Goal: Information Seeking & Learning: Find specific fact

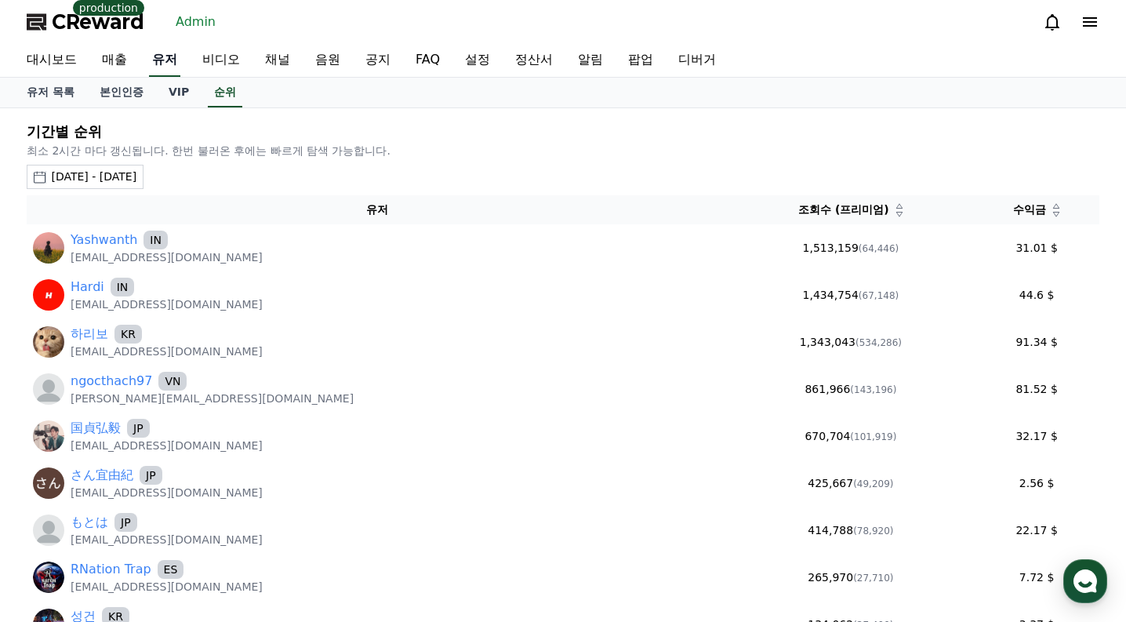
click at [151, 66] on link "유저" at bounding box center [164, 60] width 31 height 33
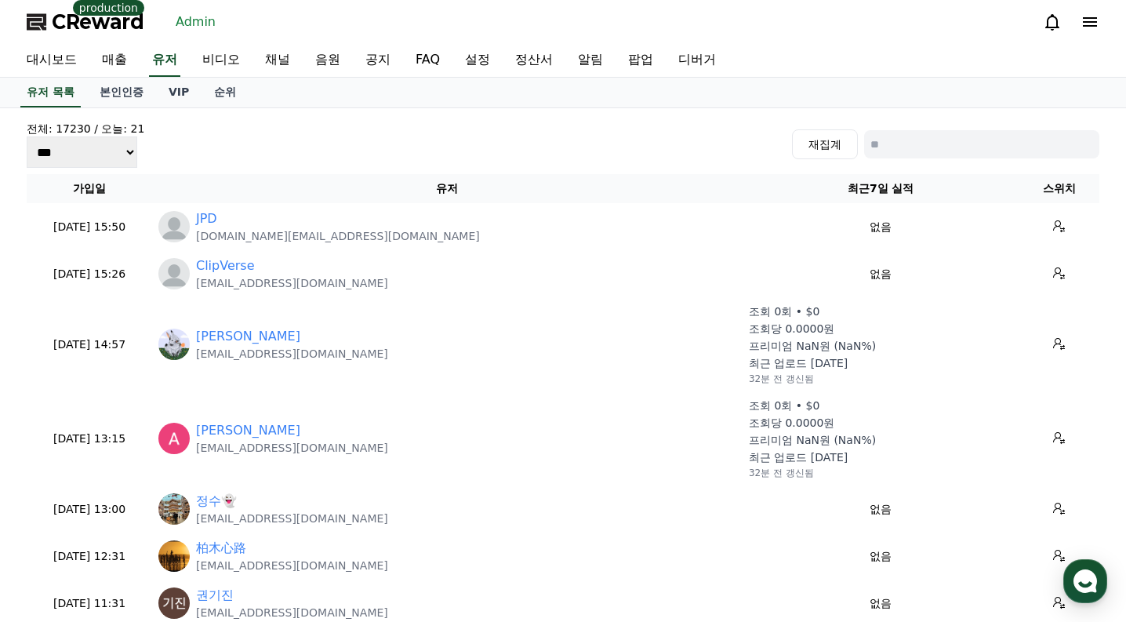
click at [905, 135] on input at bounding box center [981, 144] width 235 height 28
paste input "**********"
type input "**********"
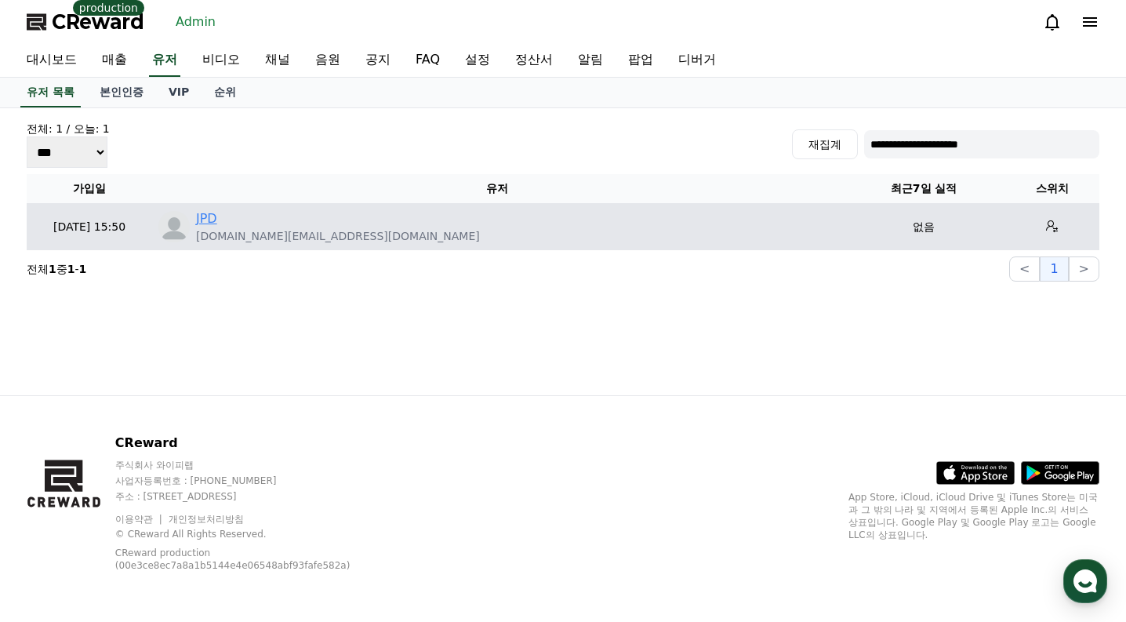
click at [208, 223] on link "JPD" at bounding box center [206, 218] width 21 height 19
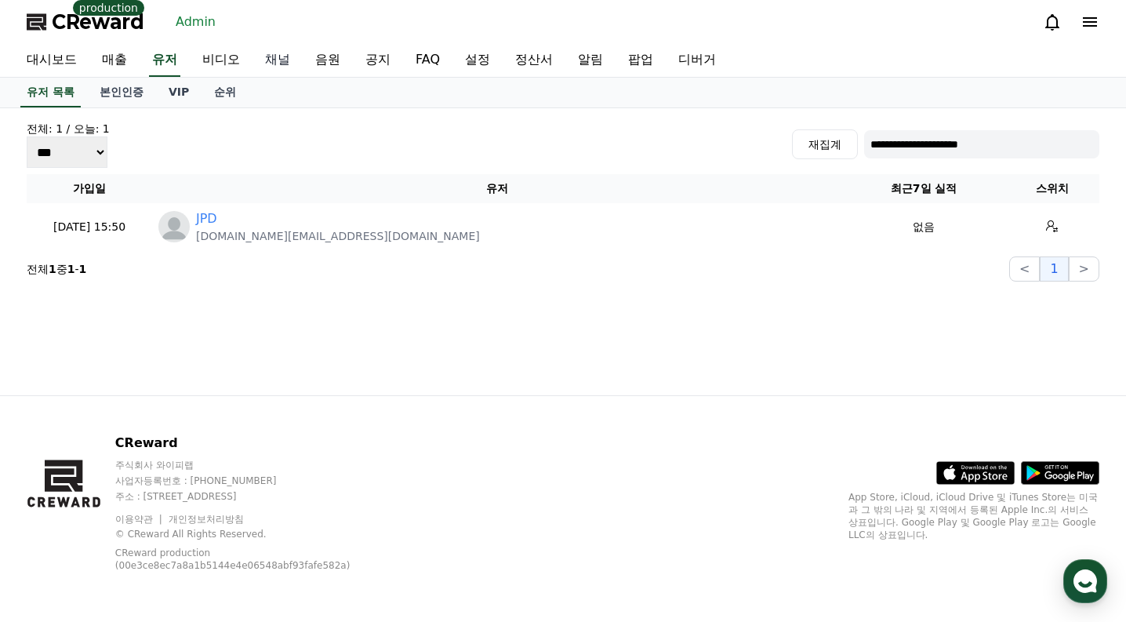
click at [292, 60] on link "채널" at bounding box center [277, 60] width 50 height 33
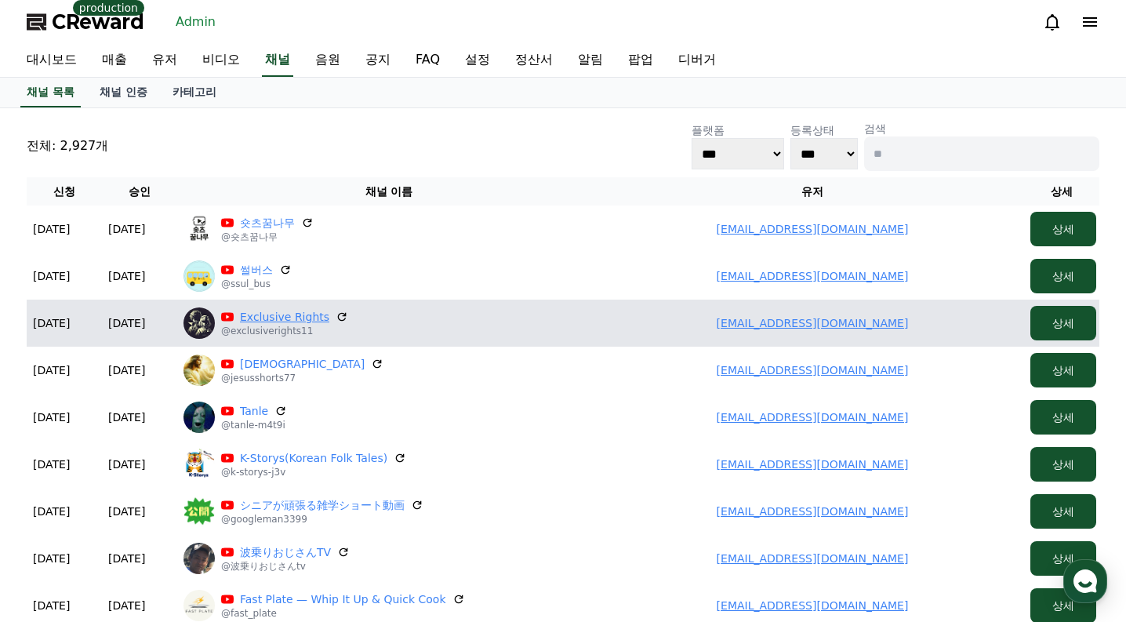
click at [310, 318] on link "Exclusive Rights" at bounding box center [284, 317] width 89 height 16
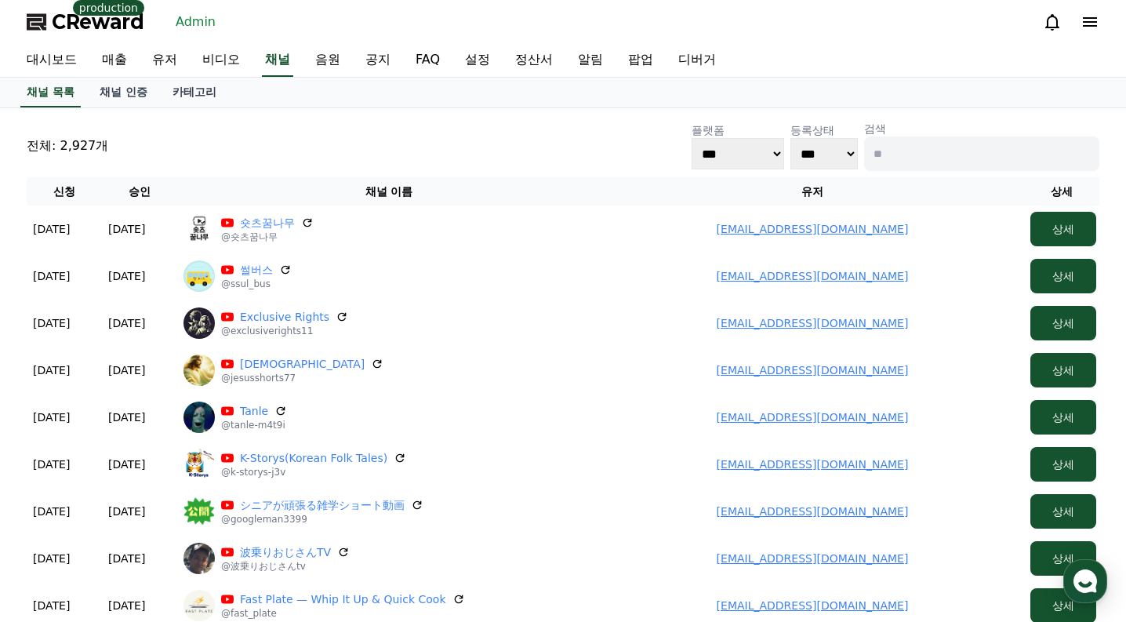
click at [226, 138] on div "전체: 2,927개 플랫폼 *** ***** **** 등록상태 *** *** 검색" at bounding box center [563, 146] width 1073 height 50
click at [172, 55] on link "유저" at bounding box center [165, 60] width 50 height 33
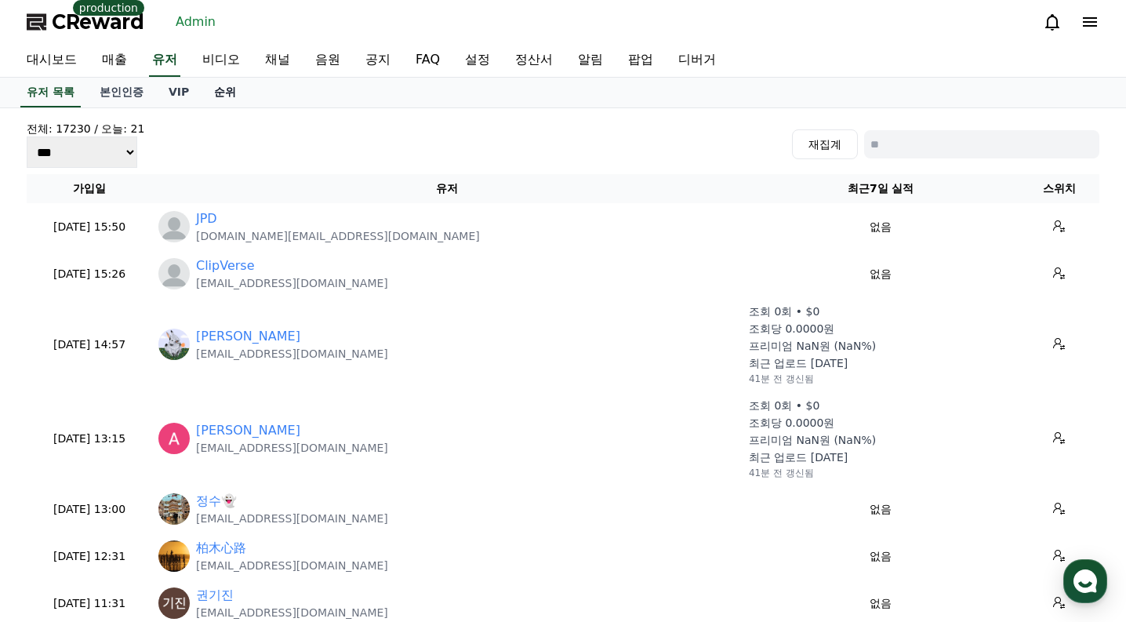
click at [232, 95] on link "순위" at bounding box center [224, 93] width 47 height 30
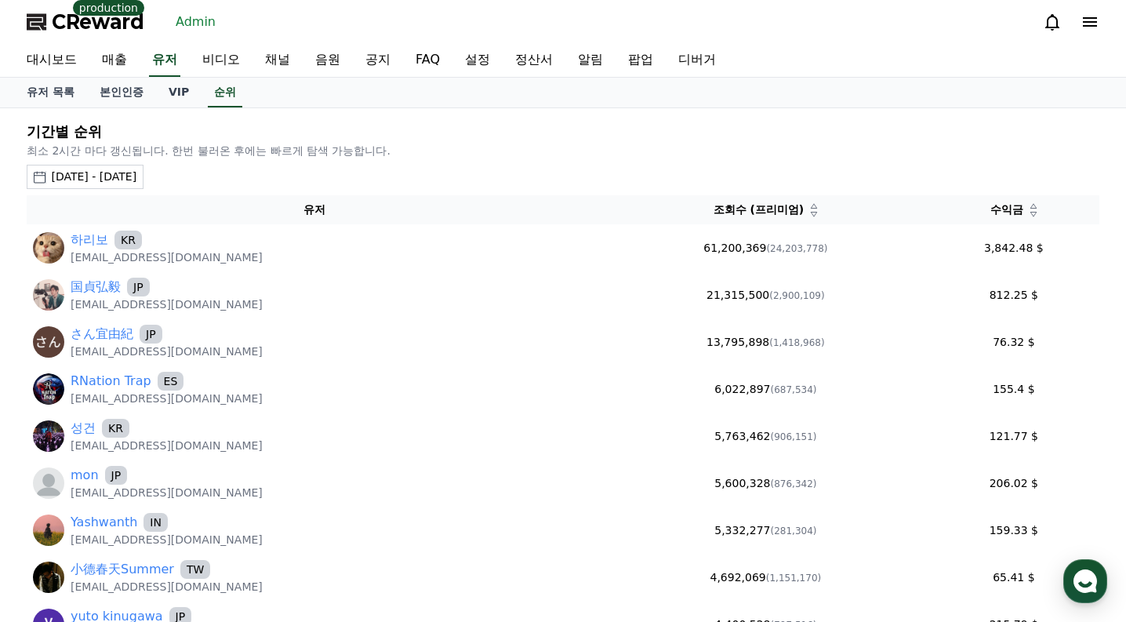
click at [136, 178] on div "2025-08-12 - 2025-09-12" at bounding box center [93, 177] width 85 height 16
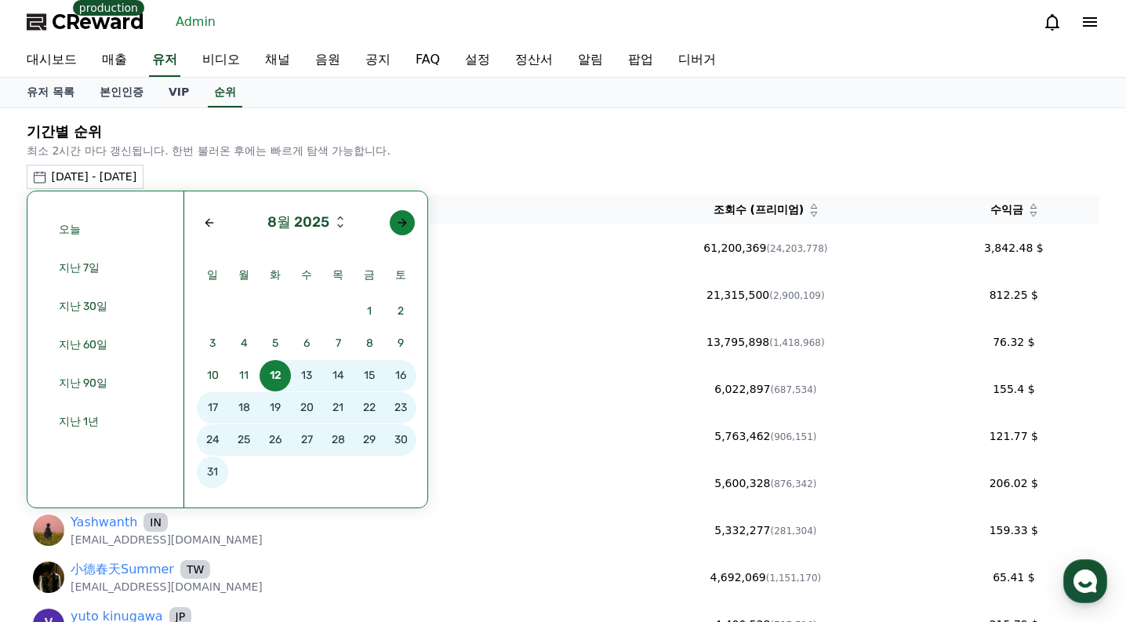
drag, startPoint x: 423, startPoint y: 219, endPoint x: 412, endPoint y: 219, distance: 11.0
click at [423, 219] on div "8월 2025 일 월 화 수 목 금 토 1 2 3 4 5 6 7 8 9 10 11 12 13 14 15 16 17 18 19 20 21 22 …" at bounding box center [305, 349] width 243 height 316
click at [403, 219] on div "Next month" at bounding box center [402, 222] width 13 height 13
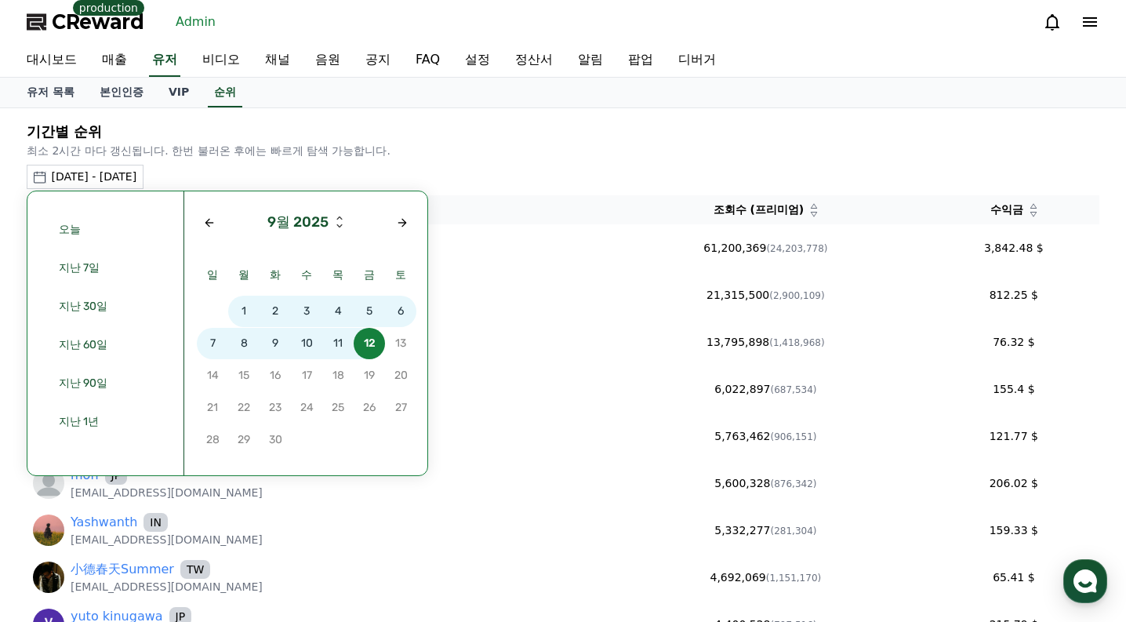
click at [308, 345] on span "10" at bounding box center [306, 343] width 31 height 31
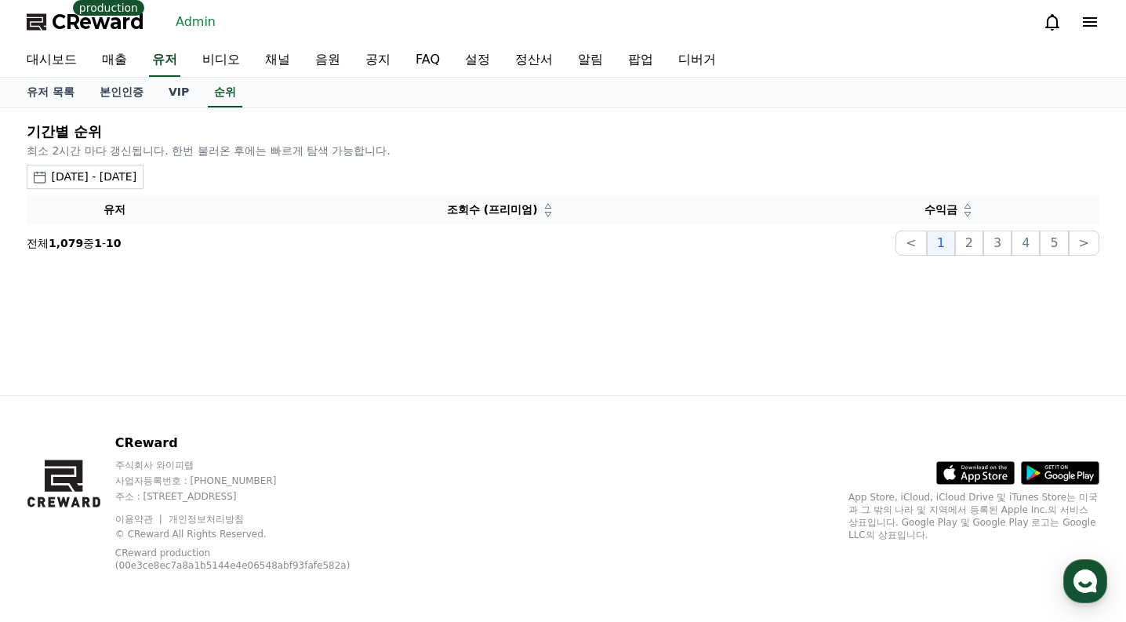
click at [232, 177] on div "2025-09-10 - 2025-09-10 오늘 지난 7일 지난 30일 지난 60일 지난 90일 지난 1년 9월 2025 일 월 화 수 목 금…" at bounding box center [563, 177] width 1073 height 24
click at [136, 180] on div "2025-09-10 - 2025-09-10" at bounding box center [93, 177] width 85 height 16
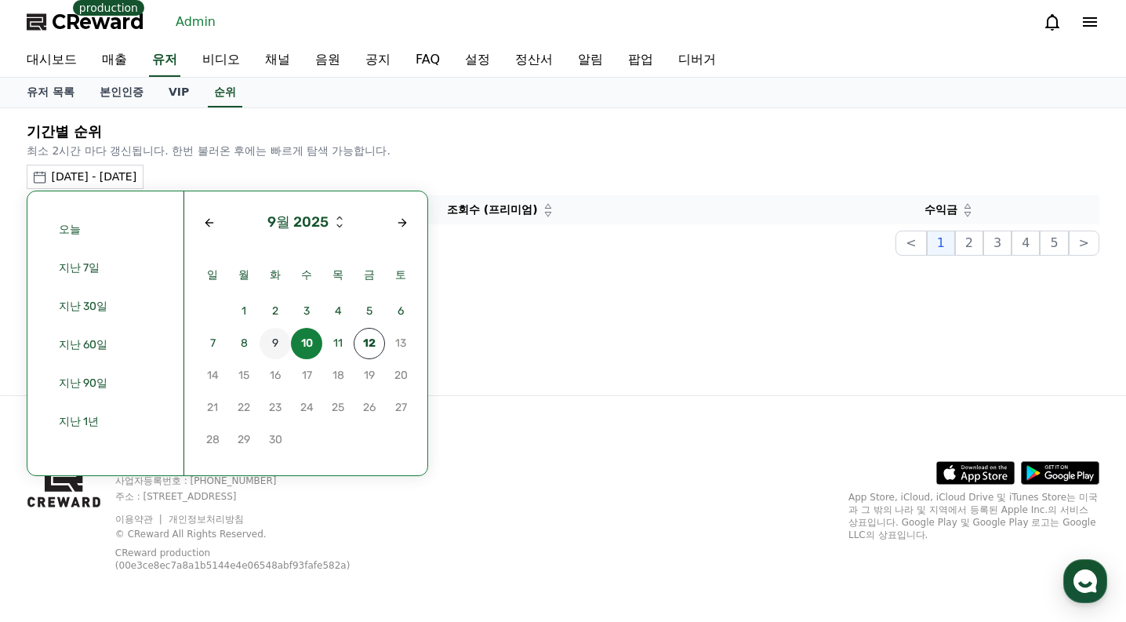
click at [275, 343] on span "9" at bounding box center [275, 343] width 31 height 31
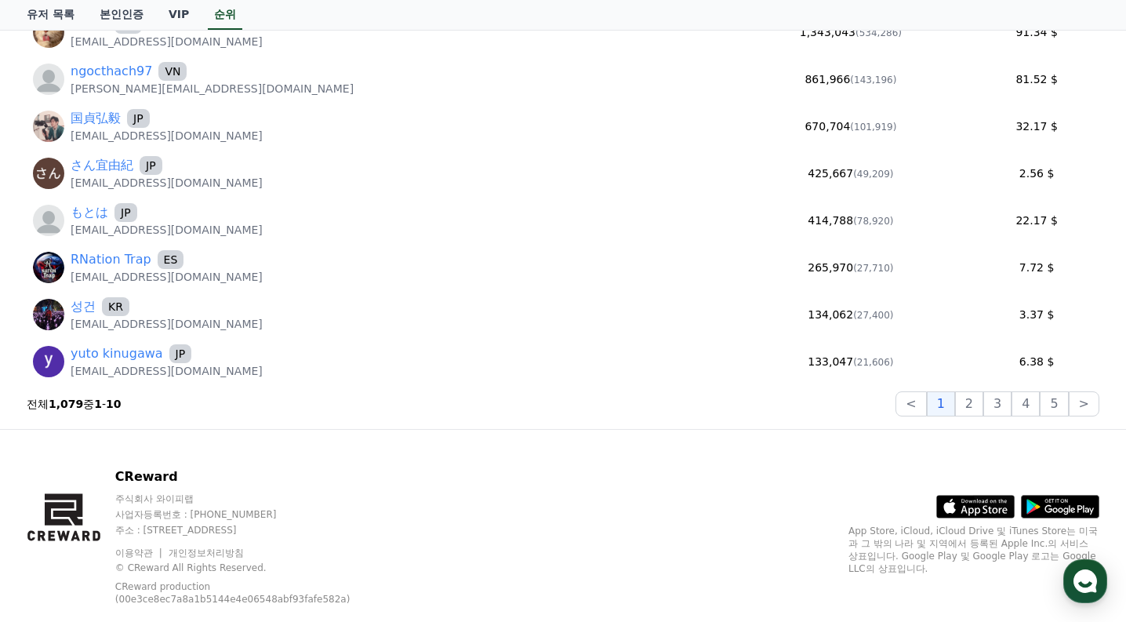
scroll to position [314, 0]
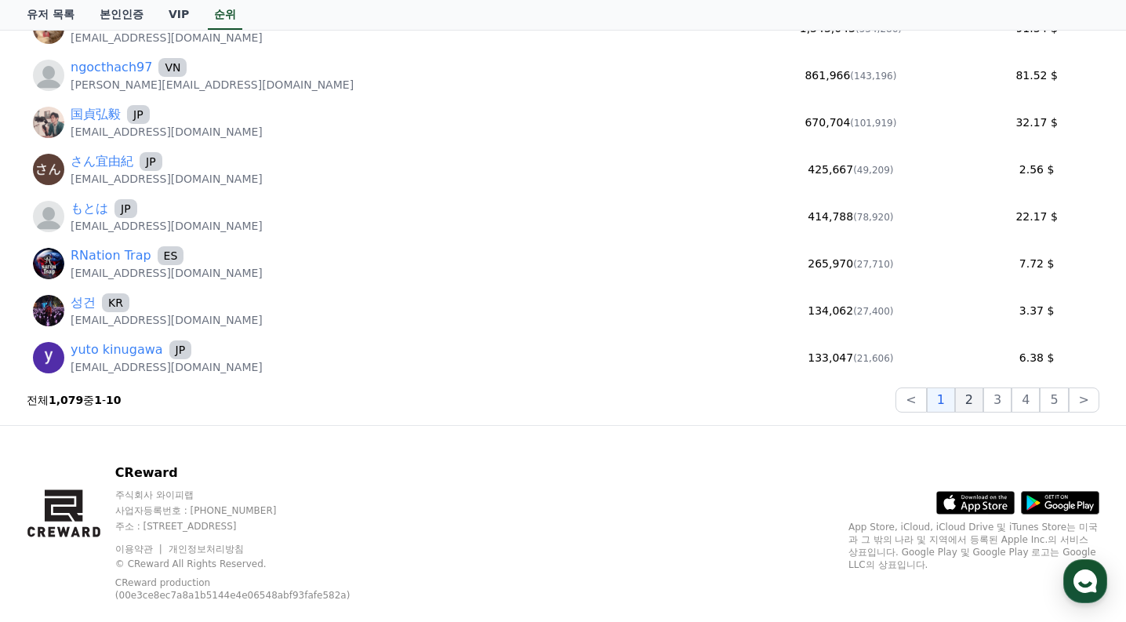
click at [973, 394] on button "2" at bounding box center [969, 399] width 28 height 25
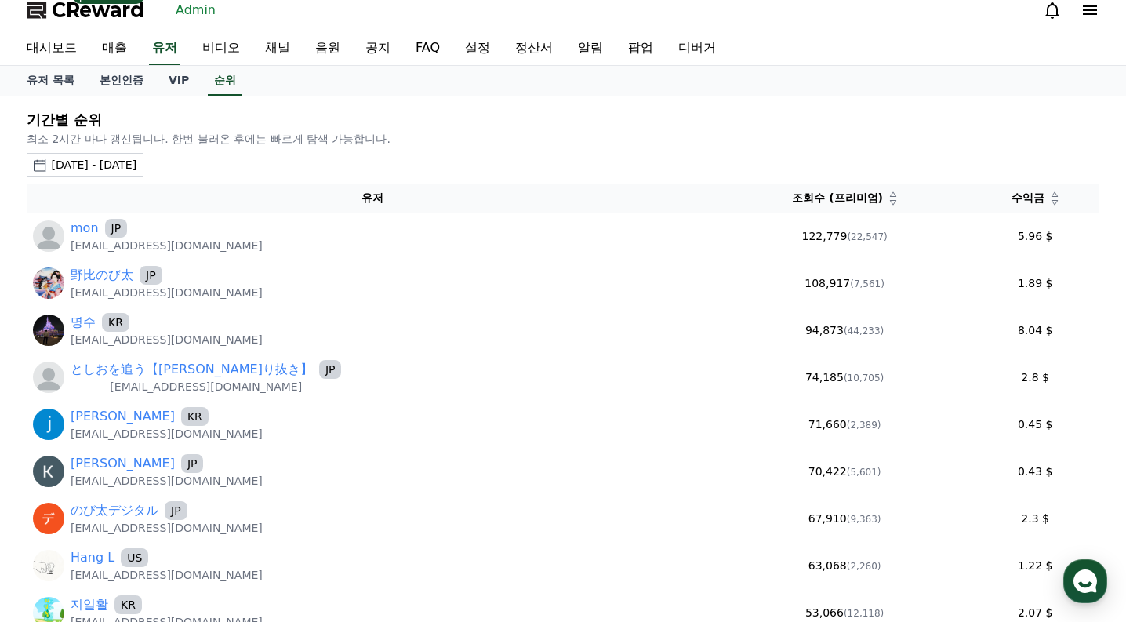
scroll to position [0, 0]
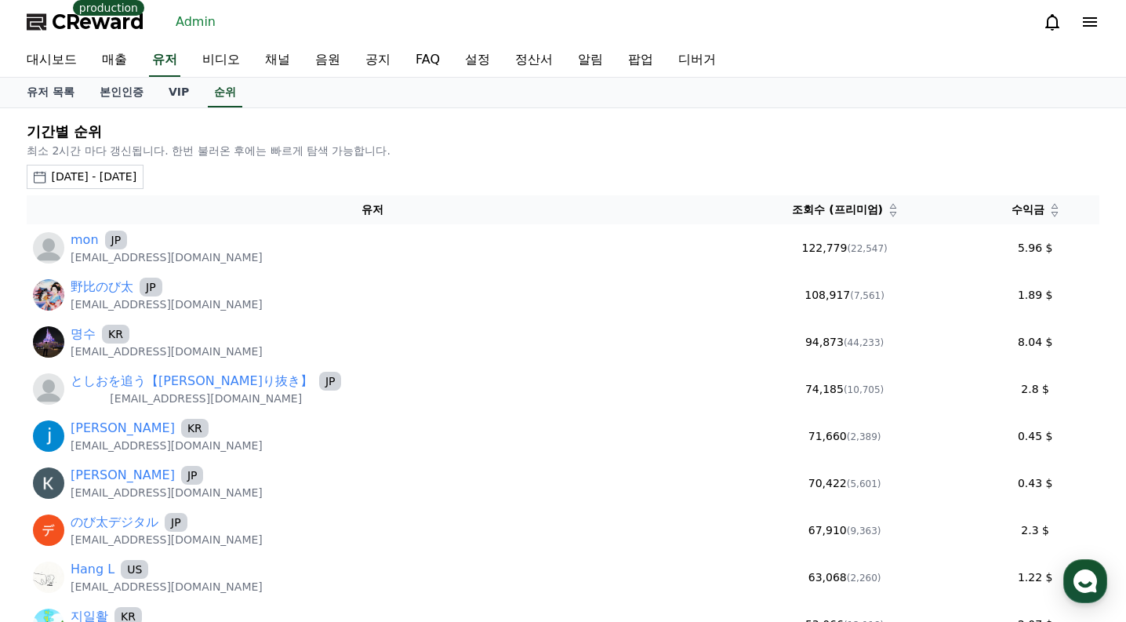
click at [1051, 214] on icon at bounding box center [1055, 214] width 8 height 8
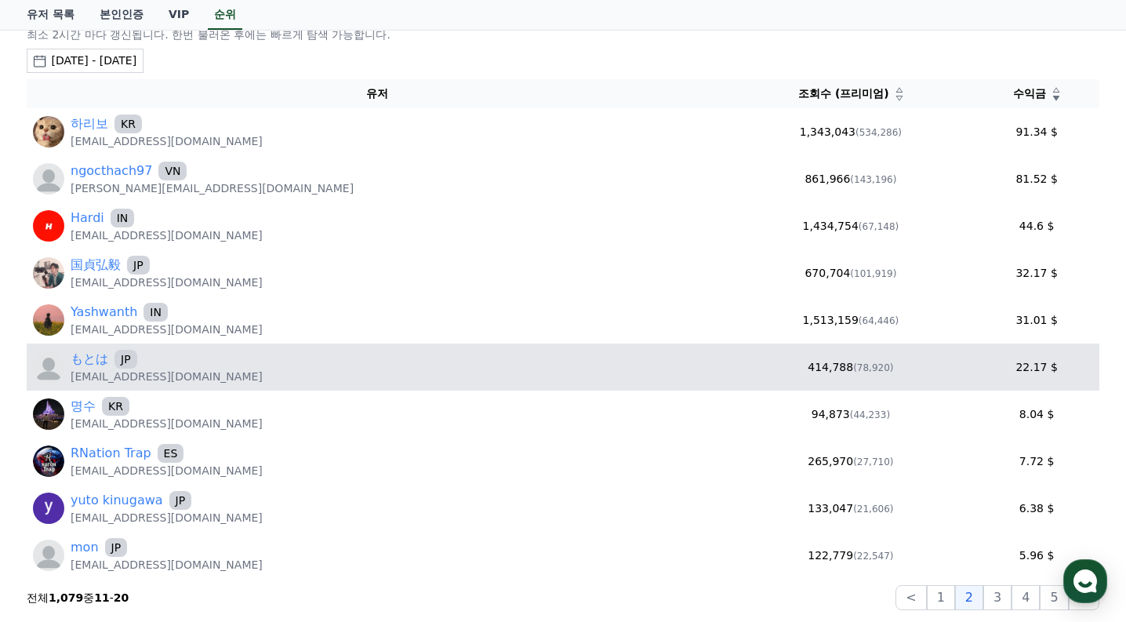
scroll to position [343, 0]
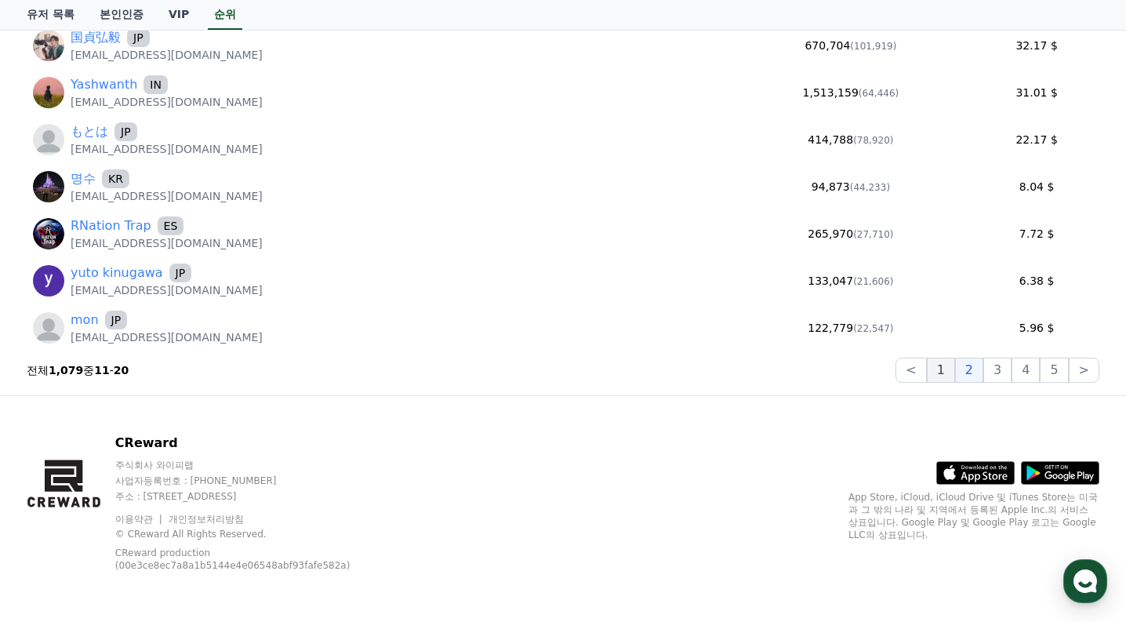
click at [950, 375] on button "1" at bounding box center [941, 370] width 28 height 25
click at [978, 375] on button "2" at bounding box center [969, 370] width 28 height 25
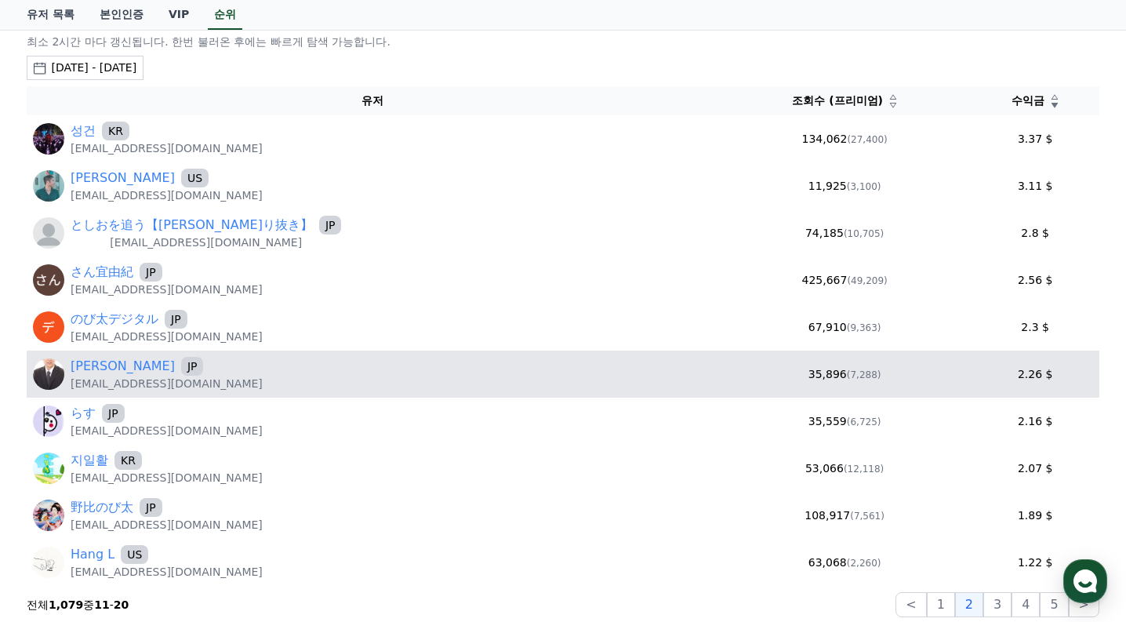
scroll to position [108, 0]
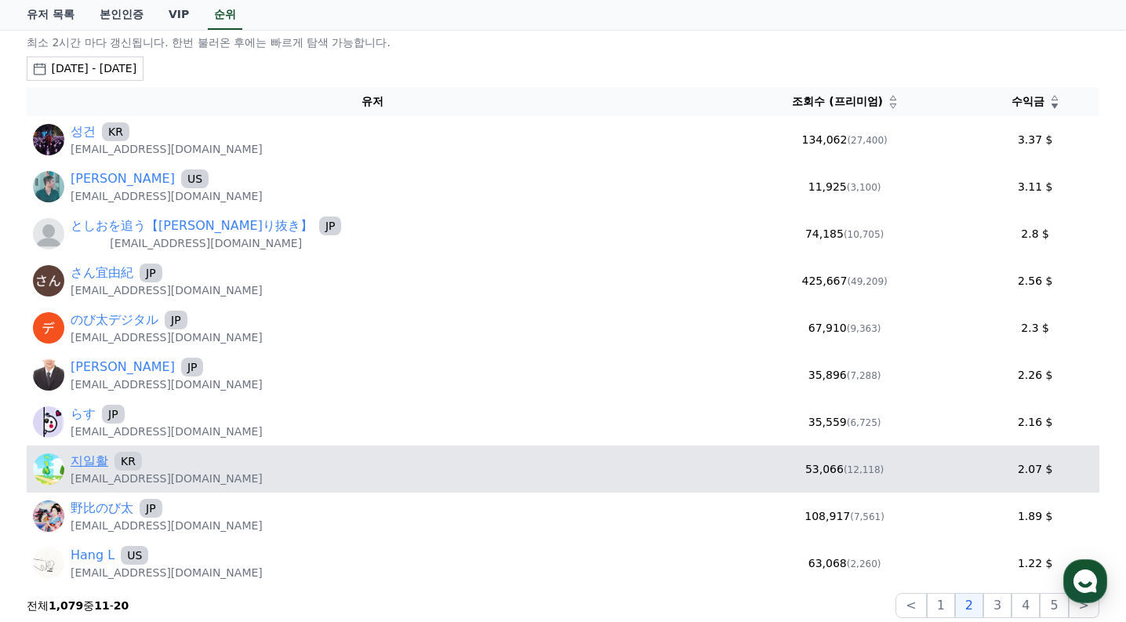
click at [76, 458] on link "지일활" at bounding box center [90, 461] width 38 height 19
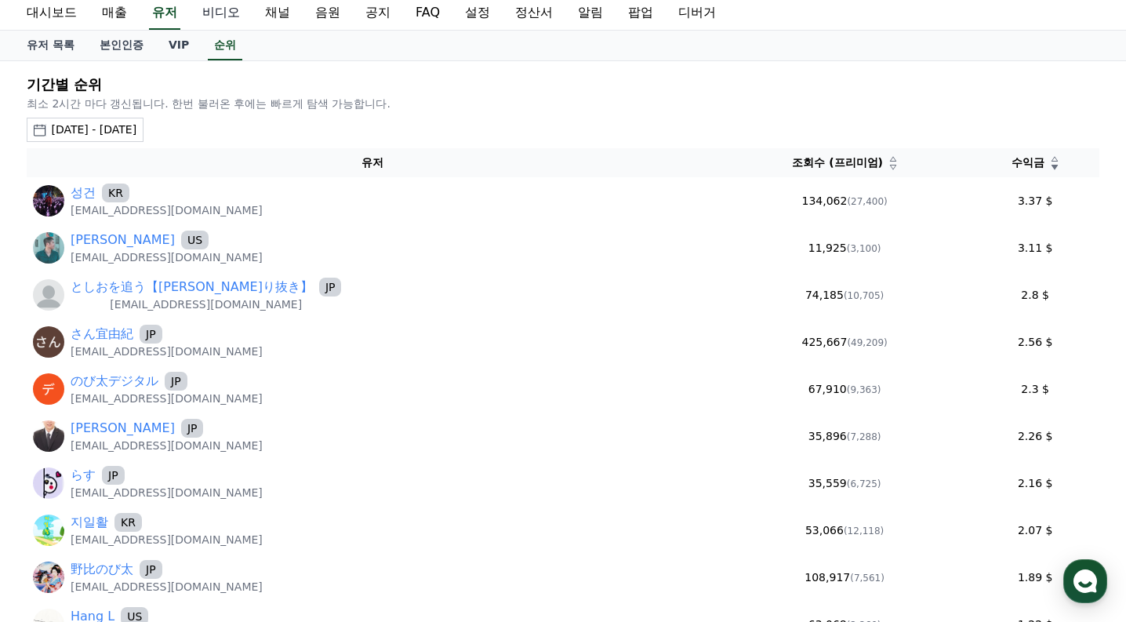
scroll to position [0, 0]
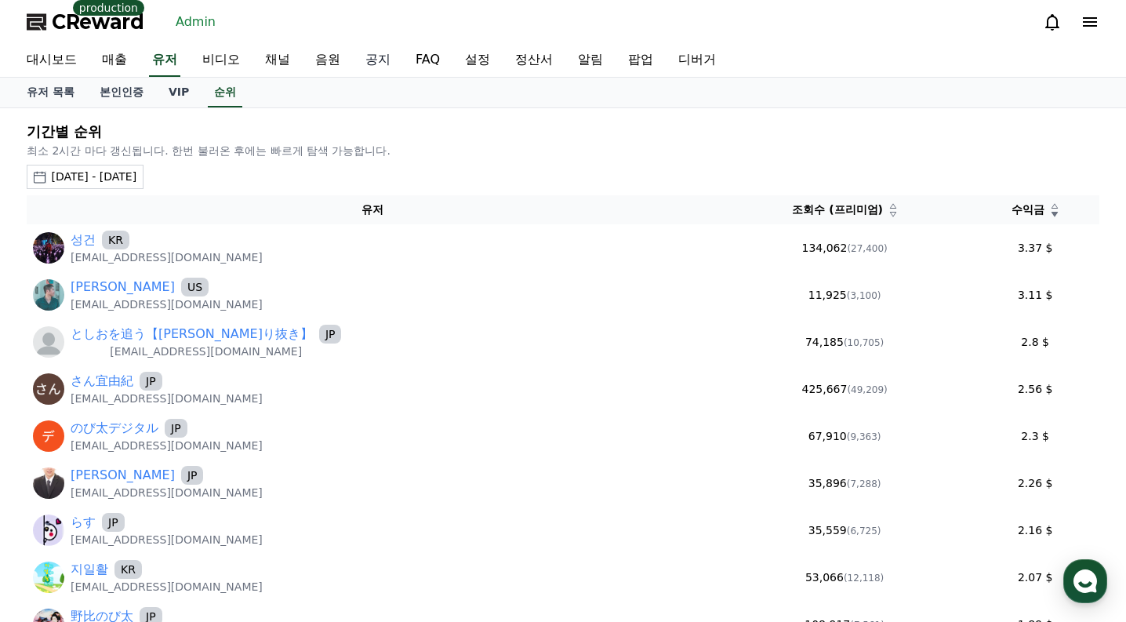
click at [379, 62] on link "공지" at bounding box center [378, 60] width 50 height 33
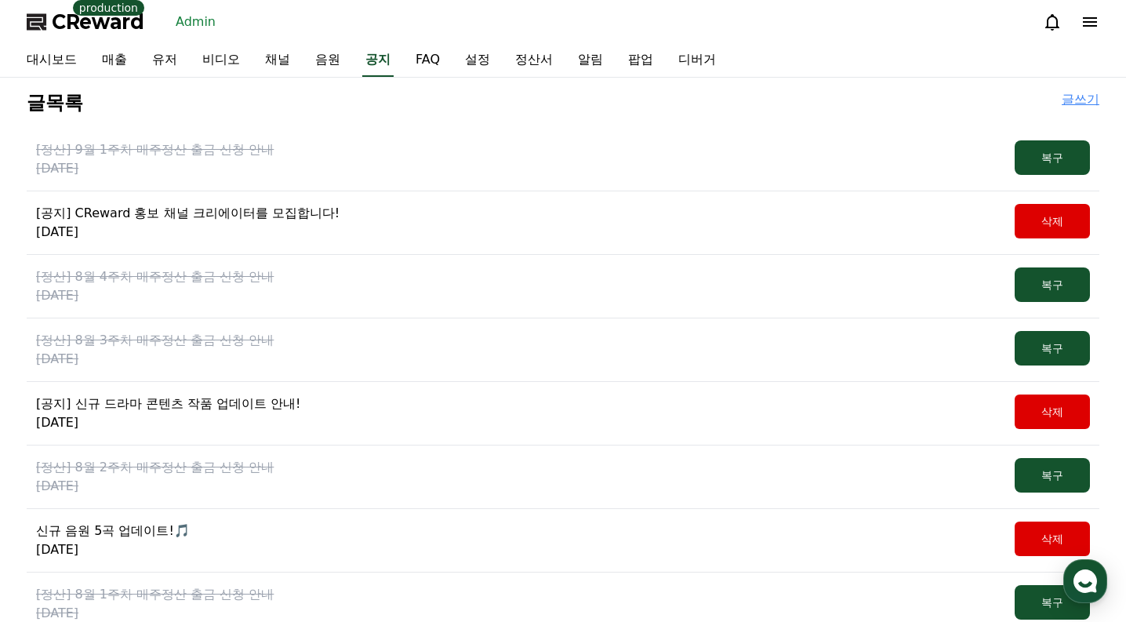
click at [223, 154] on p "[정산] 9월 1주차 매주정산 출금 신청 안내" at bounding box center [155, 149] width 238 height 19
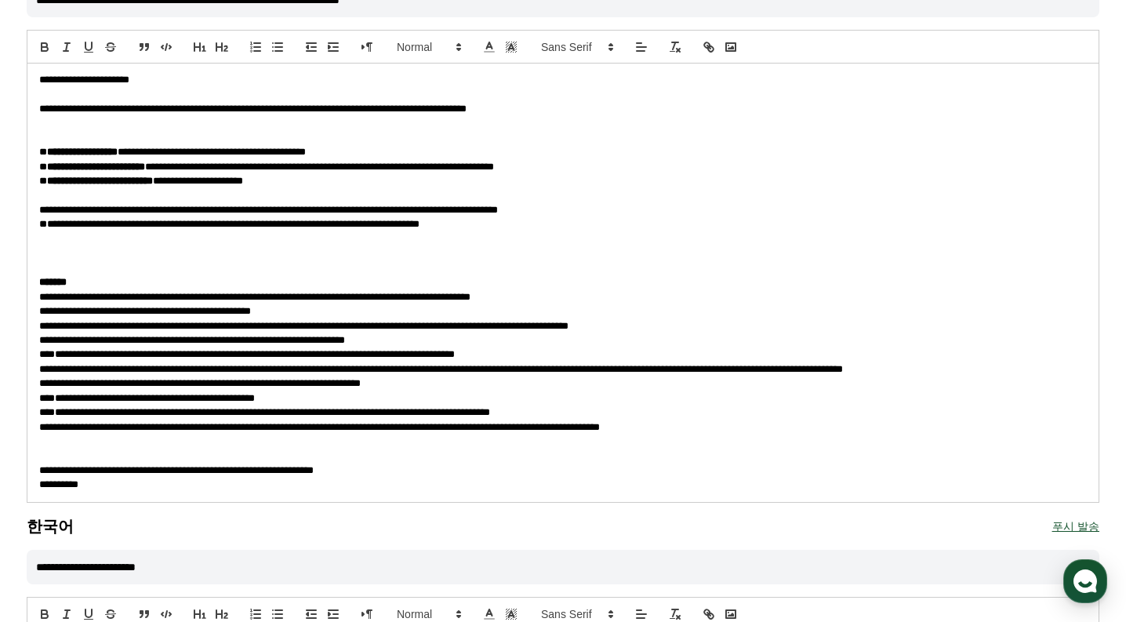
scroll to position [784, 0]
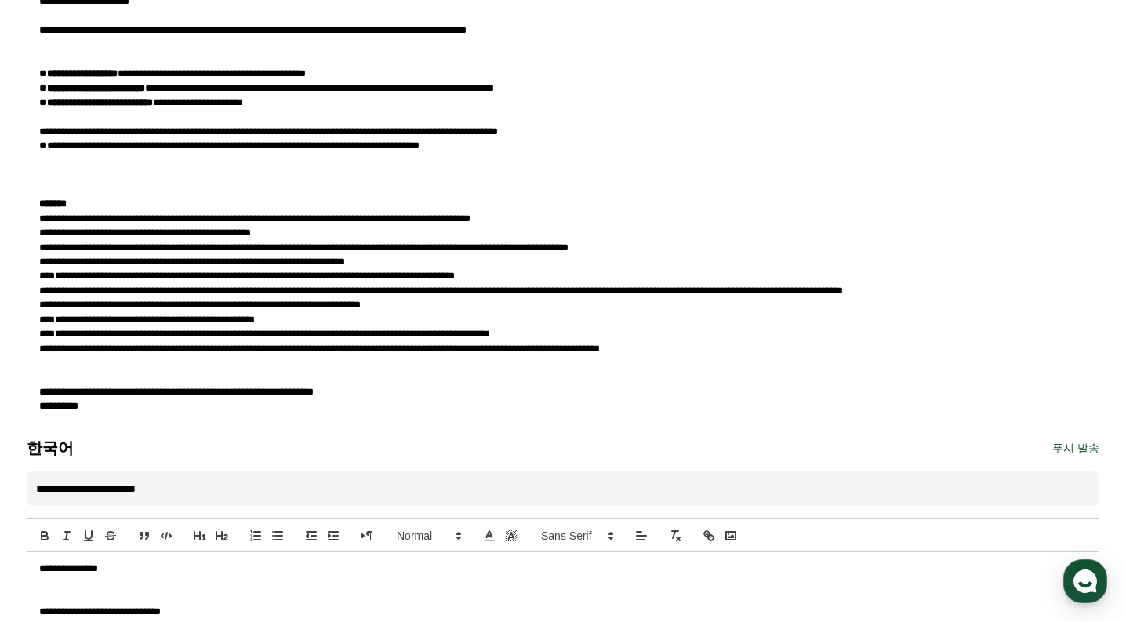
click at [160, 178] on p at bounding box center [562, 175] width 1047 height 14
drag, startPoint x: 160, startPoint y: 178, endPoint x: 99, endPoint y: 311, distance: 146.6
click at [99, 311] on p "**********" at bounding box center [562, 305] width 1047 height 14
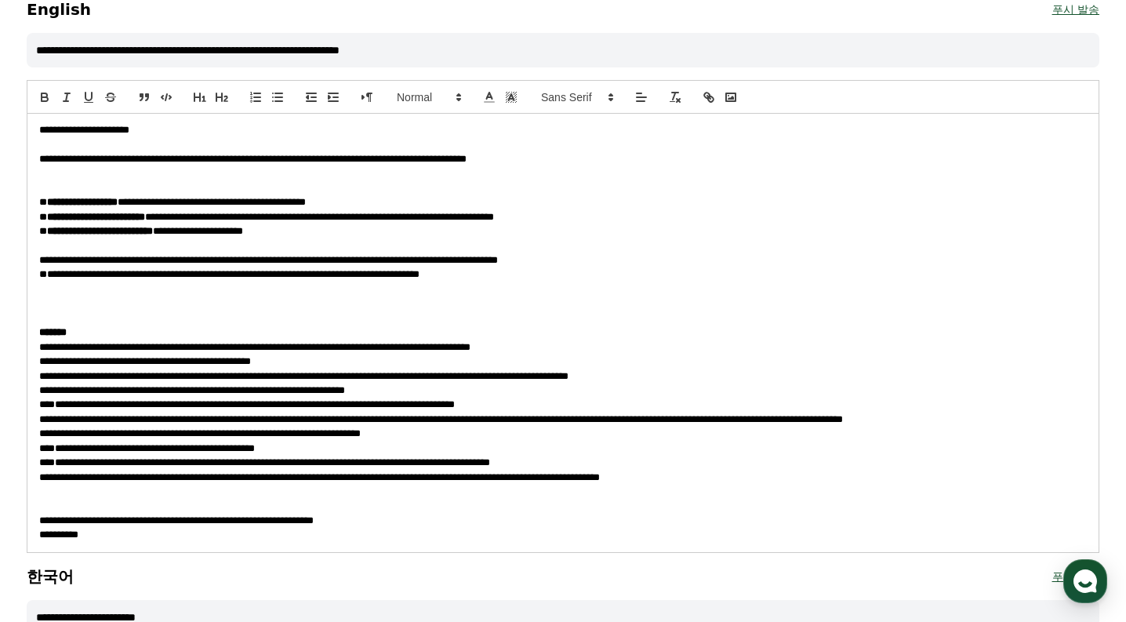
scroll to position [627, 0]
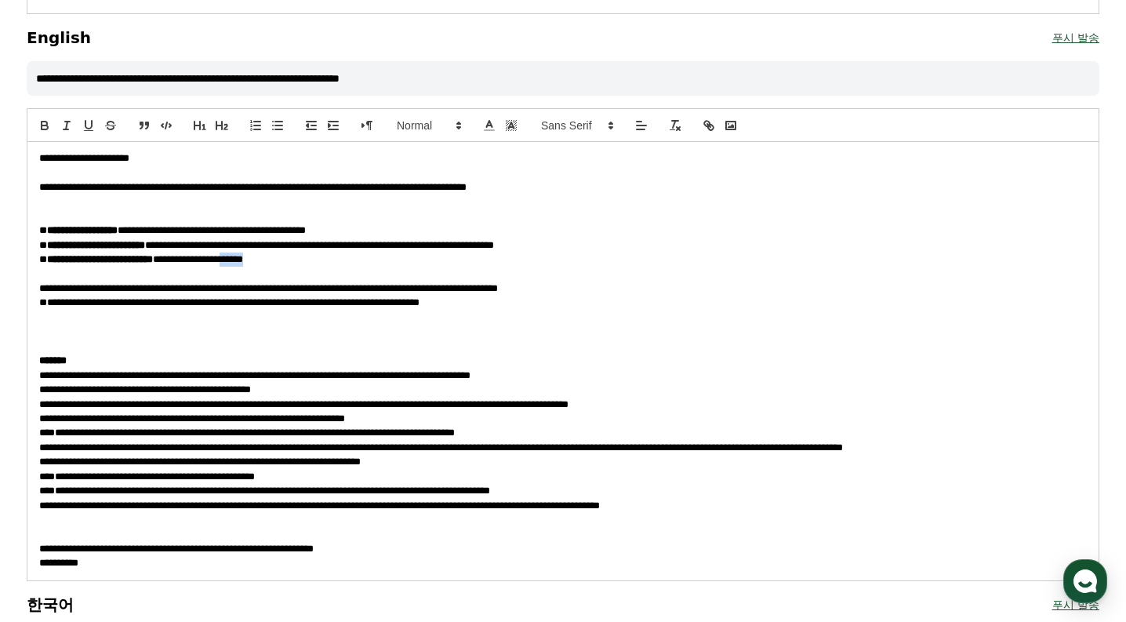
drag, startPoint x: 304, startPoint y: 260, endPoint x: 267, endPoint y: 256, distance: 37.9
click at [267, 256] on p "**********" at bounding box center [562, 259] width 1047 height 14
click at [390, 267] on p at bounding box center [562, 274] width 1047 height 14
drag, startPoint x: 631, startPoint y: 246, endPoint x: 415, endPoint y: 250, distance: 216.4
click at [415, 250] on p "**********" at bounding box center [562, 245] width 1047 height 14
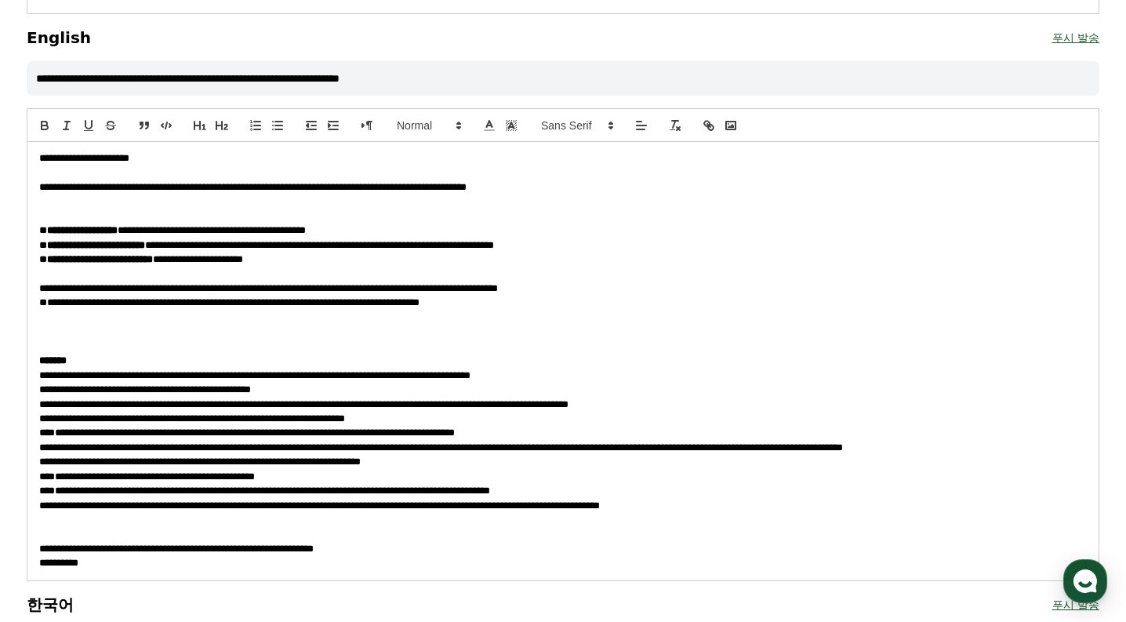
click at [243, 263] on span "**********" at bounding box center [198, 259] width 90 height 10
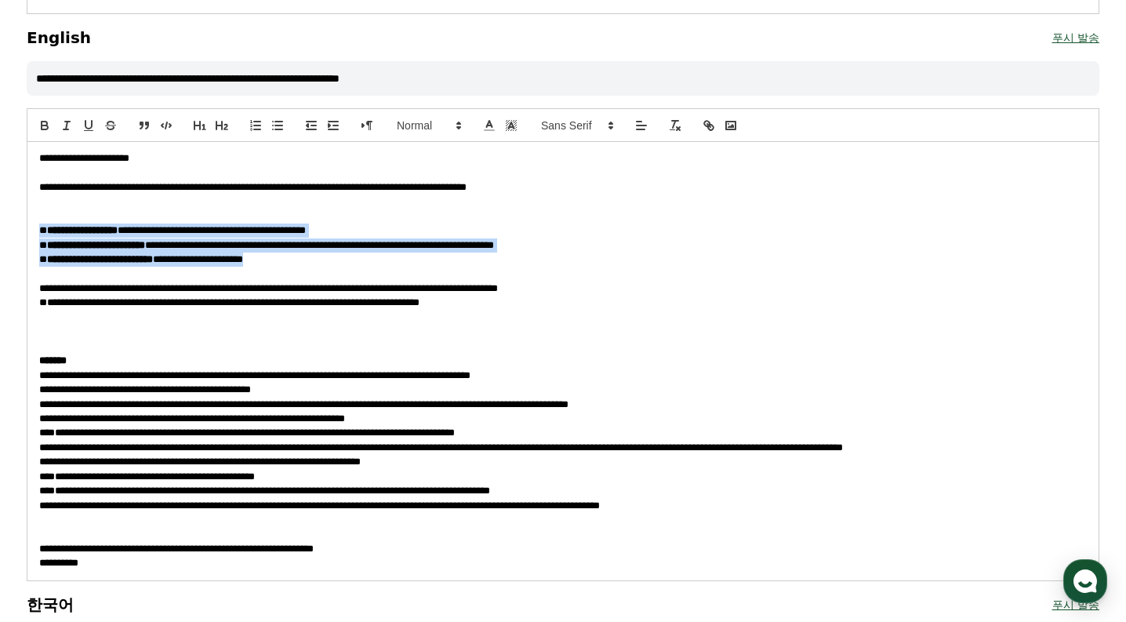
drag, startPoint x: 320, startPoint y: 258, endPoint x: -2, endPoint y: 231, distance: 323.3
click at [0, 231] on html "**********" at bounding box center [563, 404] width 1126 height 2062
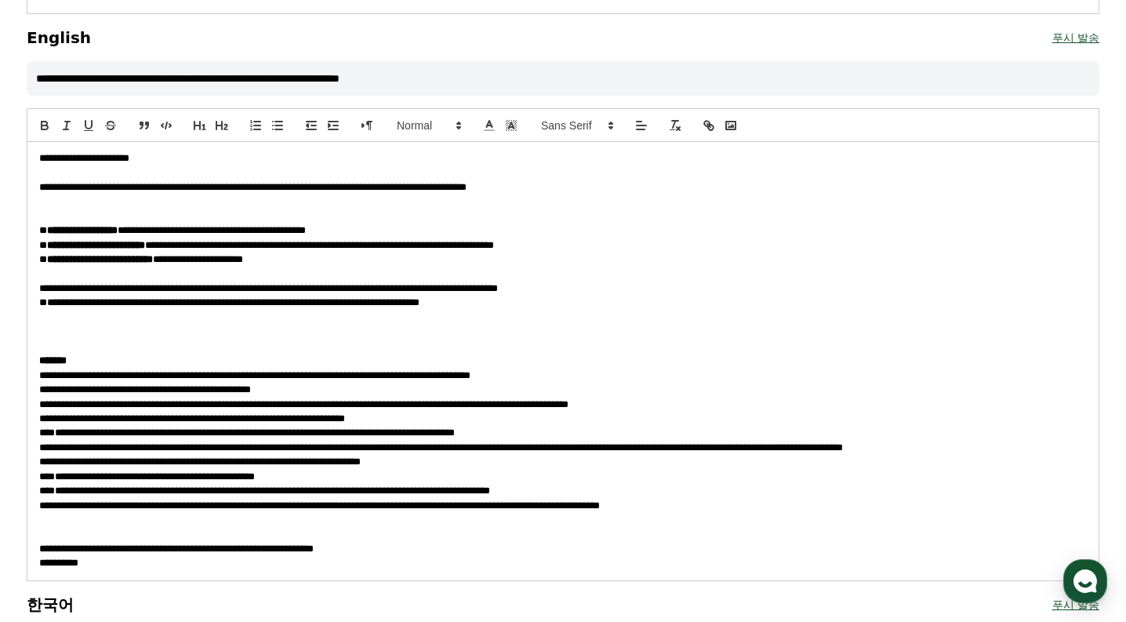
click at [158, 316] on p at bounding box center [562, 317] width 1047 height 14
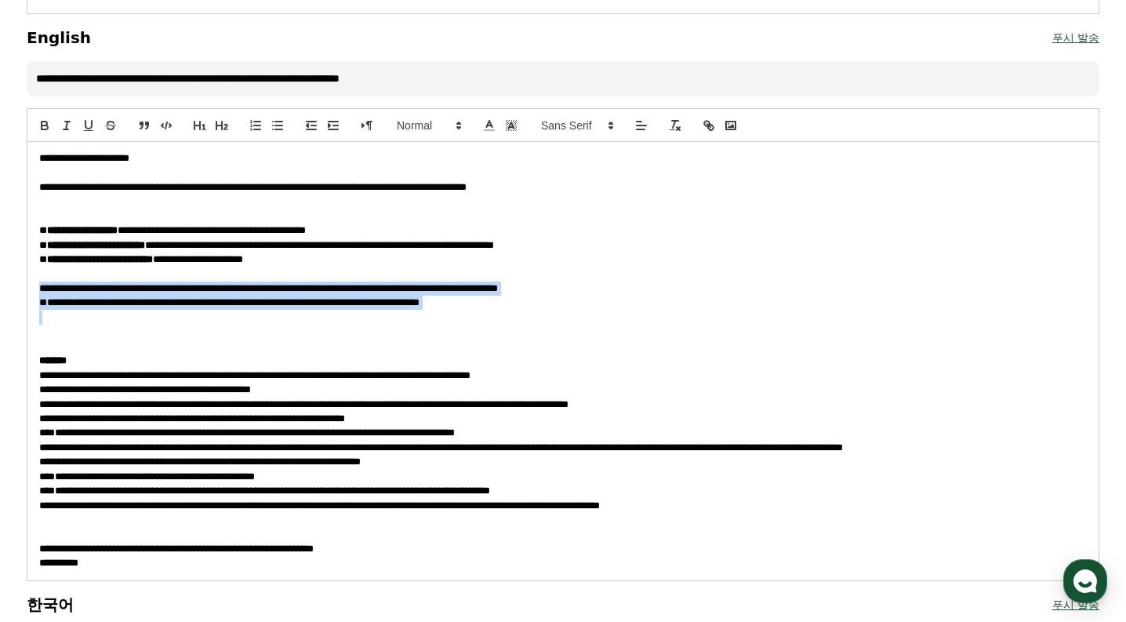
drag, startPoint x: 495, startPoint y: 312, endPoint x: 14, endPoint y: 292, distance: 481.0
click at [14, 292] on div "**********" at bounding box center [563, 329] width 1098 height 1758
copy div "**********"
click at [949, 314] on p at bounding box center [562, 317] width 1047 height 14
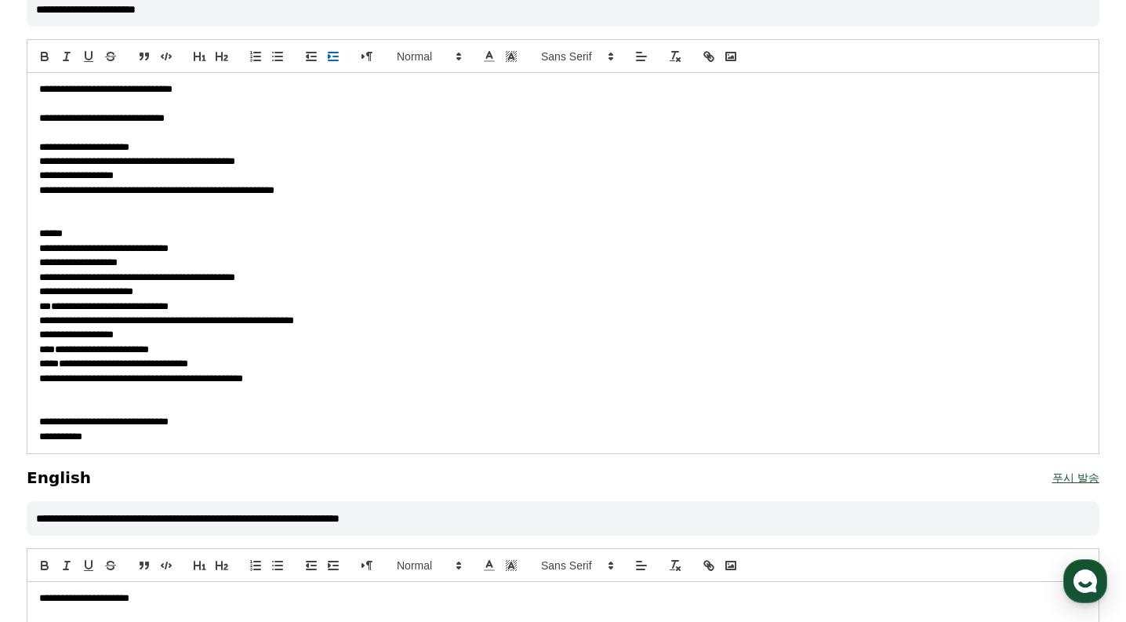
scroll to position [0, 0]
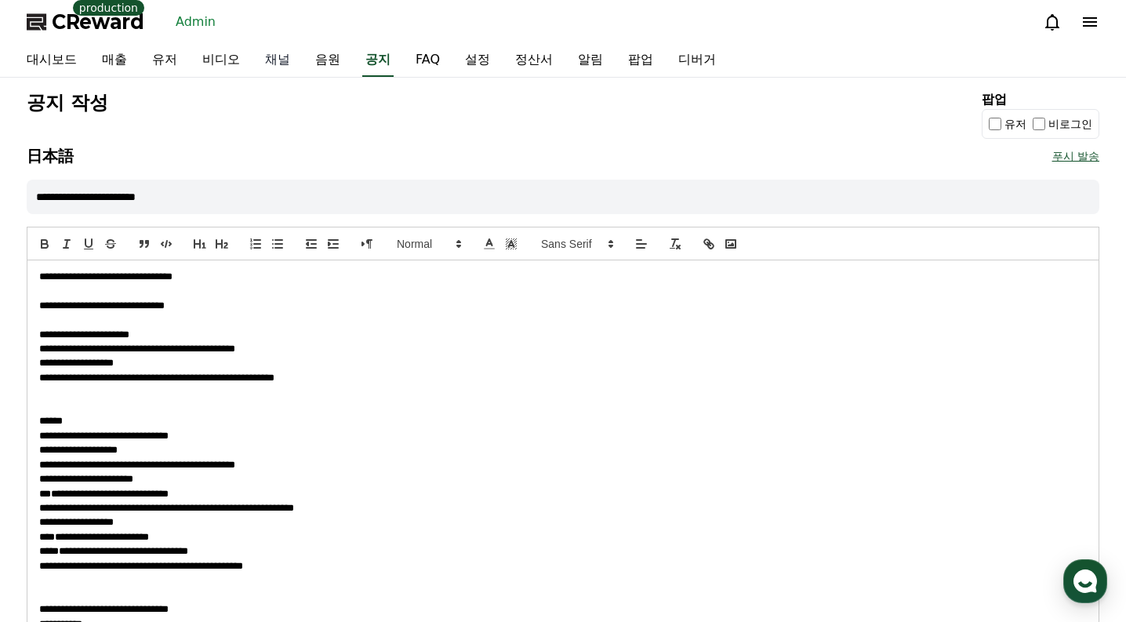
click at [261, 59] on link "채널" at bounding box center [277, 60] width 50 height 33
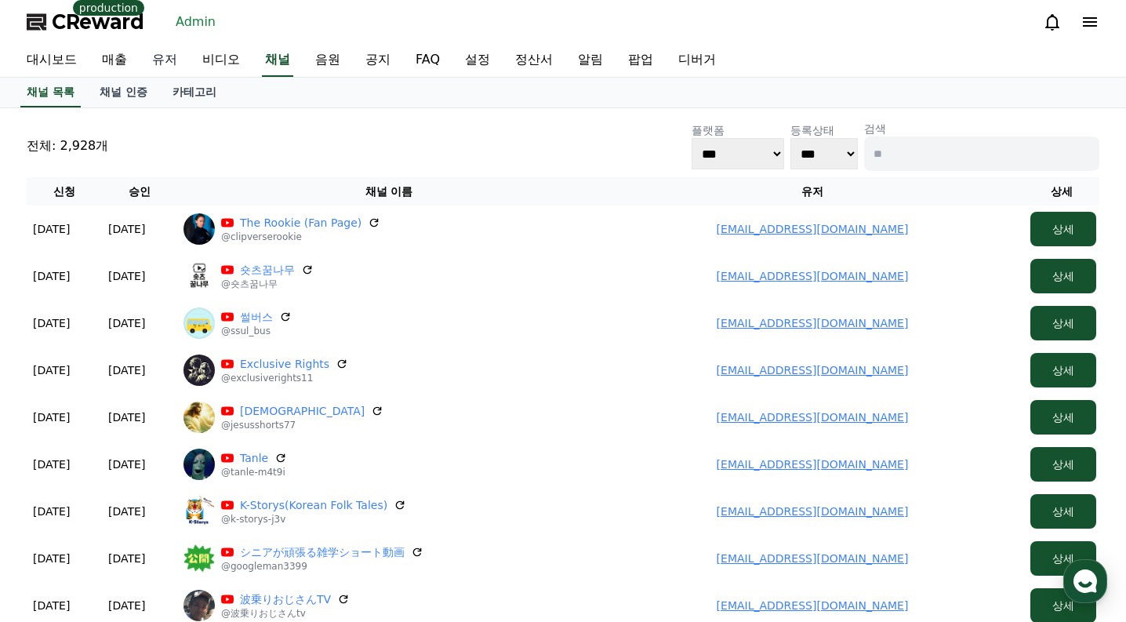
click at [176, 59] on link "유저" at bounding box center [165, 60] width 50 height 33
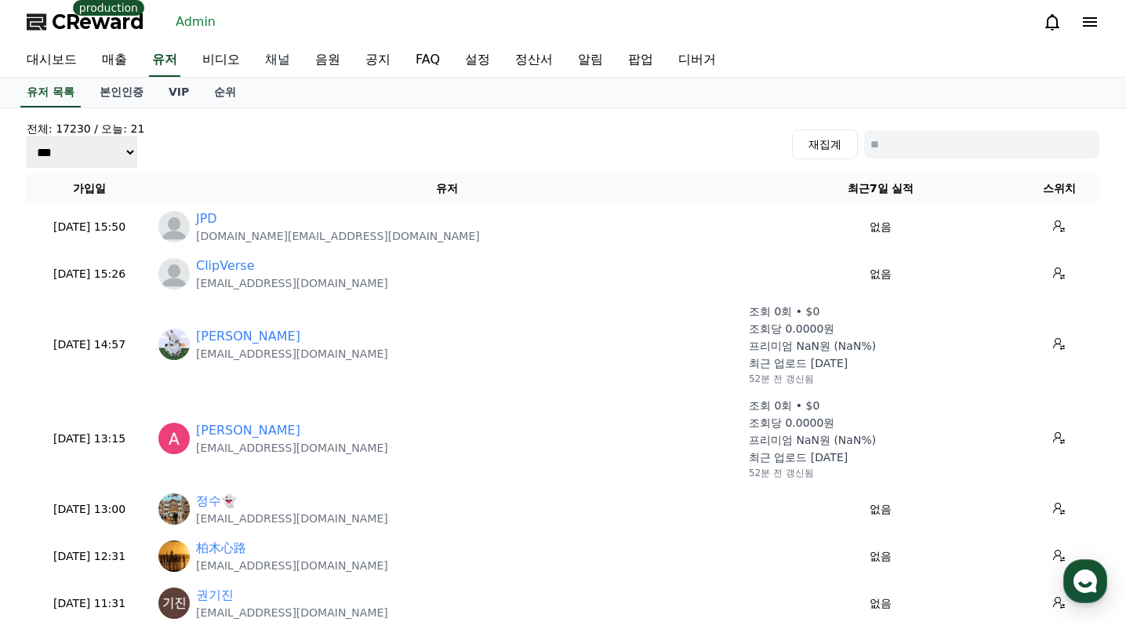
click at [274, 63] on link "채널" at bounding box center [277, 60] width 50 height 33
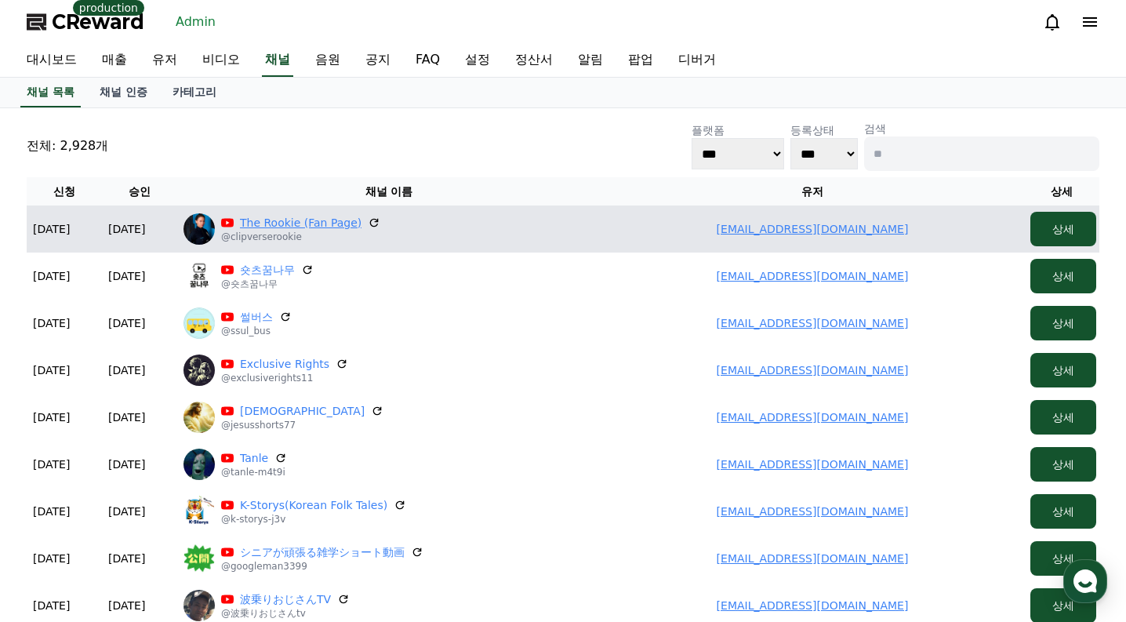
click at [289, 219] on link "The Rookie (Fan Page)" at bounding box center [301, 223] width 122 height 16
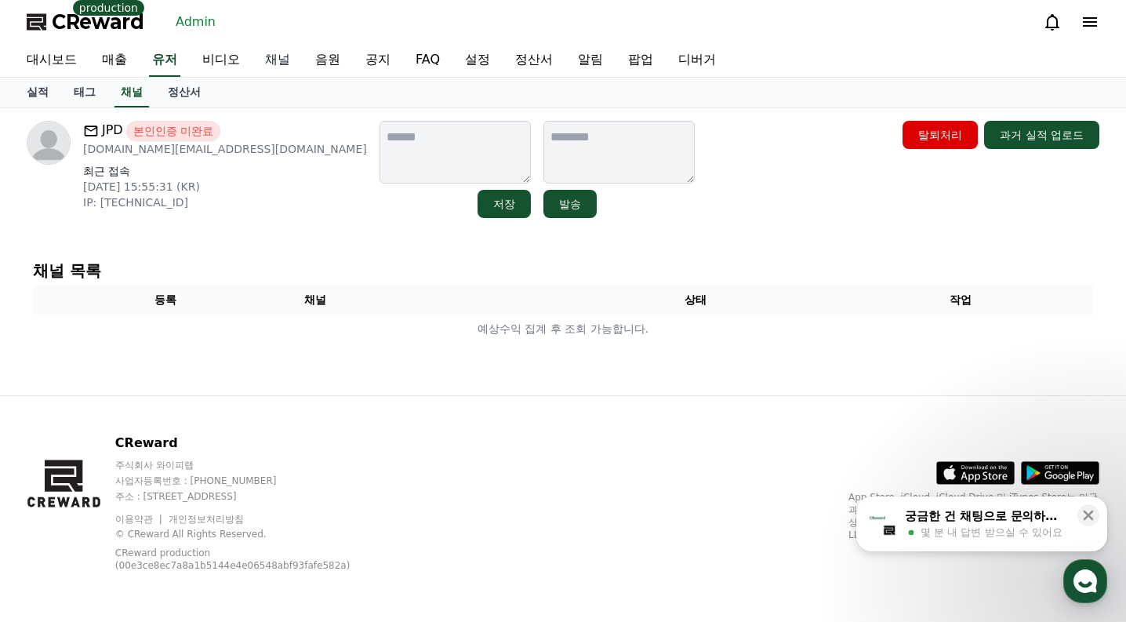
click at [267, 56] on link "채널" at bounding box center [277, 60] width 50 height 33
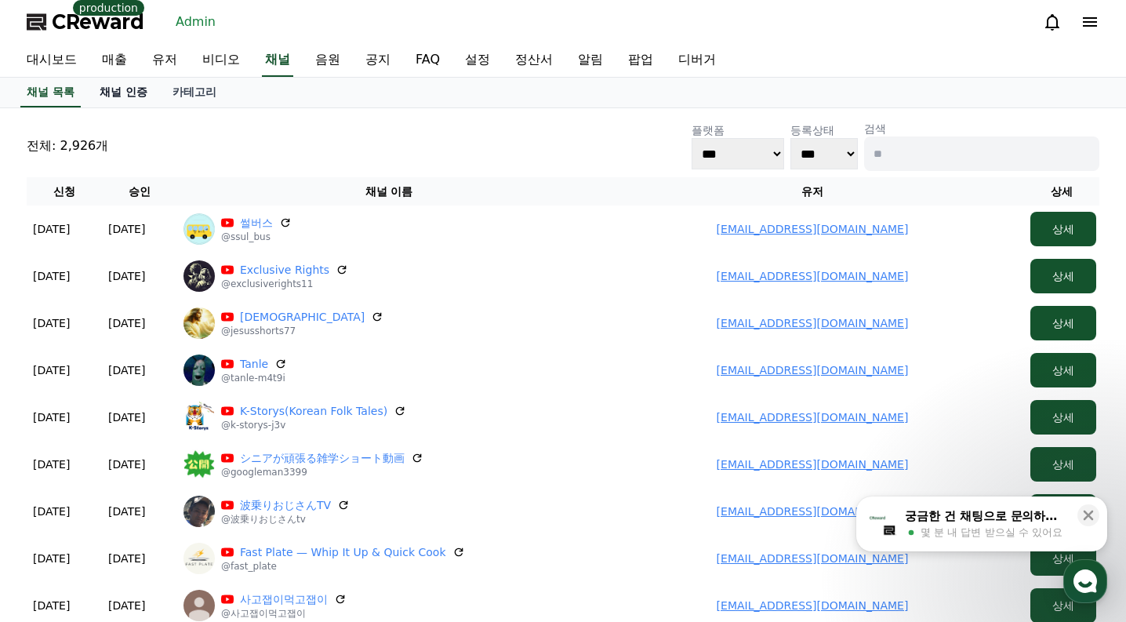
click at [132, 98] on link "채널 인증" at bounding box center [123, 93] width 73 height 30
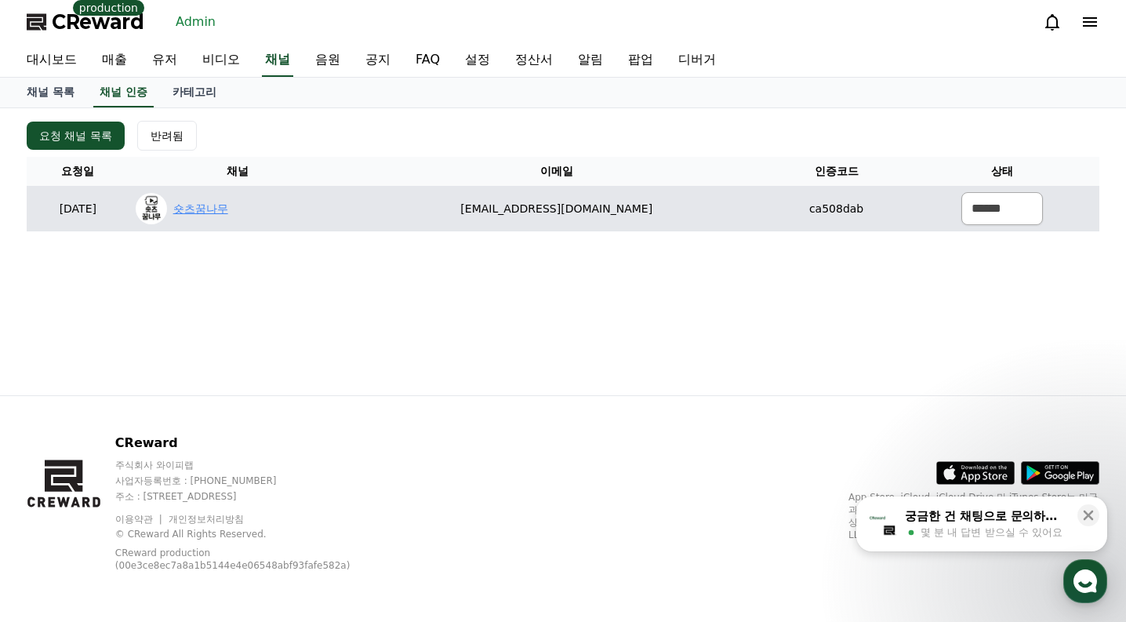
click at [228, 209] on link "숏츠꿈나무" at bounding box center [200, 209] width 55 height 16
drag, startPoint x: 507, startPoint y: 203, endPoint x: 709, endPoint y: 207, distance: 201.5
click at [709, 207] on td "[EMAIL_ADDRESS][DOMAIN_NAME]" at bounding box center [557, 208] width 422 height 45
copy td "[EMAIL_ADDRESS][DOMAIN_NAME]"
click at [981, 200] on select "****** *** ***" at bounding box center [1002, 208] width 82 height 33
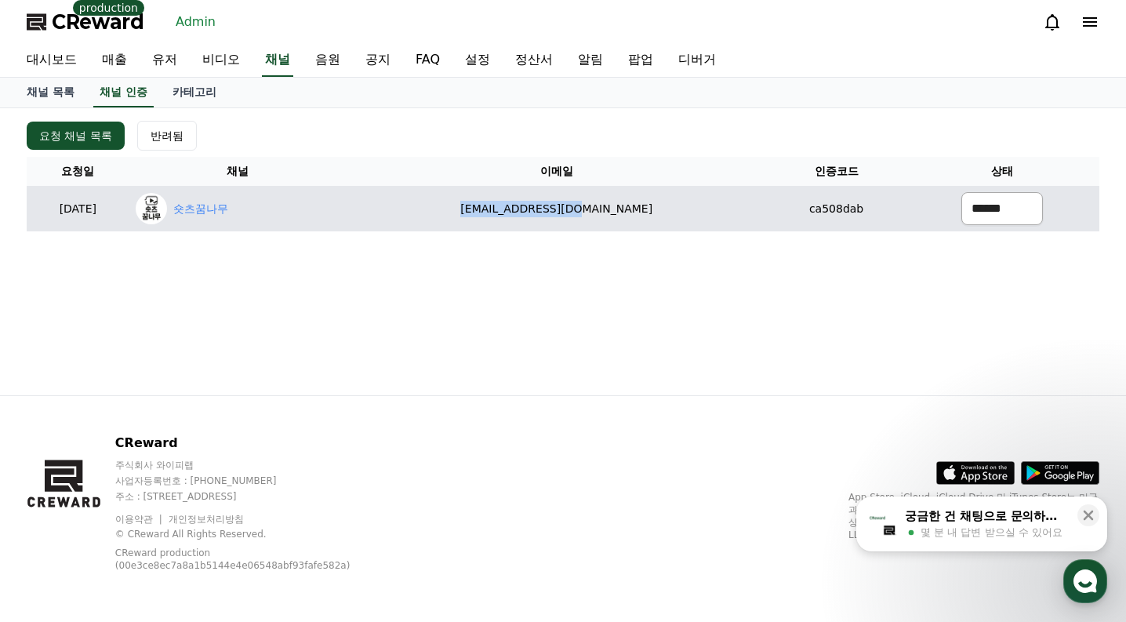
select select "********"
click at [961, 192] on select "****** *** ***" at bounding box center [1002, 208] width 82 height 33
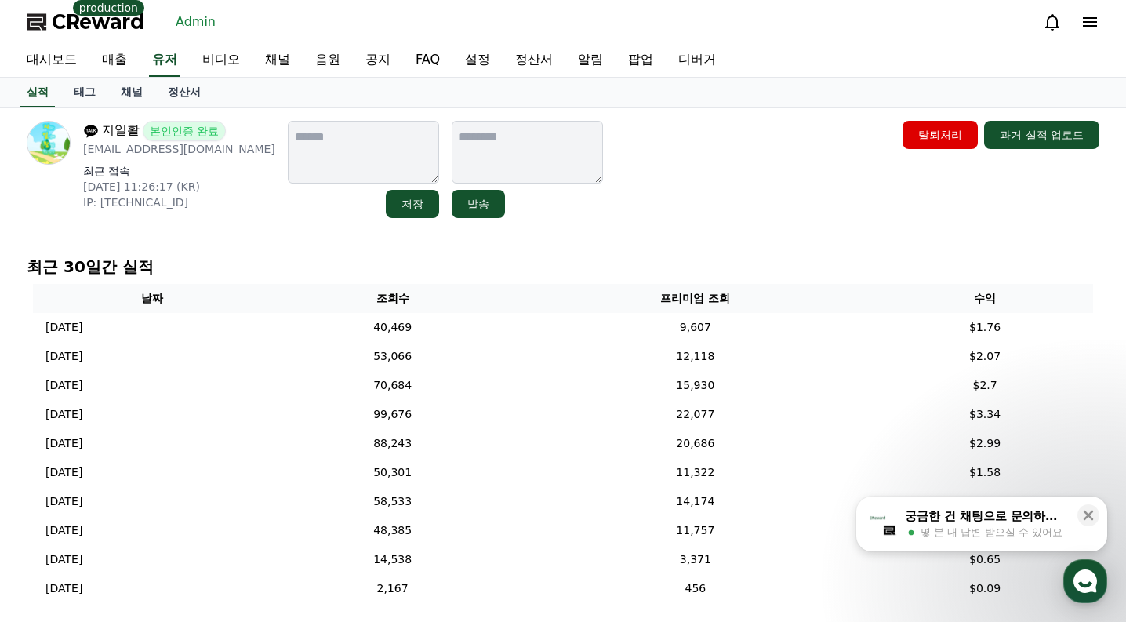
click at [132, 86] on link "채널" at bounding box center [131, 93] width 47 height 30
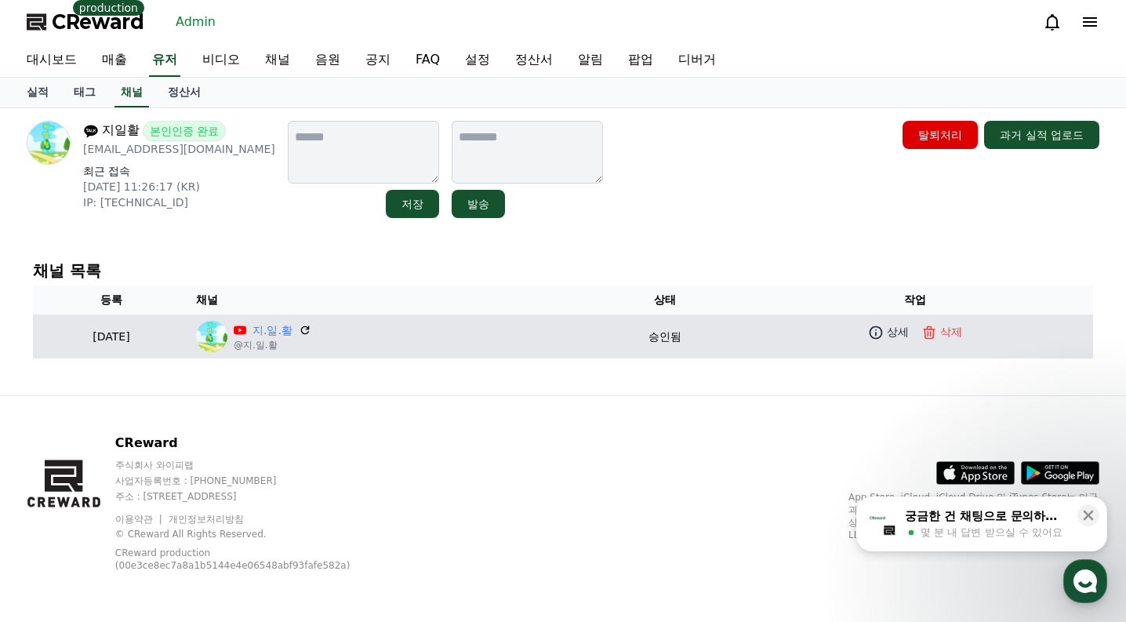
click at [311, 339] on p "@지.일.활" at bounding box center [273, 345] width 78 height 13
click at [292, 328] on link "지.일.활" at bounding box center [272, 330] width 40 height 16
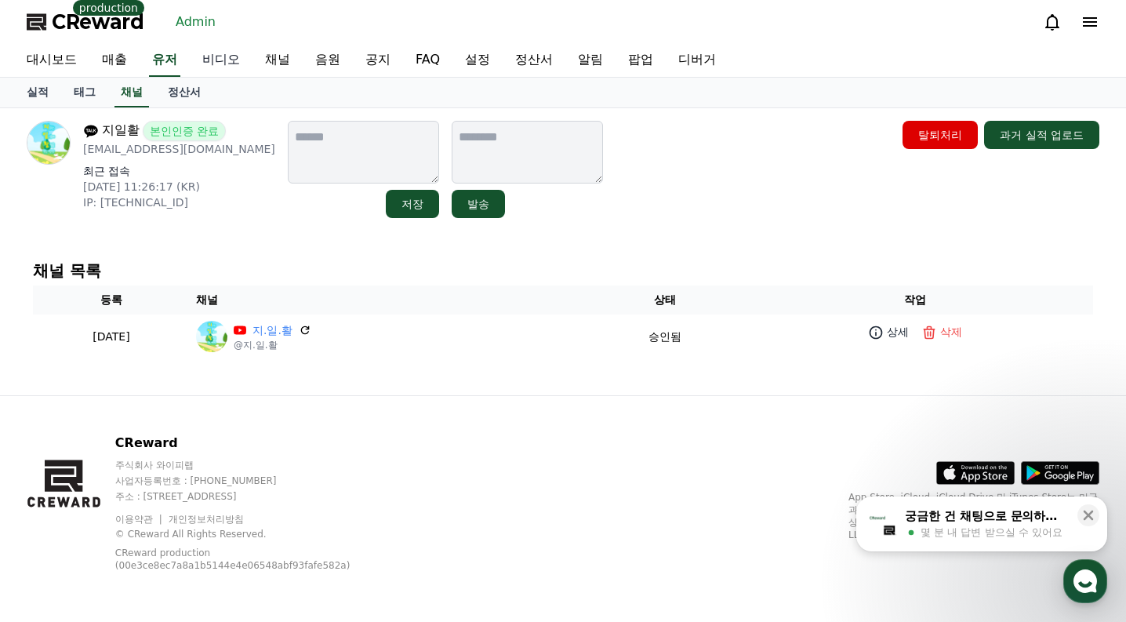
click at [239, 61] on link "비디오" at bounding box center [221, 60] width 63 height 33
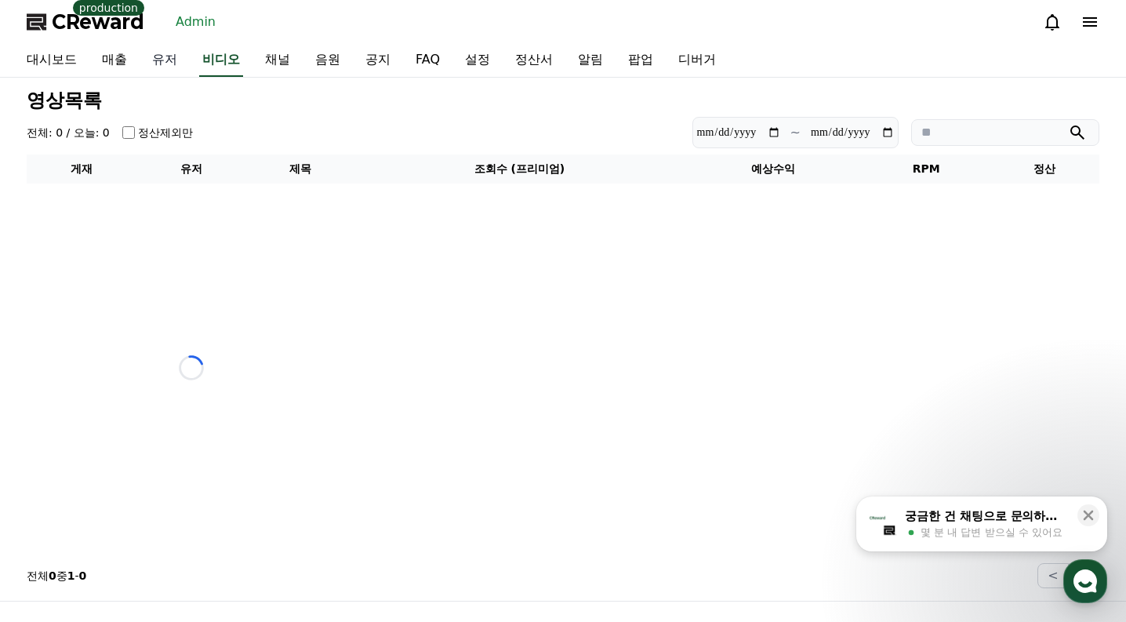
click at [156, 60] on link "유저" at bounding box center [165, 60] width 50 height 33
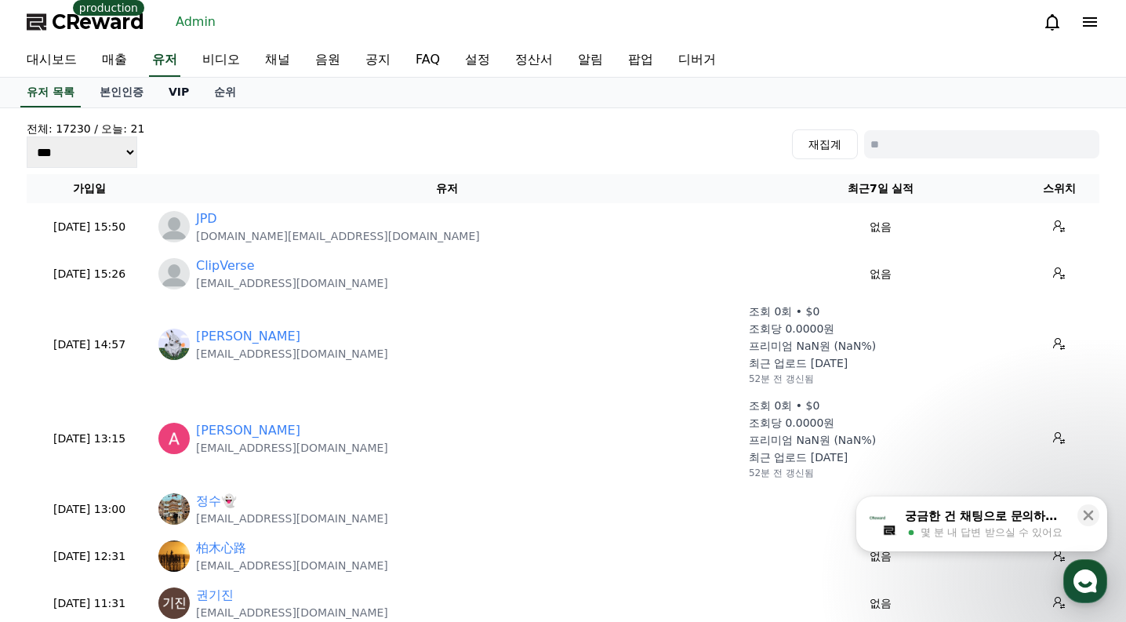
click at [193, 87] on link "VIP" at bounding box center [178, 93] width 45 height 30
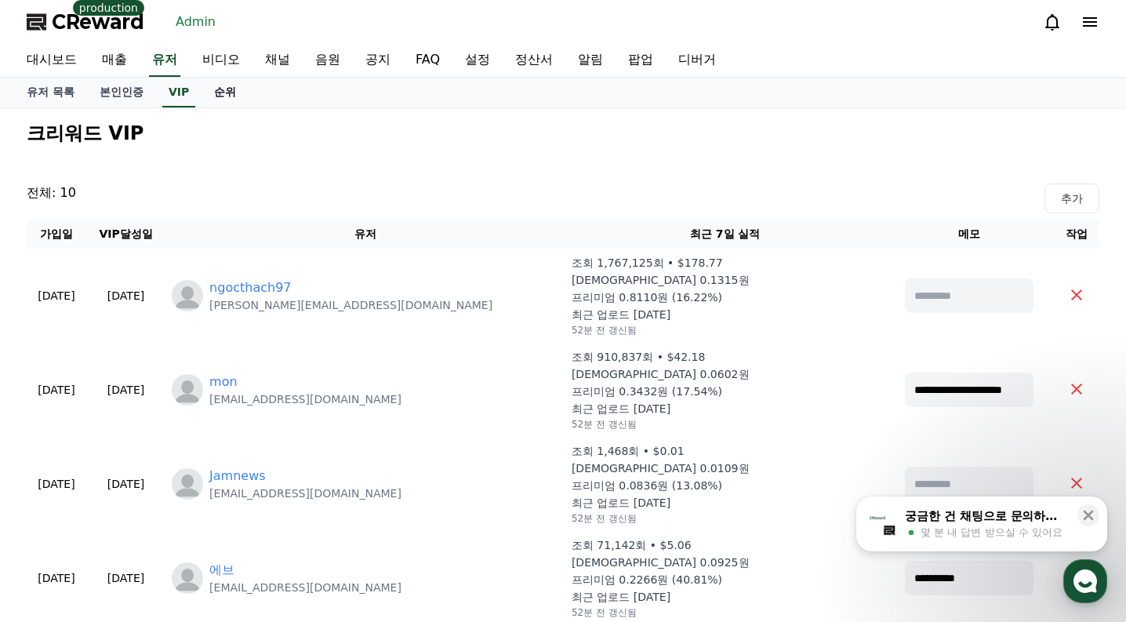
click at [227, 93] on link "순위" at bounding box center [224, 93] width 47 height 30
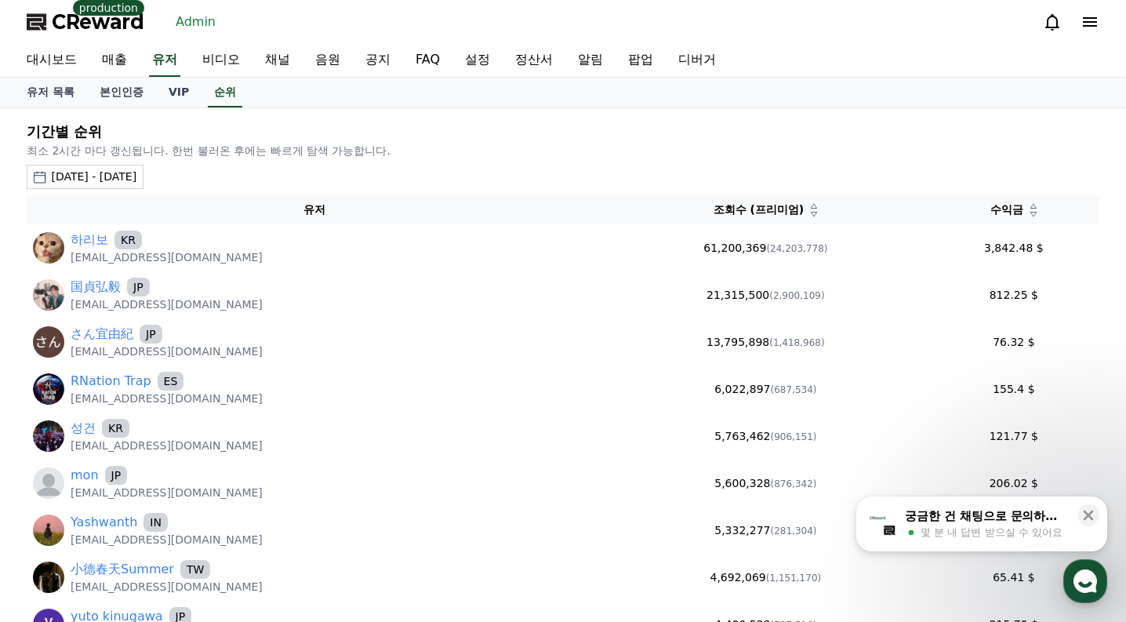
click at [108, 176] on div "2025-08-12 - 2025-09-12" at bounding box center [93, 177] width 85 height 16
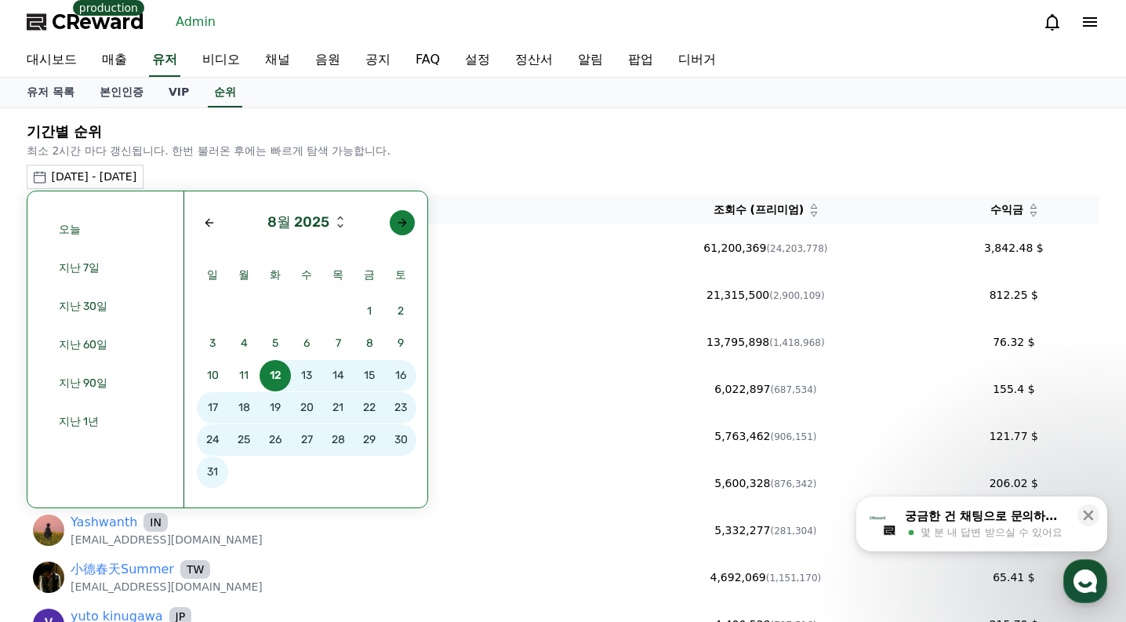
click at [400, 226] on div "Next month" at bounding box center [402, 222] width 13 height 13
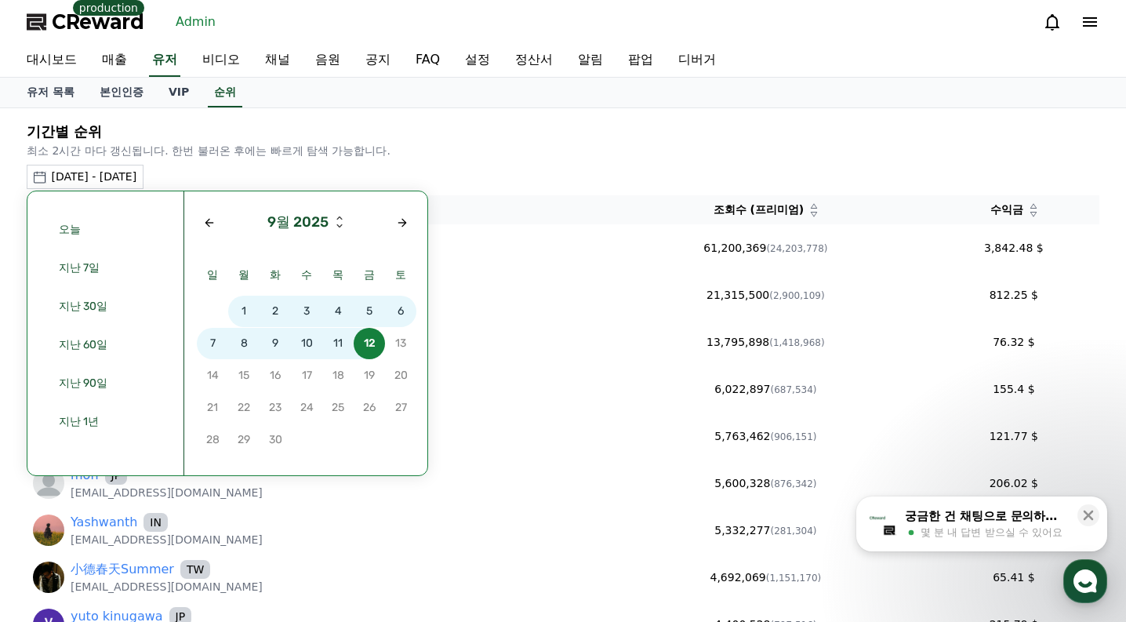
click at [305, 350] on span "10" at bounding box center [306, 343] width 31 height 31
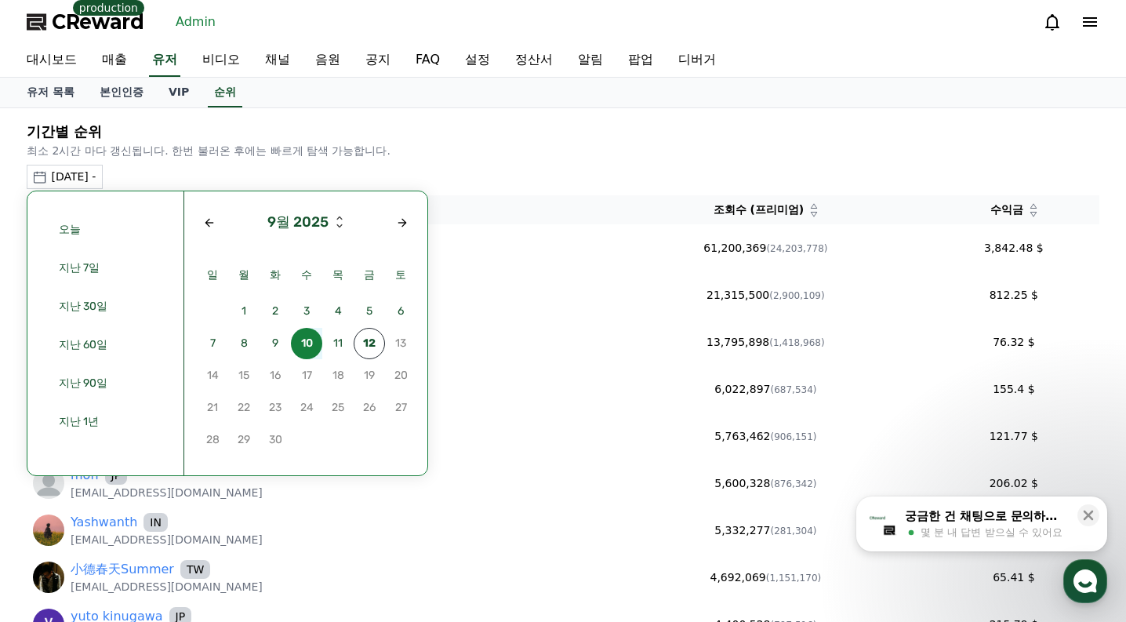
click at [305, 350] on span "10" at bounding box center [306, 343] width 31 height 31
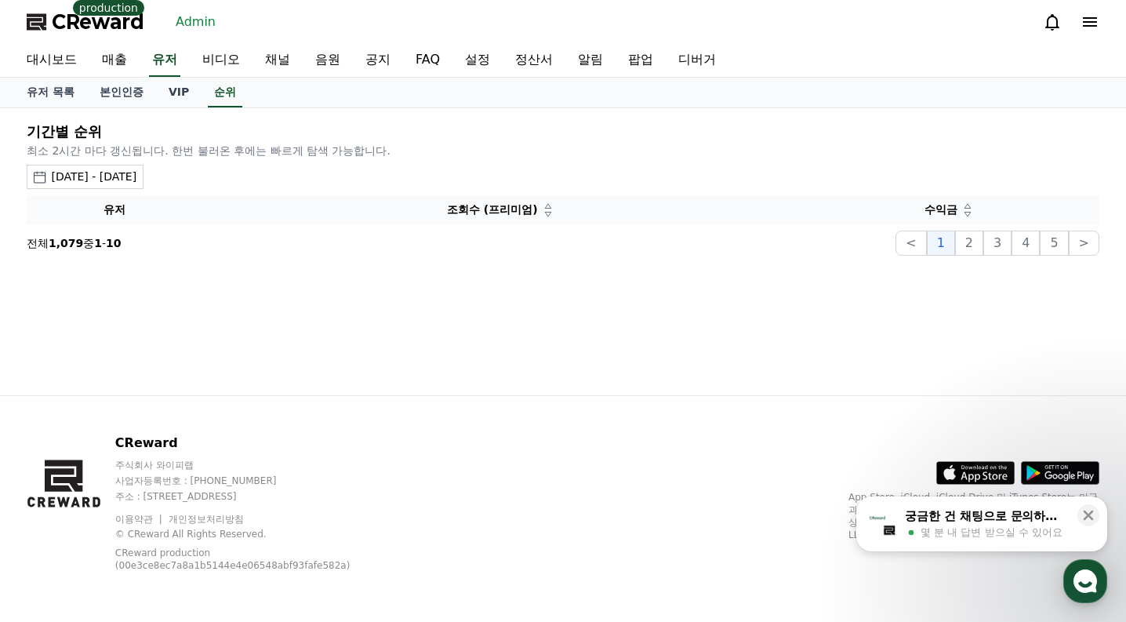
click at [484, 176] on div "2025-09-10 - 2025-09-10 오늘 지난 7일 지난 30일 지난 60일 지난 90일 지난 1년 9월 2025 일 월 화 수 목 금…" at bounding box center [563, 177] width 1073 height 24
click at [288, 61] on link "채널" at bounding box center [277, 60] width 50 height 33
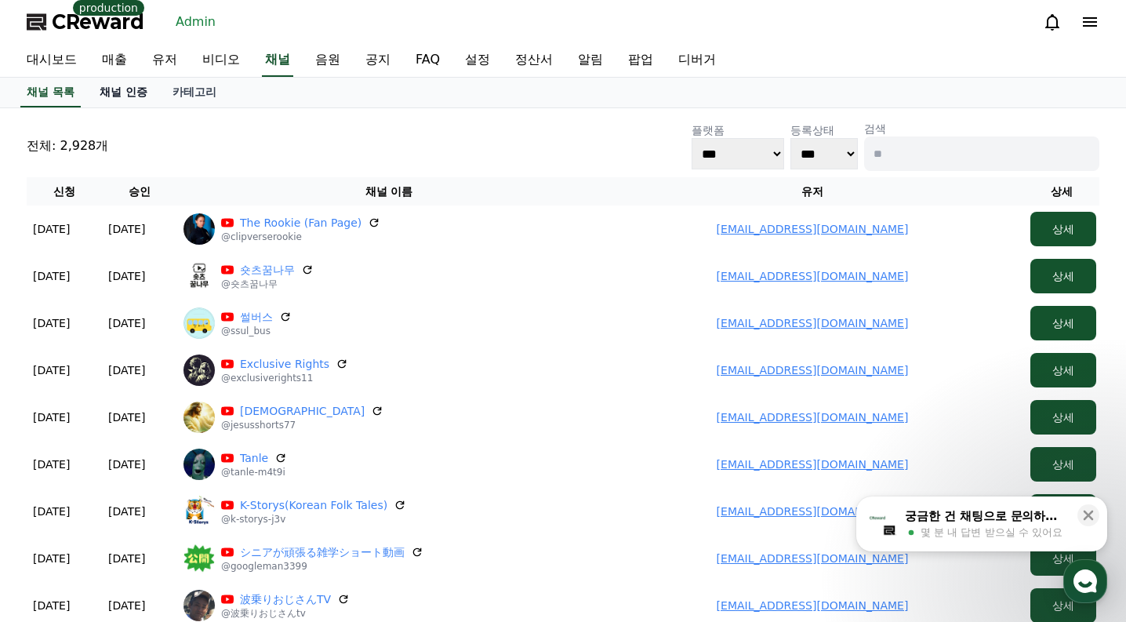
click at [156, 93] on link "채널 인증" at bounding box center [123, 93] width 73 height 30
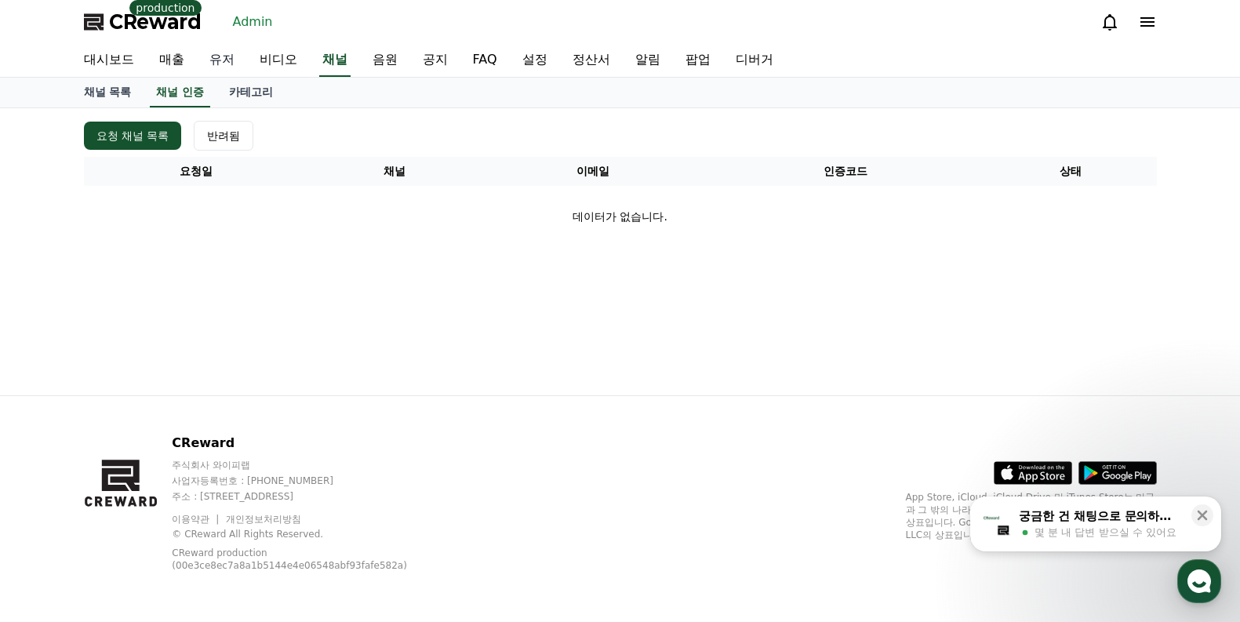
click at [241, 65] on link "유저" at bounding box center [222, 60] width 50 height 33
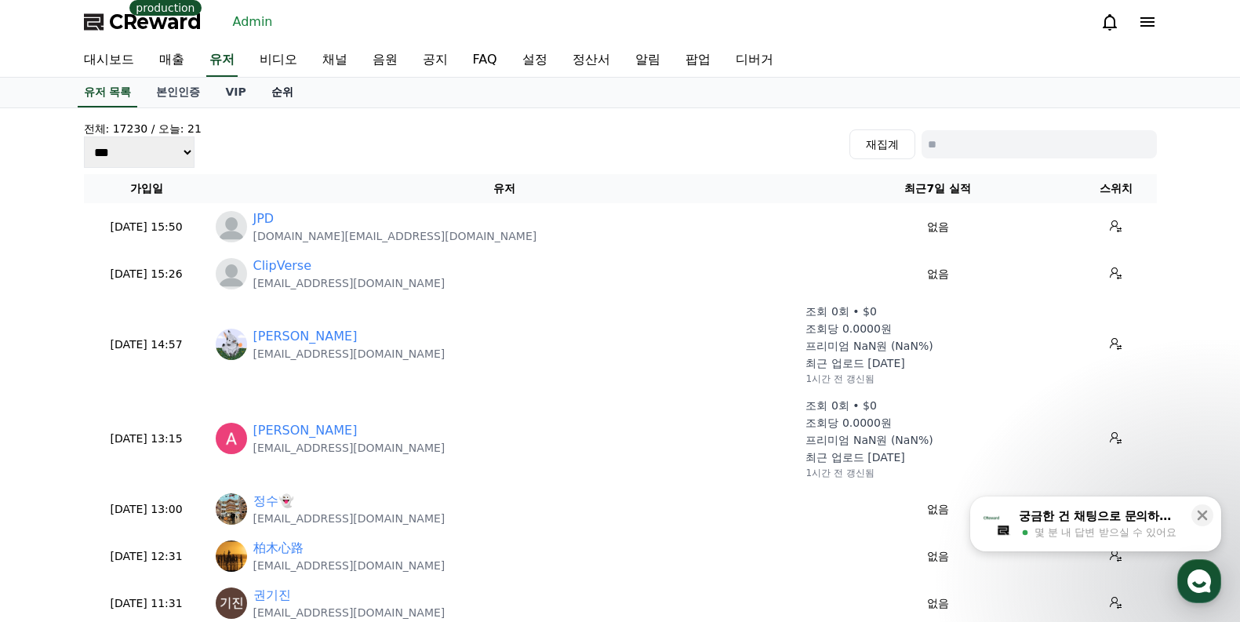
click at [278, 98] on link "순위" at bounding box center [282, 93] width 47 height 30
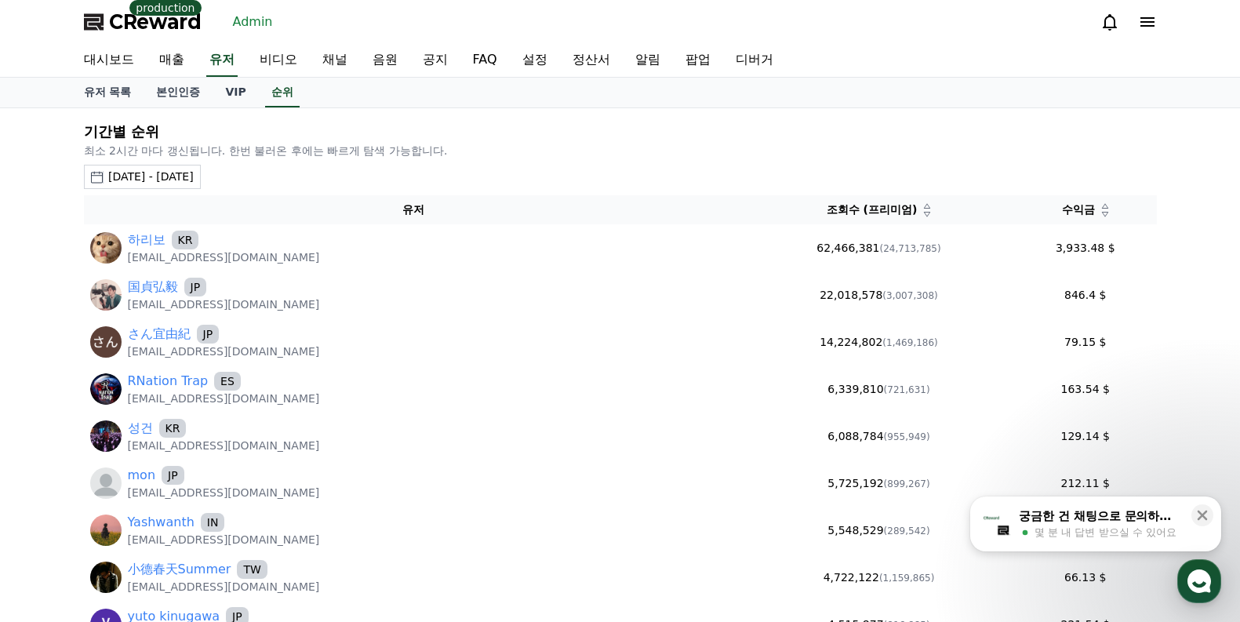
click at [194, 172] on div "2025-08-12 - 2025-09-12" at bounding box center [150, 177] width 85 height 16
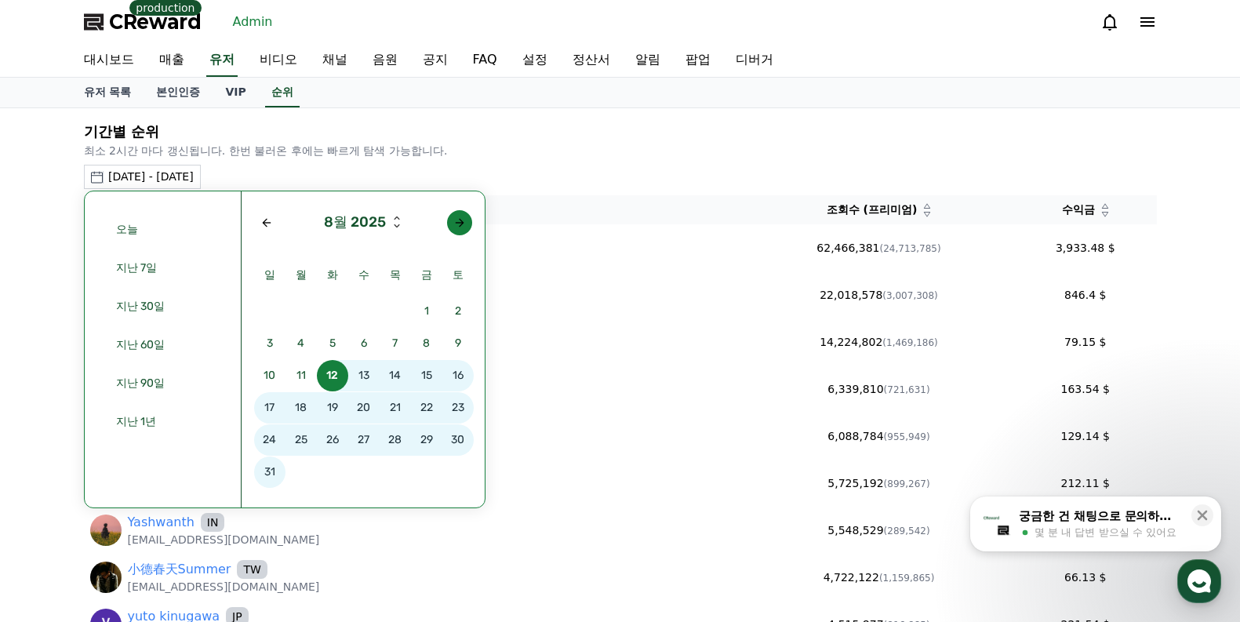
click at [470, 220] on button "button" at bounding box center [459, 222] width 25 height 25
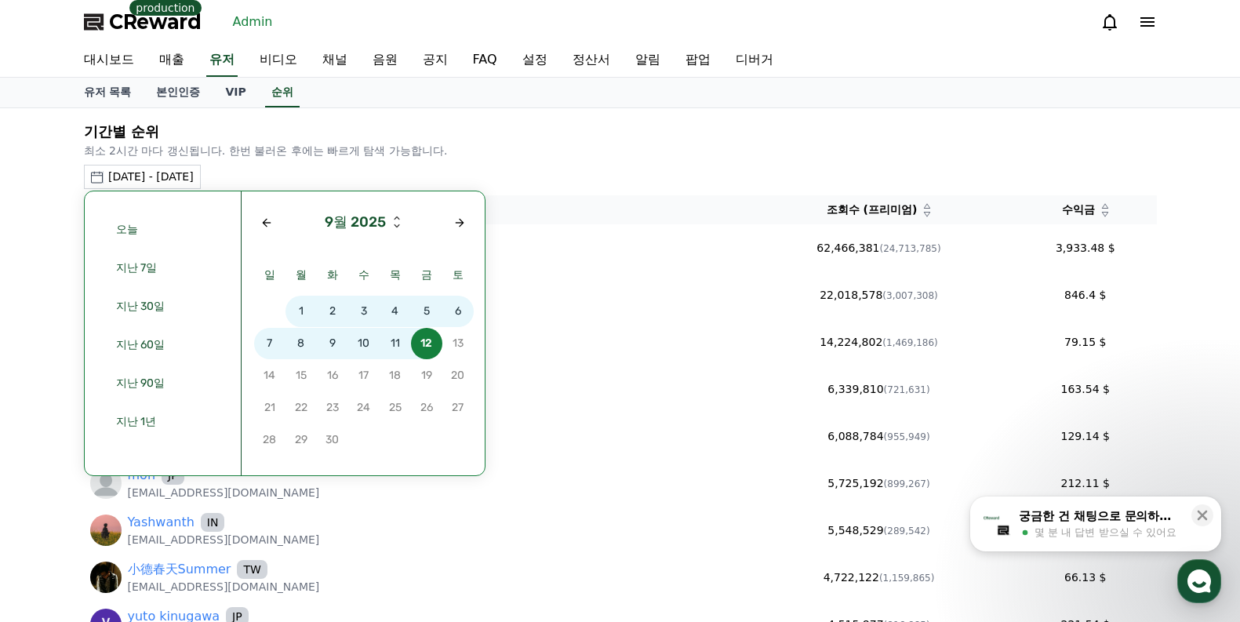
click at [362, 343] on span "10" at bounding box center [363, 343] width 31 height 31
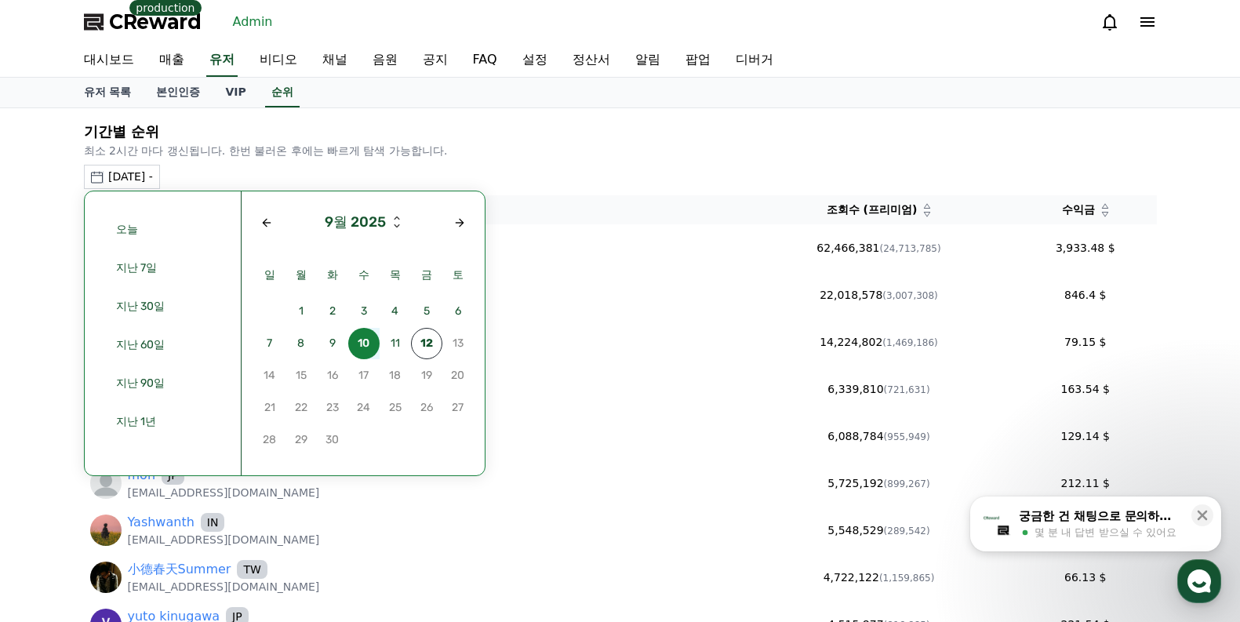
click at [362, 343] on span "10" at bounding box center [363, 343] width 31 height 31
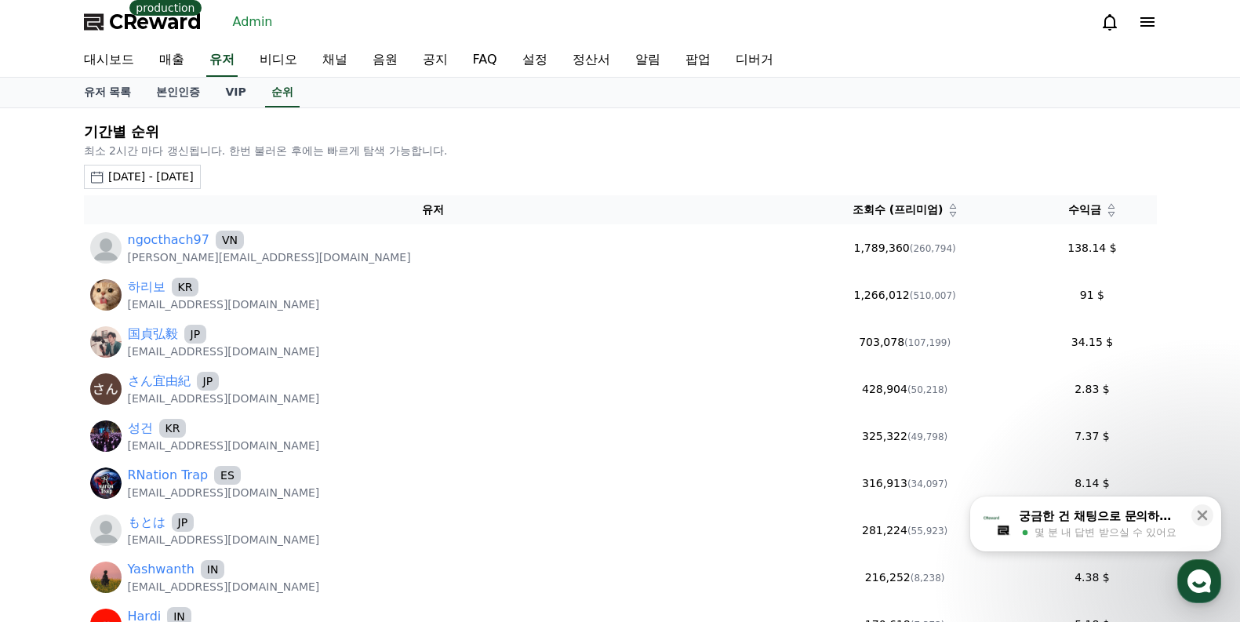
click at [1100, 218] on th "수익금" at bounding box center [1091, 209] width 129 height 29
click at [1107, 215] on icon at bounding box center [1111, 214] width 8 height 8
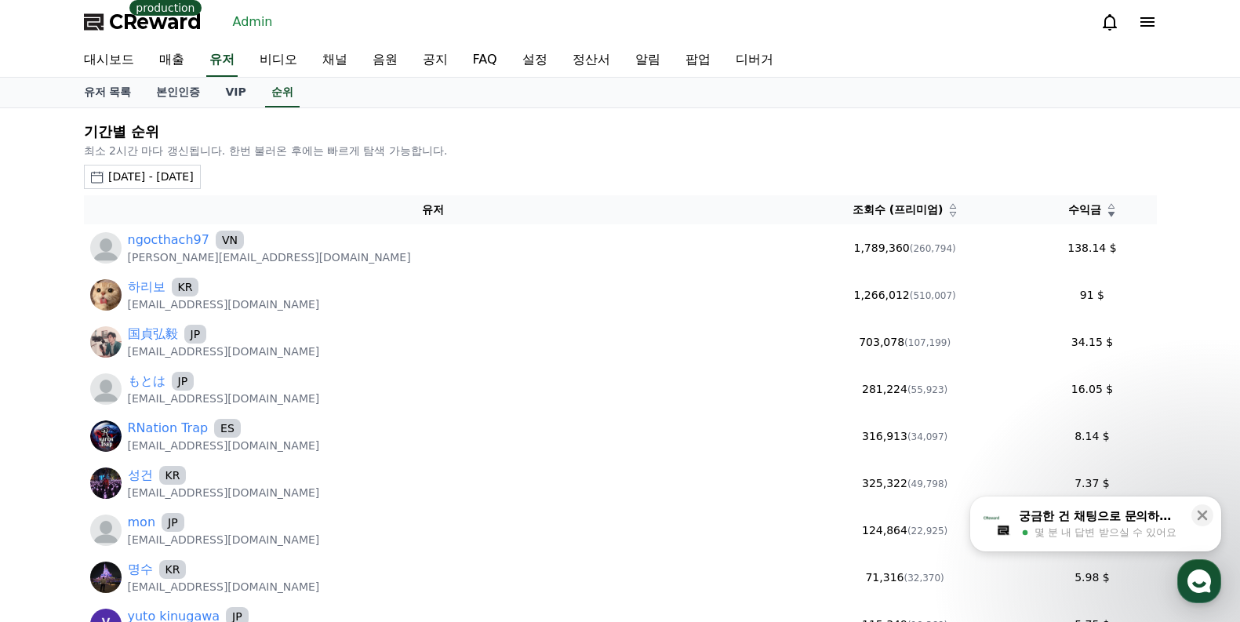
click at [1107, 215] on icon at bounding box center [1111, 214] width 8 height 8
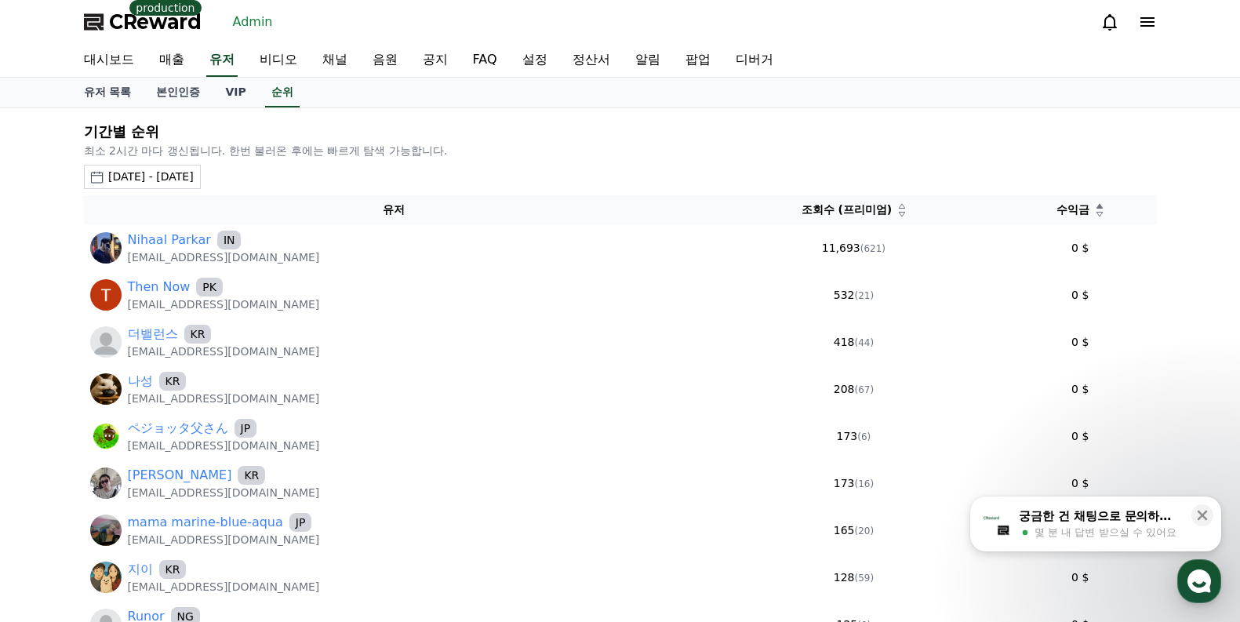
click at [1096, 215] on icon at bounding box center [1099, 214] width 8 height 8
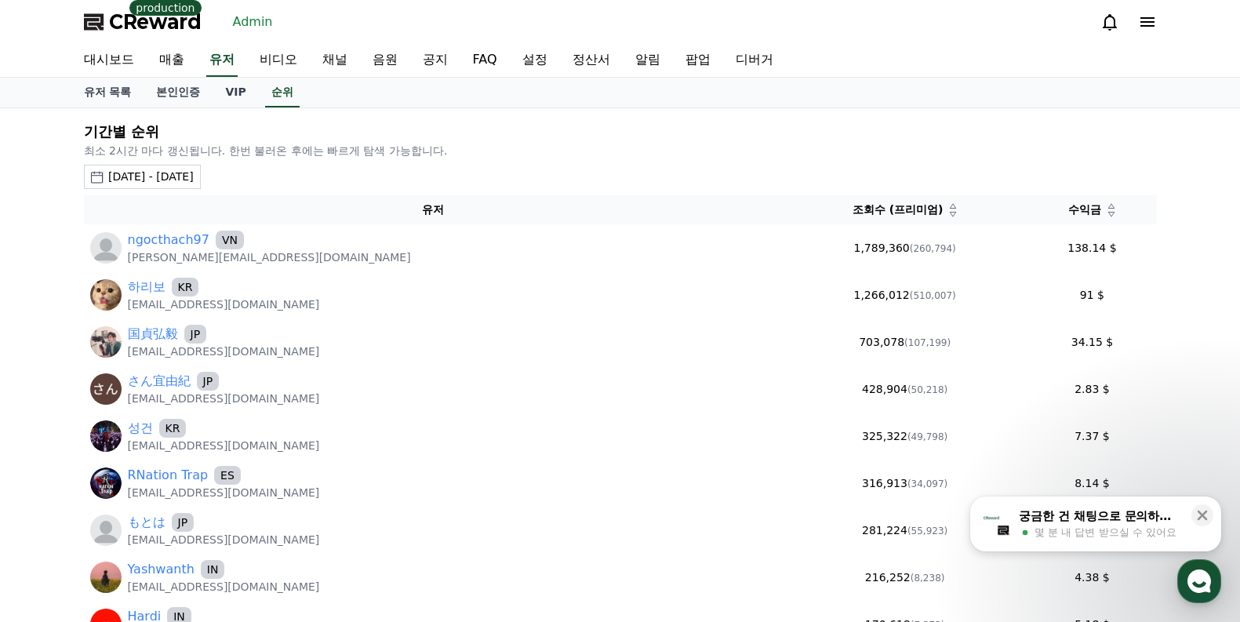
click at [485, 169] on div "2025-09-10 - 2025-09-10 오늘 지난 7일 지난 30일 지난 60일 지난 90일 지난 1년 9월 2025 일 월 화 수 목 금…" at bounding box center [620, 177] width 1073 height 24
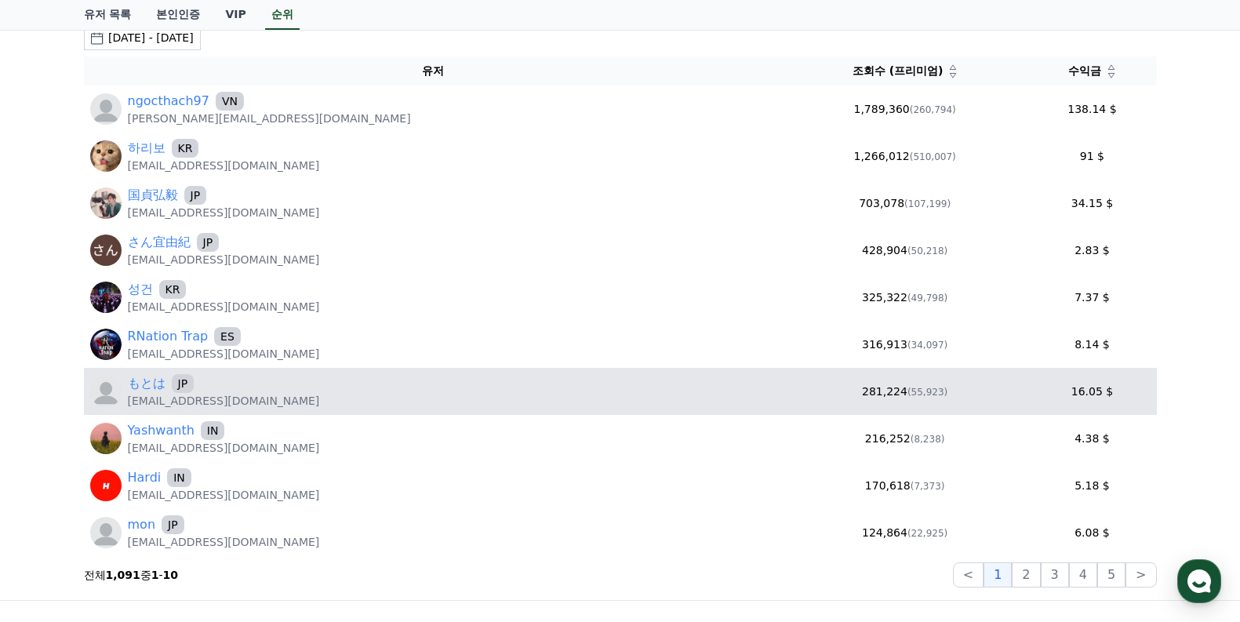
scroll to position [235, 0]
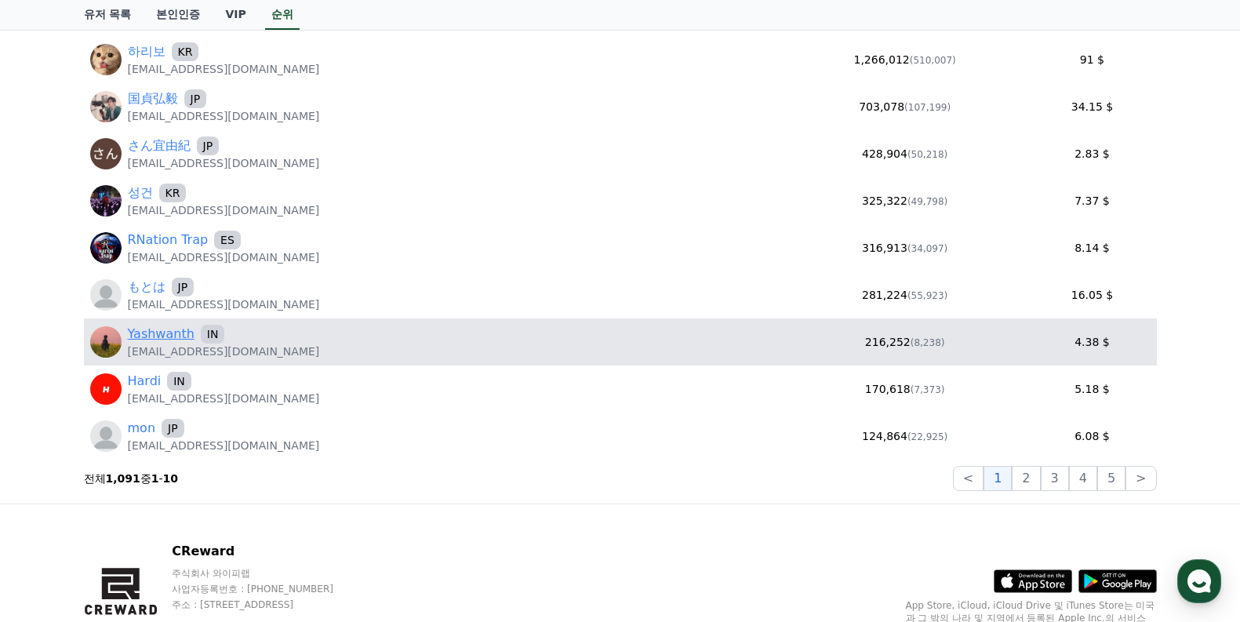
click at [165, 337] on link "Yashwanth" at bounding box center [161, 334] width 67 height 19
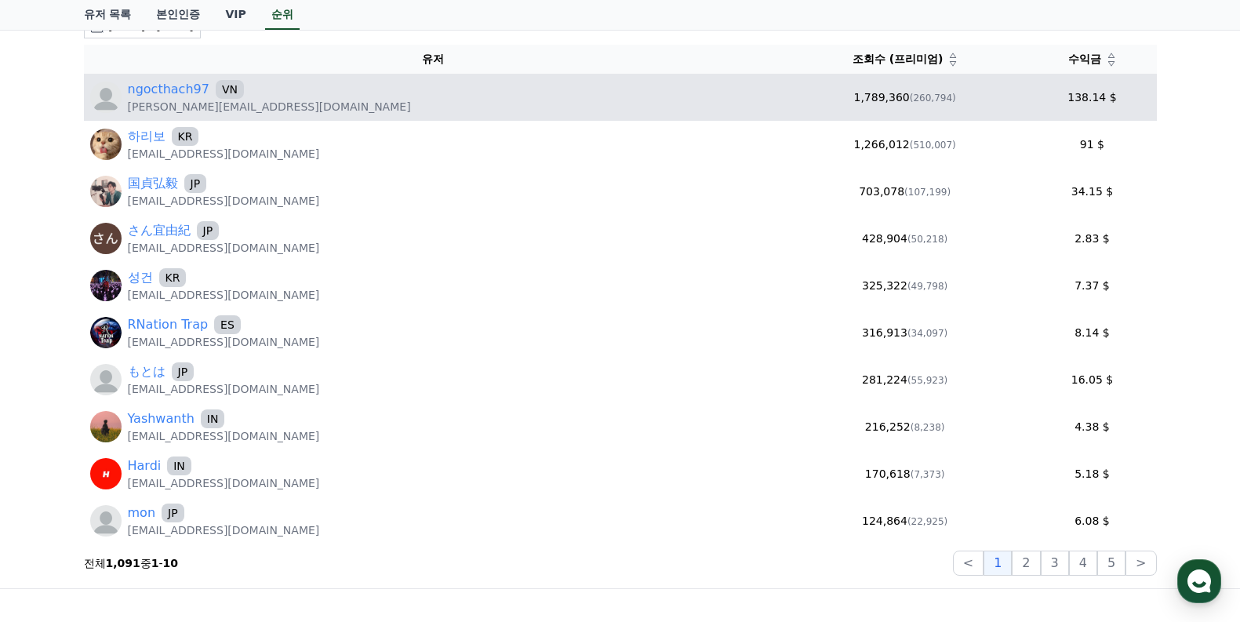
scroll to position [0, 0]
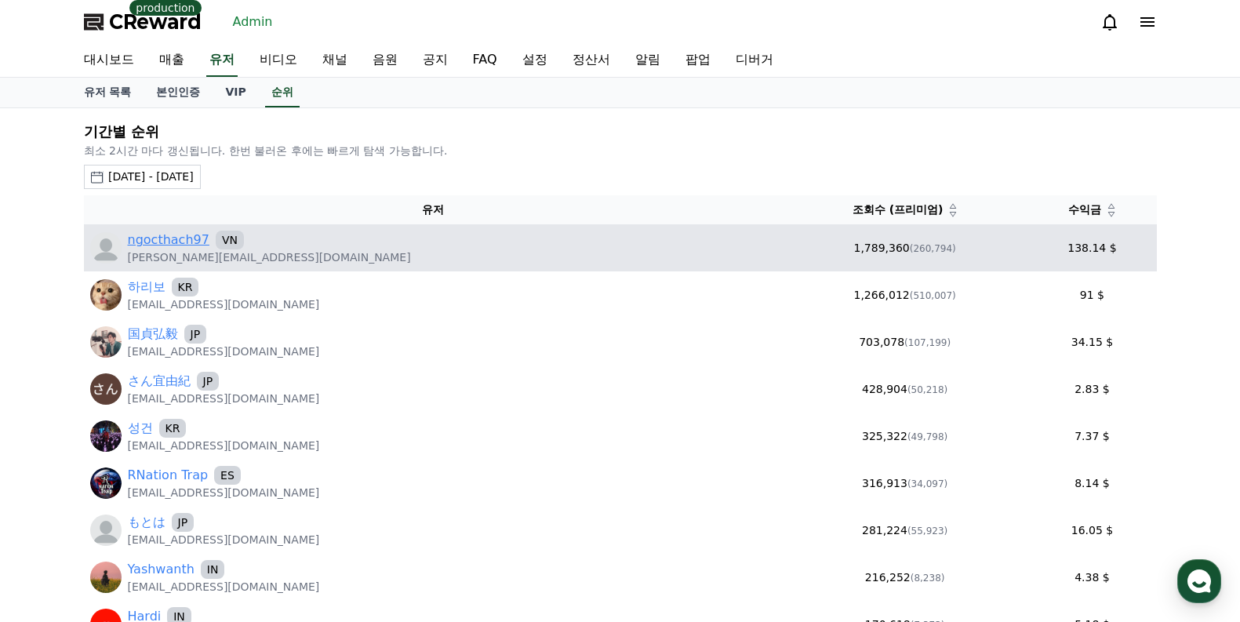
click at [154, 241] on link "ngocthach97" at bounding box center [169, 239] width 82 height 19
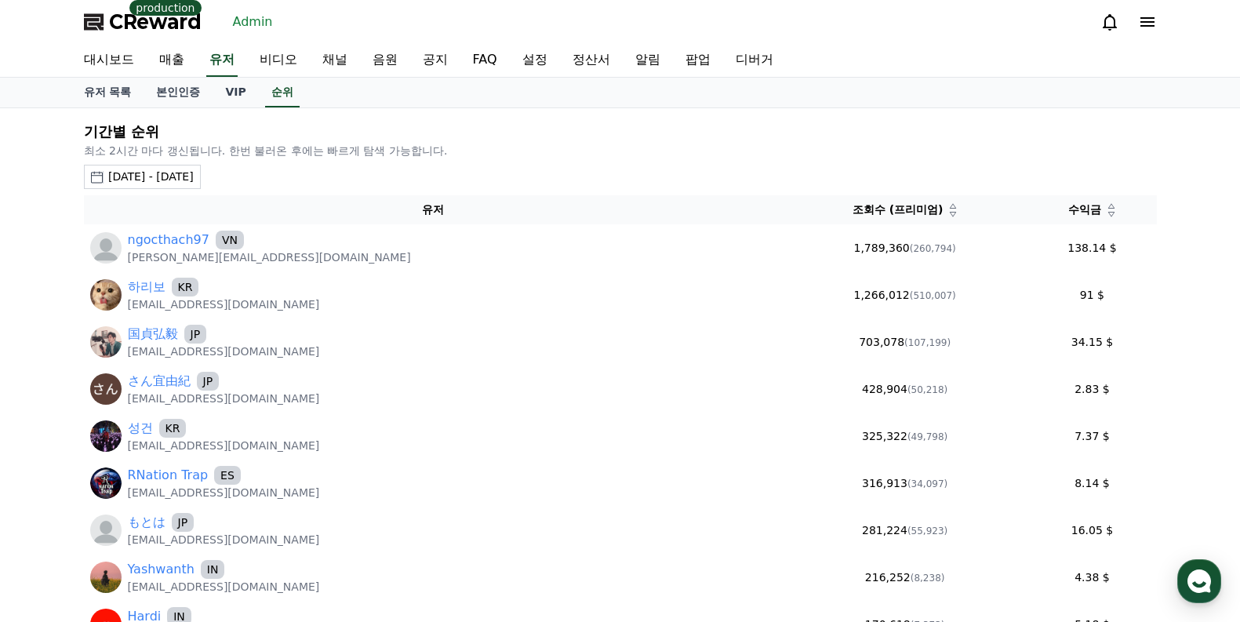
click at [239, 63] on div "대시보드 매출 유저 비디오 채널 음원 공지 FAQ 설정 정산서 알림 팝업 디버거" at bounding box center [620, 60] width 1098 height 33
click at [223, 62] on link "유저" at bounding box center [221, 60] width 31 height 33
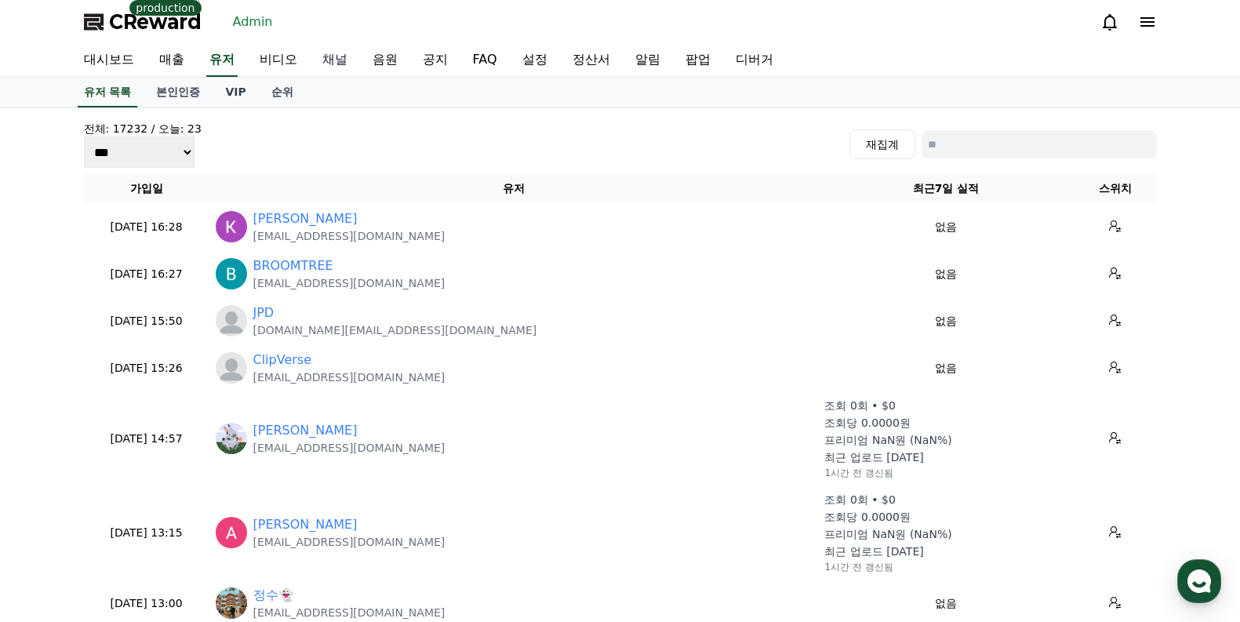
click at [328, 56] on link "채널" at bounding box center [335, 60] width 50 height 33
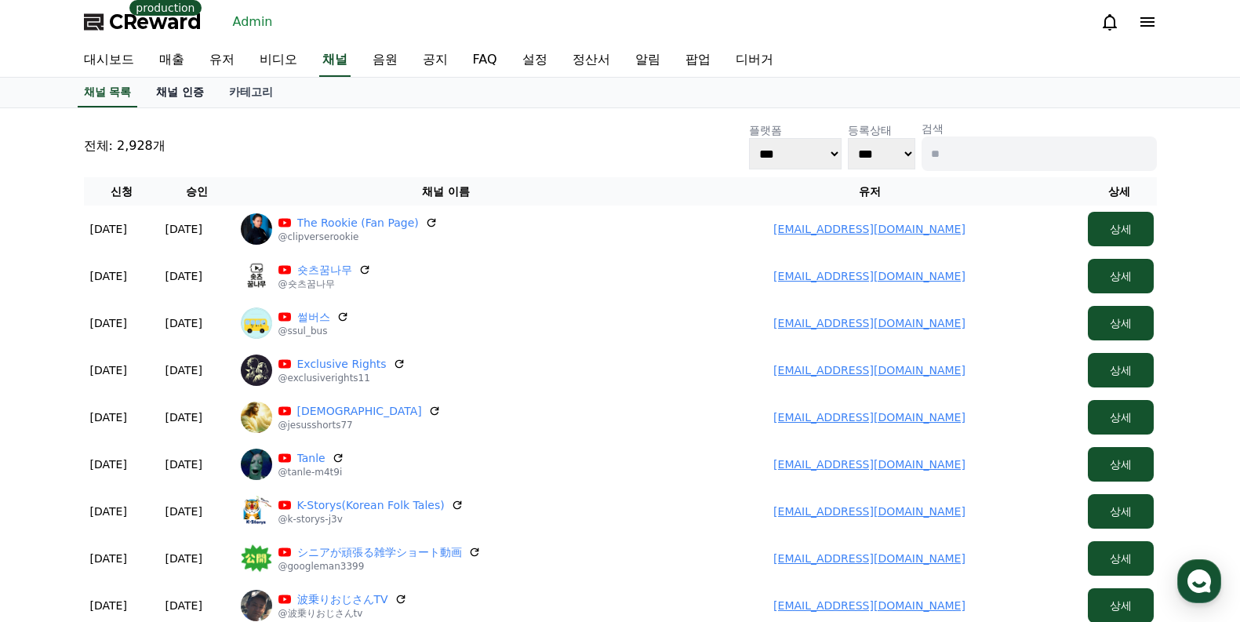
click at [180, 93] on link "채널 인증" at bounding box center [179, 93] width 73 height 30
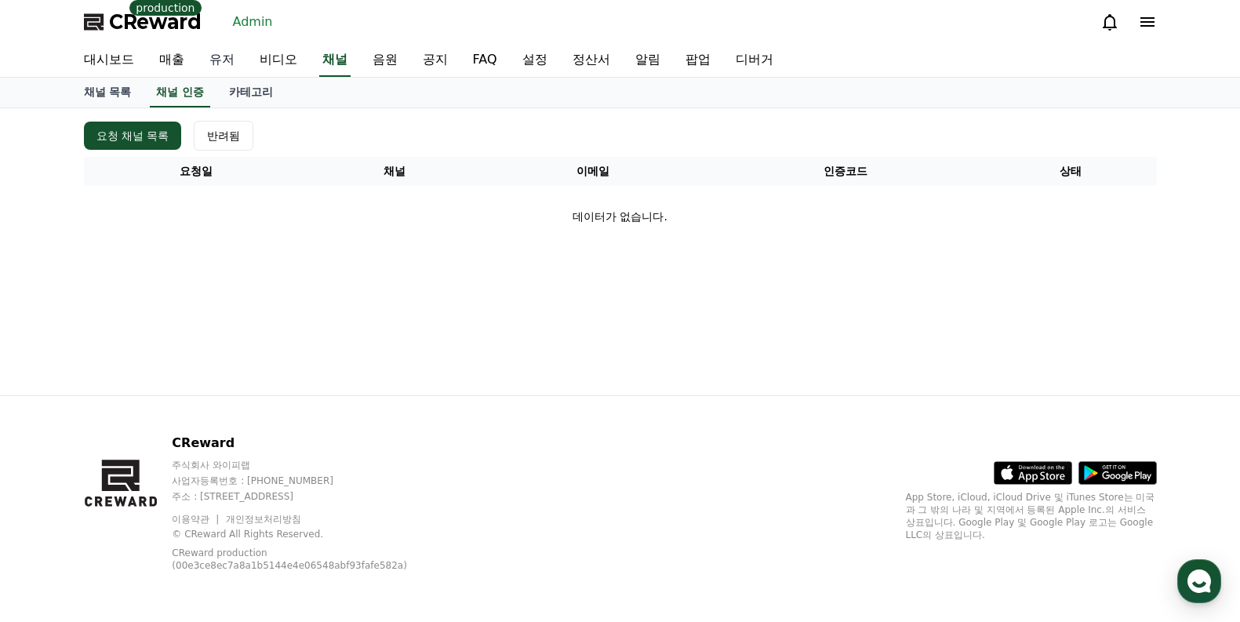
click at [201, 69] on link "유저" at bounding box center [222, 60] width 50 height 33
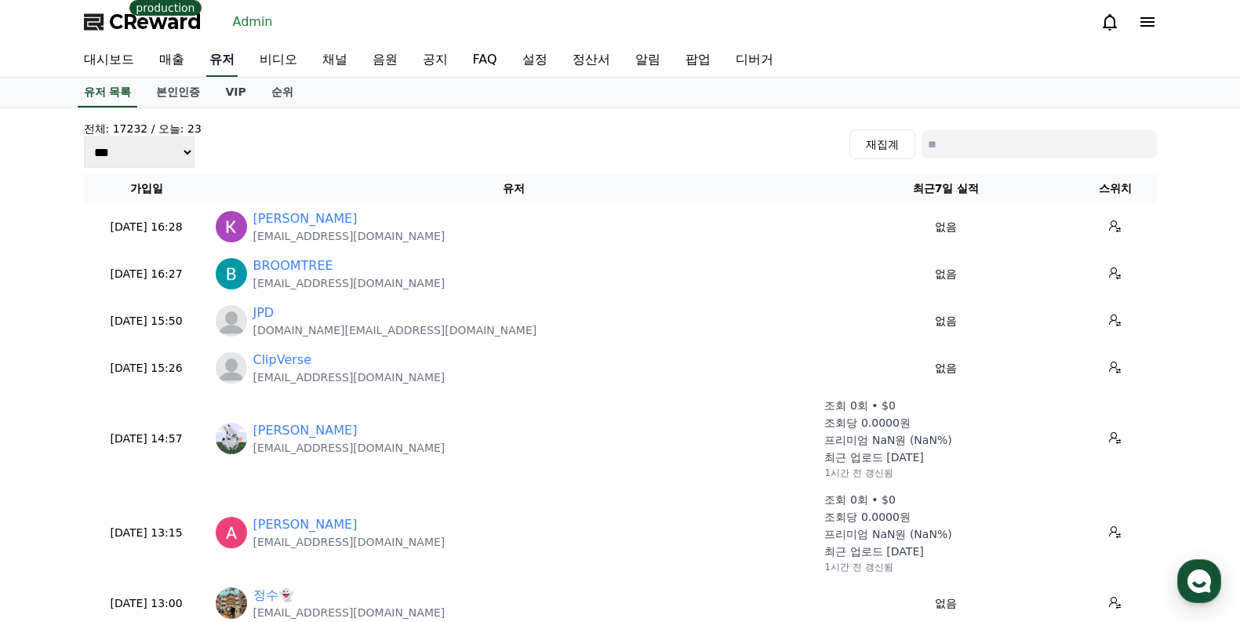
click at [215, 60] on link "유저" at bounding box center [221, 60] width 31 height 33
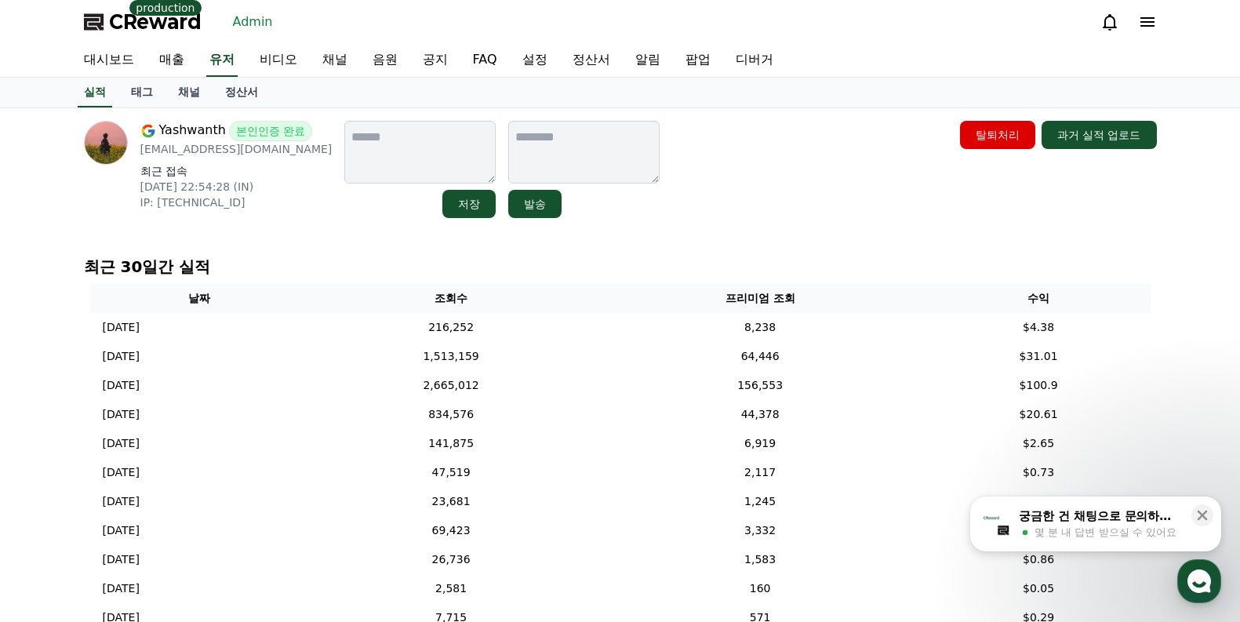
click at [286, 212] on div "Yashwanth 본인인증 완료 klr199yashwanth@gmail.com 최근 접속 2025-08-31 22:54:28 (IN) IP: …" at bounding box center [236, 169] width 192 height 97
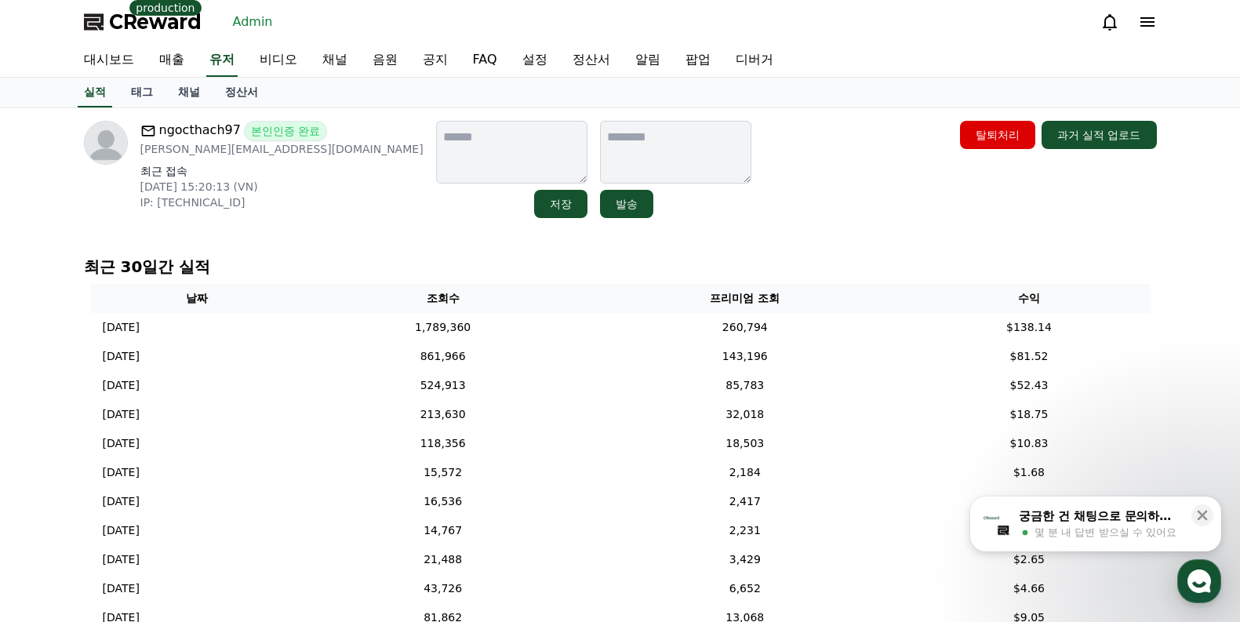
click at [197, 98] on link "채널" at bounding box center [188, 93] width 47 height 30
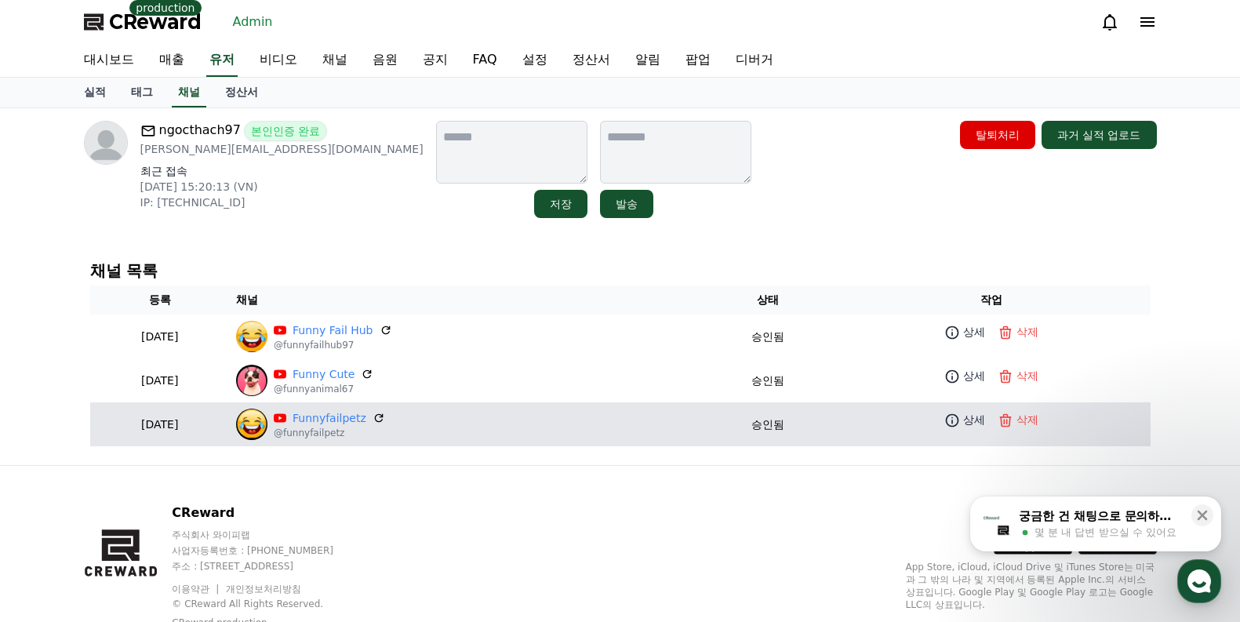
click at [358, 432] on p "@funnyfailpetz" at bounding box center [329, 433] width 111 height 13
click at [358, 427] on p "@funnyfailpetz" at bounding box center [329, 433] width 111 height 13
click at [360, 420] on link "Funnyfailpetz" at bounding box center [329, 418] width 74 height 16
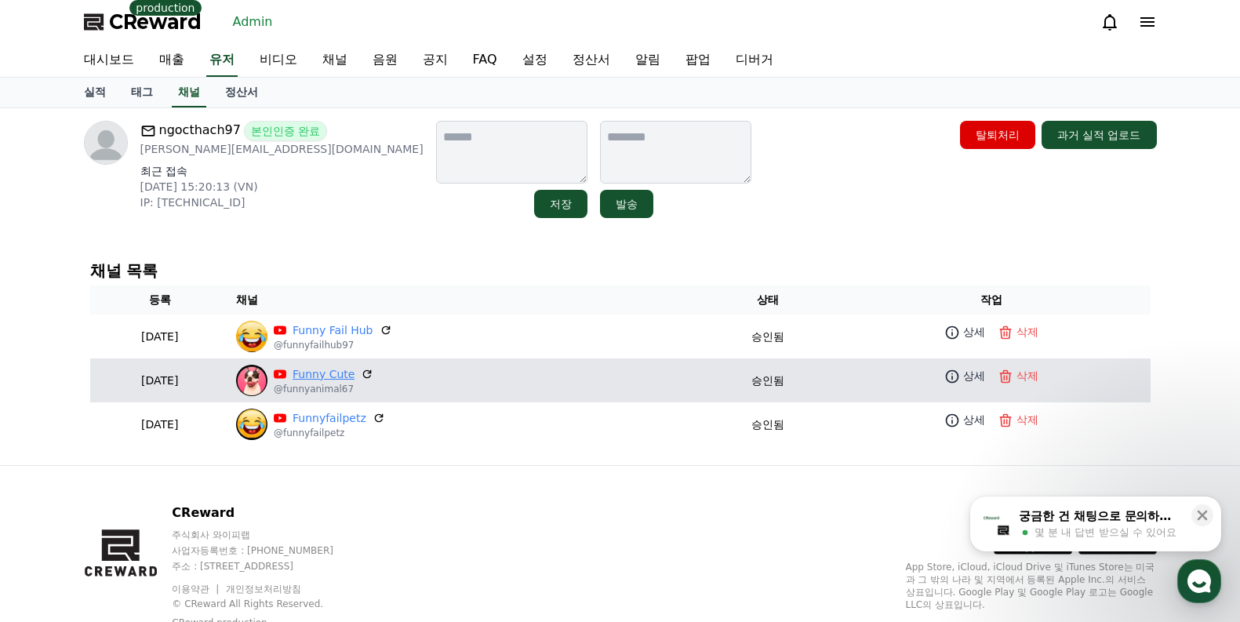
click at [354, 377] on link "Funny Cute" at bounding box center [323, 374] width 62 height 16
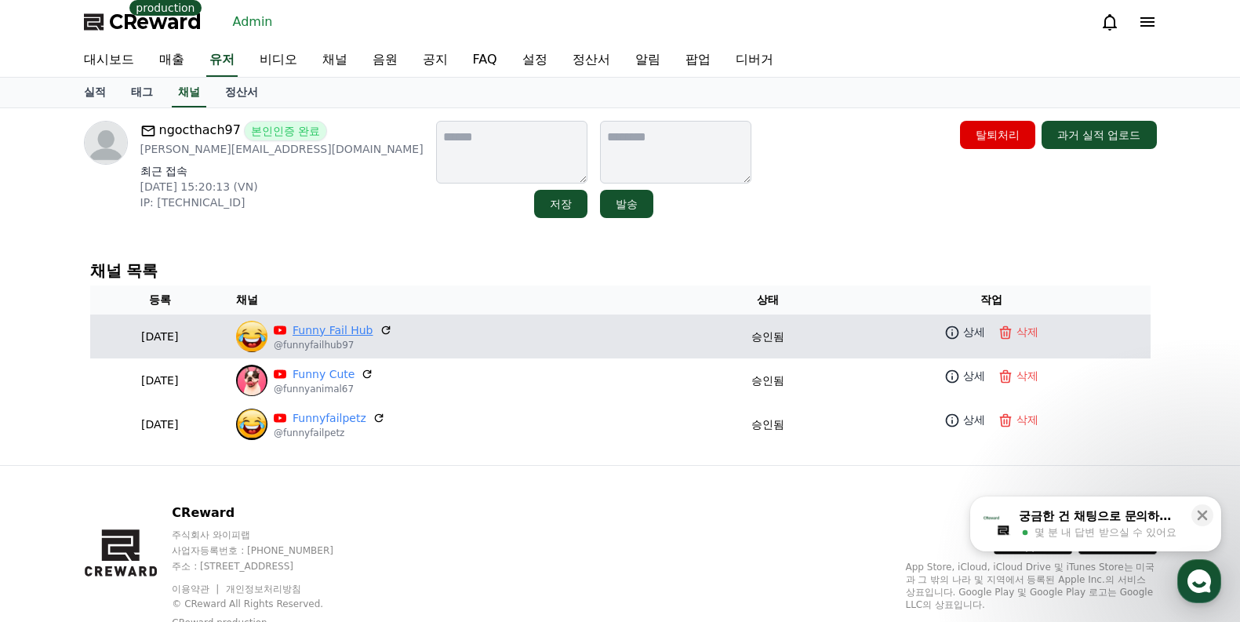
click at [373, 323] on link "Funny Fail Hub" at bounding box center [332, 330] width 81 height 16
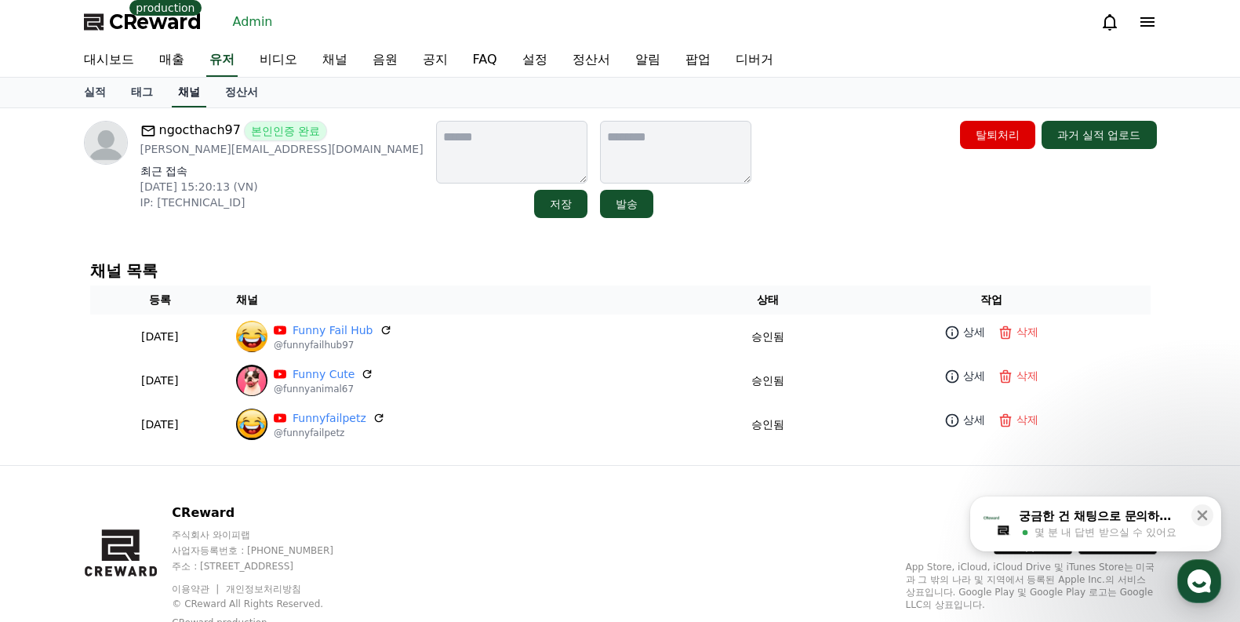
click at [199, 90] on link "채널" at bounding box center [189, 93] width 34 height 30
click at [87, 89] on link "실적" at bounding box center [94, 93] width 47 height 30
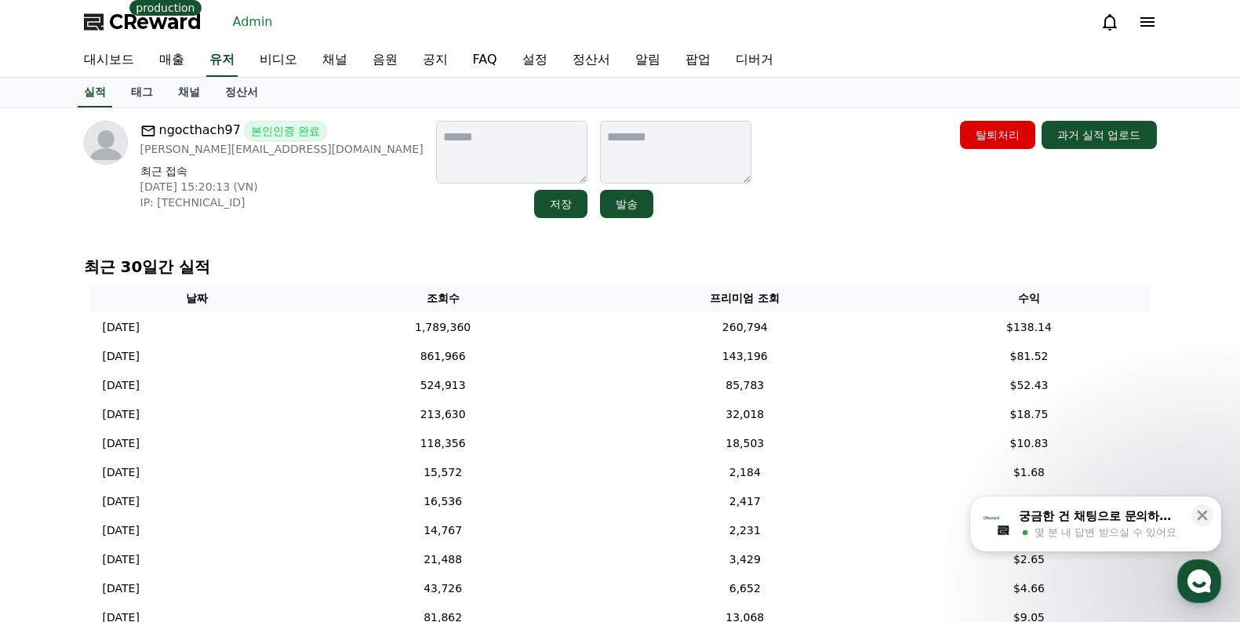
click at [551, 257] on p "최근 30일간 실적" at bounding box center [620, 267] width 1073 height 22
click at [229, 89] on link "정산서" at bounding box center [241, 93] width 58 height 30
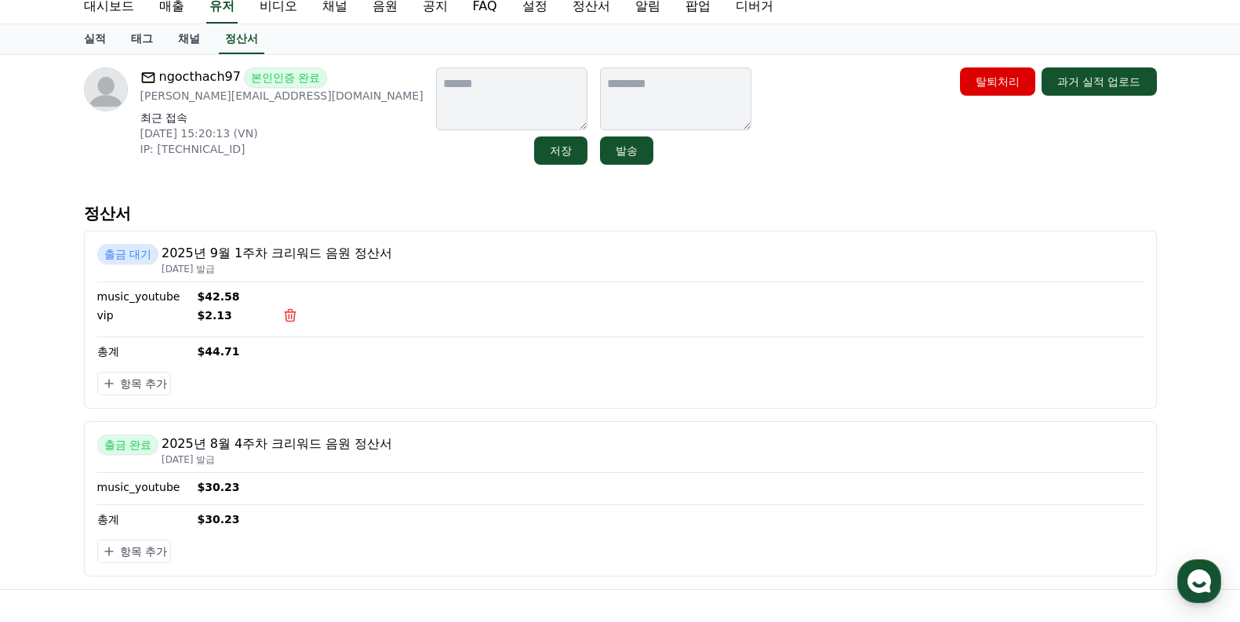
scroll to position [78, 0]
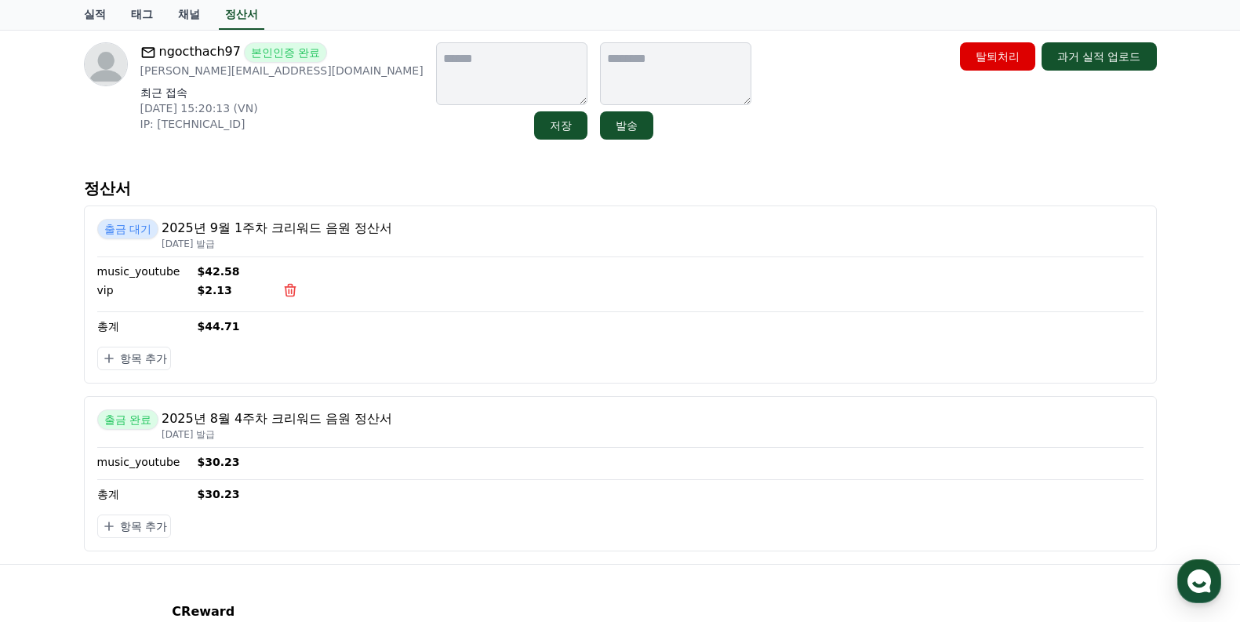
drag, startPoint x: 283, startPoint y: 161, endPoint x: 252, endPoint y: 140, distance: 37.8
click at [283, 161] on div "ngocthach97 본인인증 완료 Alexnam123997@gmail.com 최근 접속 2025-08-30 15:20:13 (VN) IP: …" at bounding box center [620, 297] width 1098 height 534
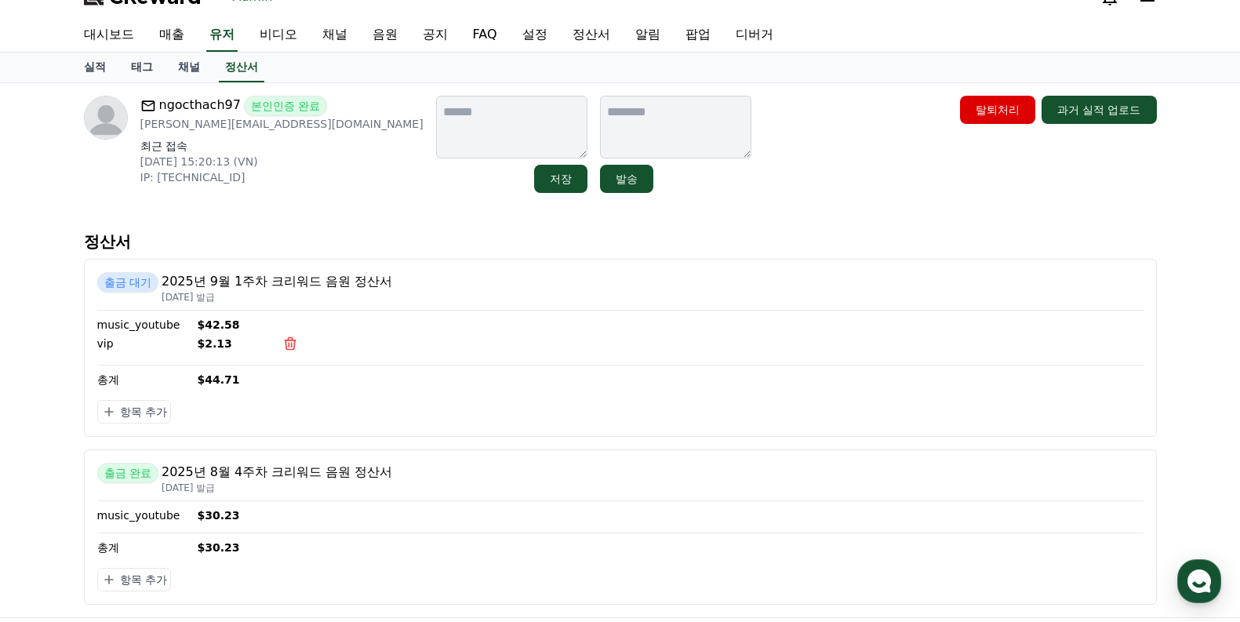
scroll to position [0, 0]
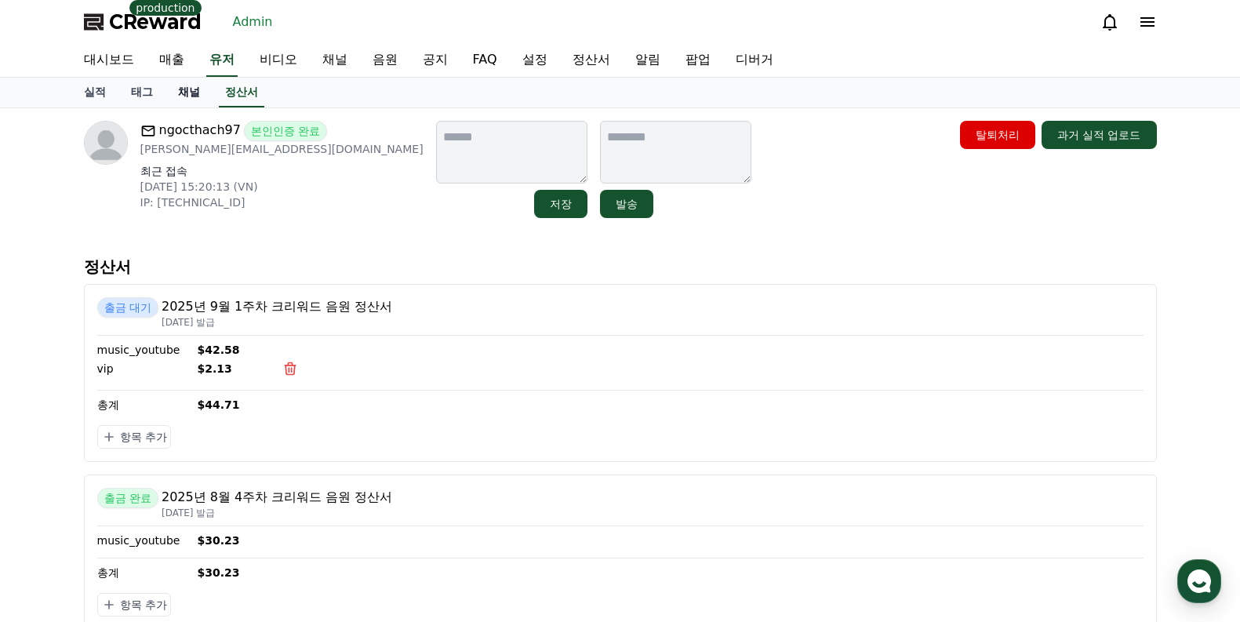
click at [192, 96] on link "채널" at bounding box center [188, 93] width 47 height 30
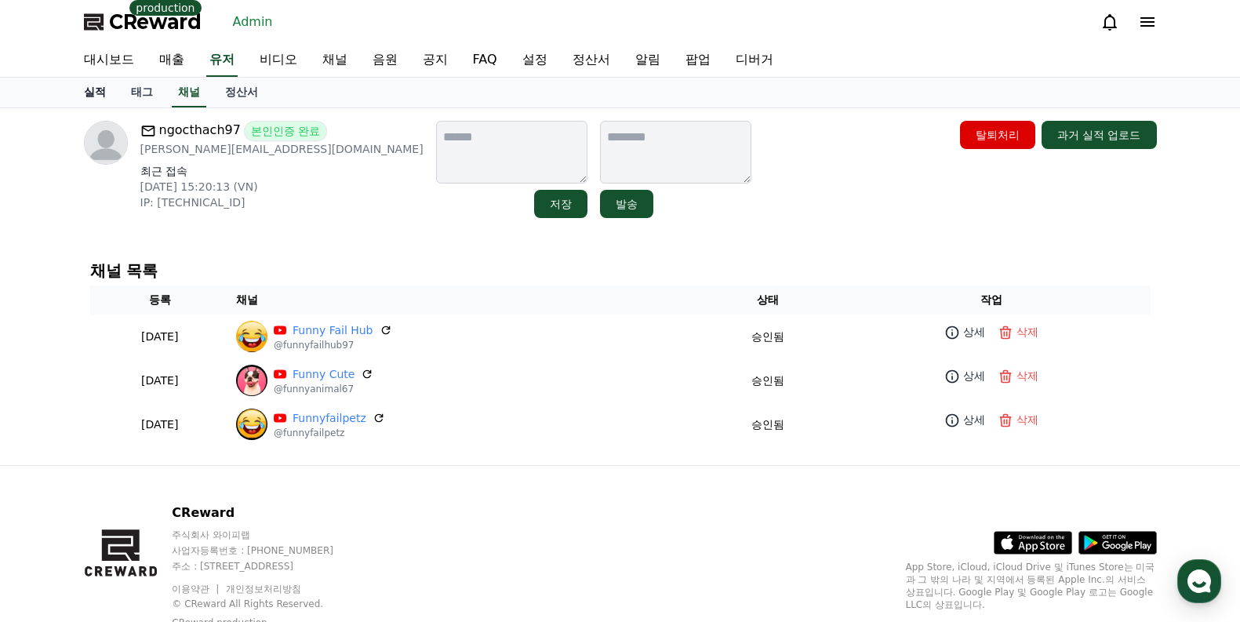
click at [112, 91] on link "실적" at bounding box center [94, 93] width 47 height 30
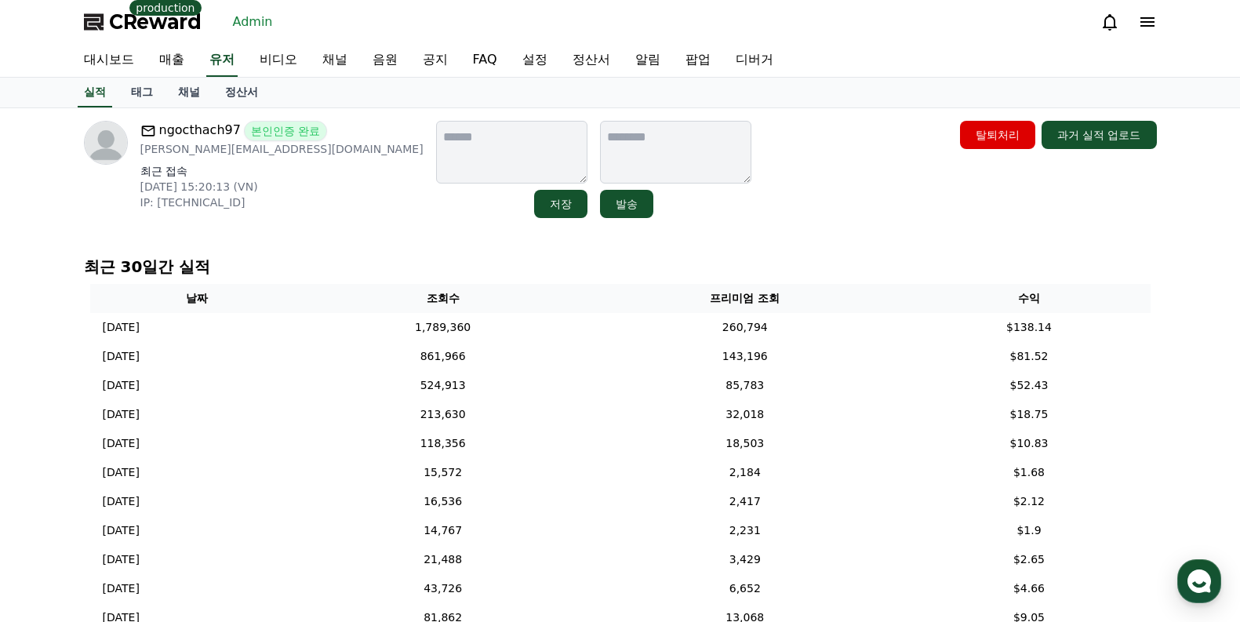
click at [320, 236] on div "ngocthach97 본인인증 완료 Alexnam123997@gmail.com 최근 접속 2025-08-30 15:20:13 (VN) IP: …" at bounding box center [620, 466] width 1098 height 717
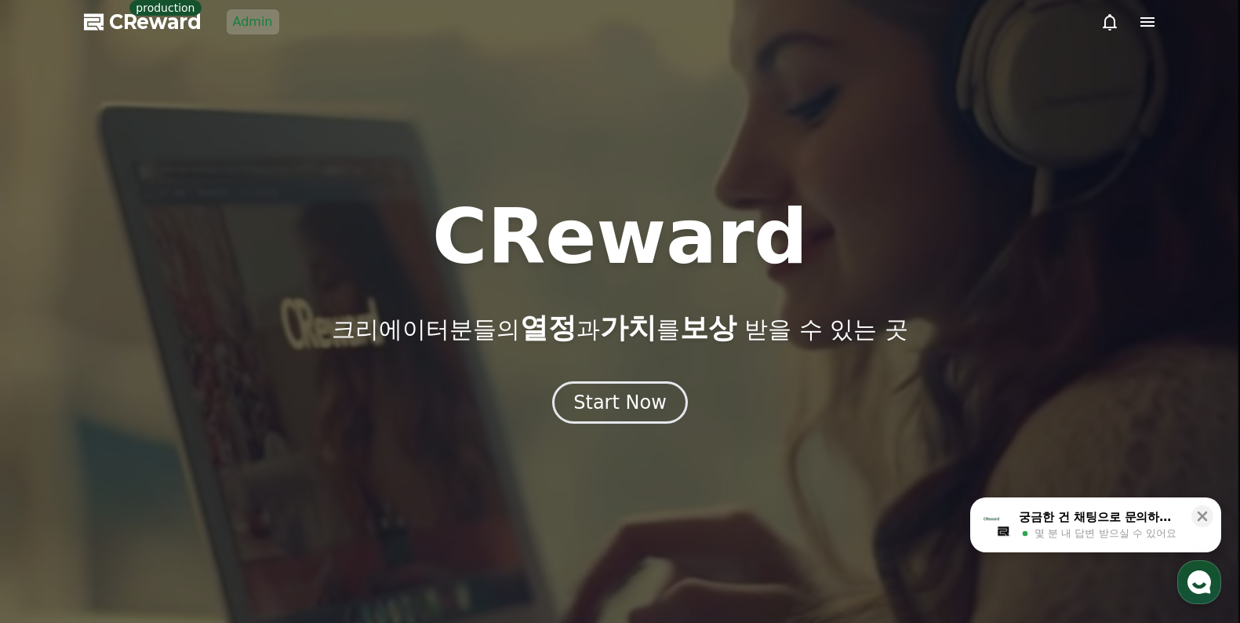
click at [264, 23] on link "Admin" at bounding box center [253, 21] width 53 height 25
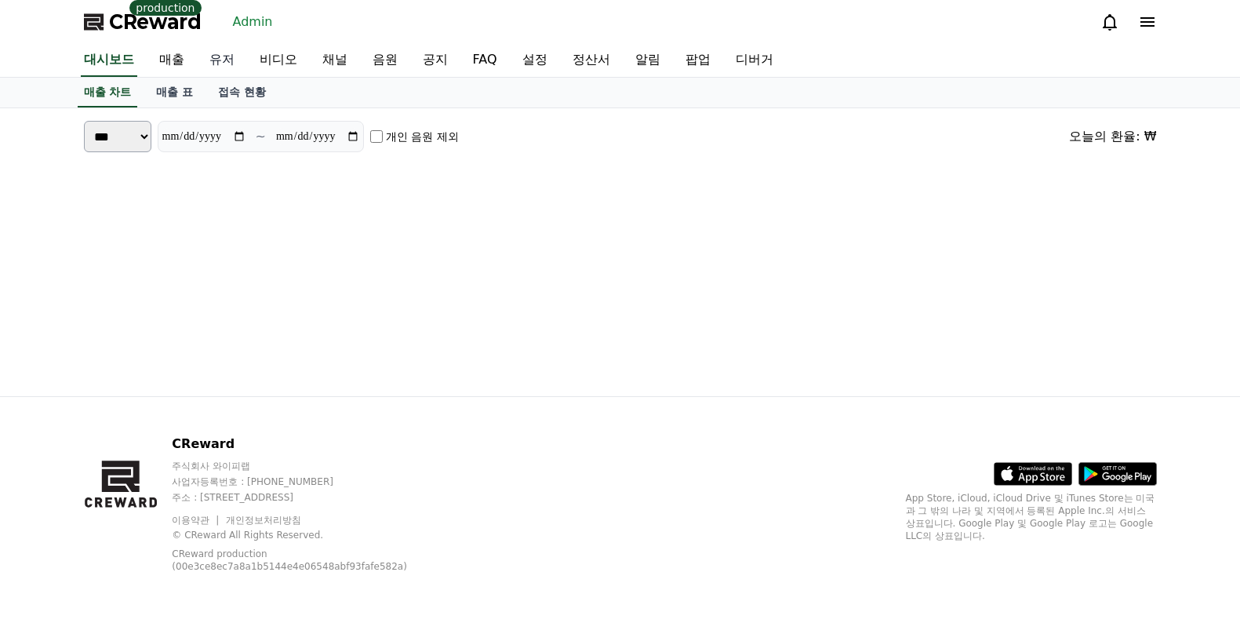
click at [227, 60] on link "유저" at bounding box center [222, 60] width 50 height 33
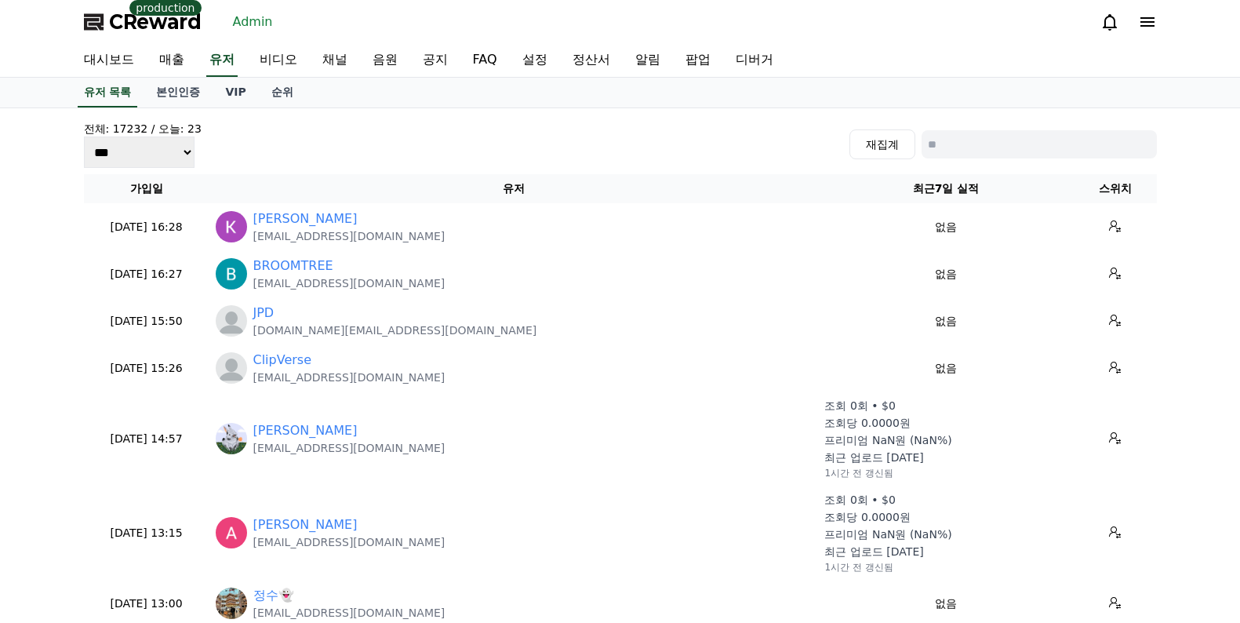
click at [1001, 148] on input at bounding box center [1038, 144] width 235 height 28
paste input "**********"
type input "**********"
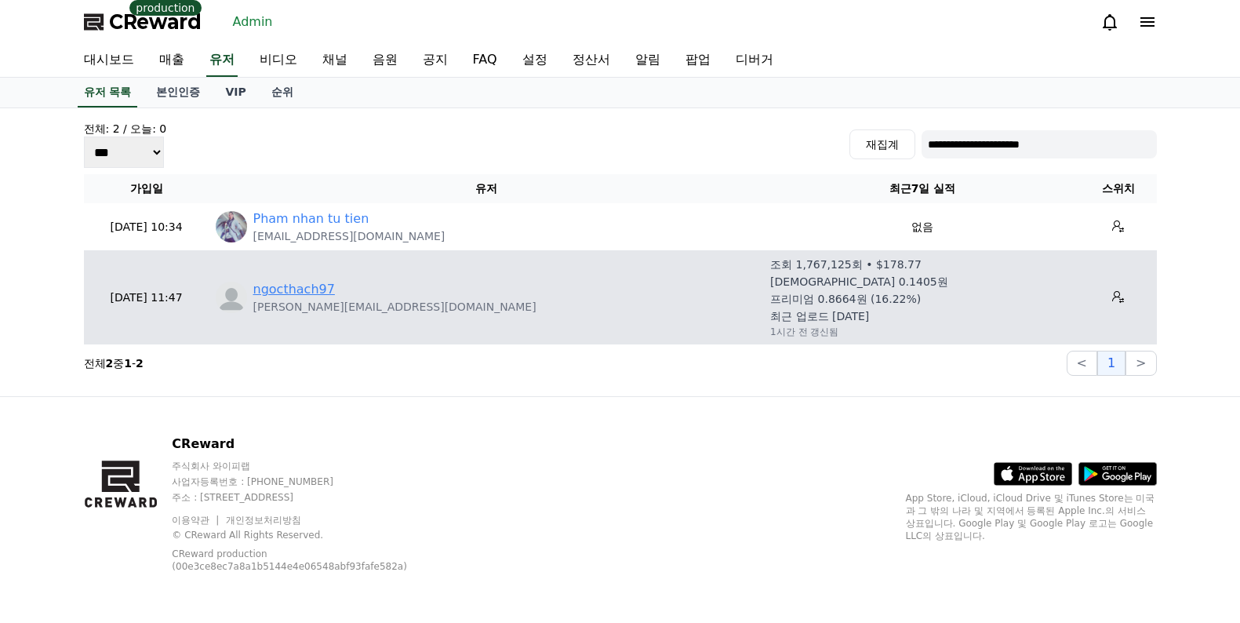
click at [307, 281] on link "ngocthach97" at bounding box center [294, 289] width 82 height 19
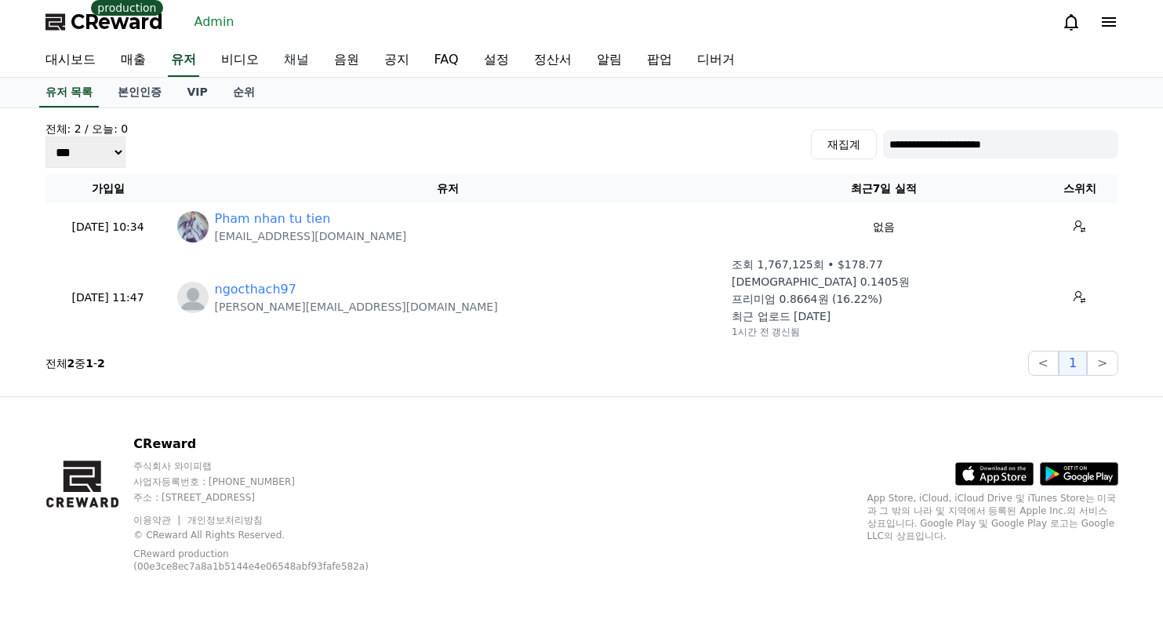
click at [300, 54] on link "채널" at bounding box center [296, 60] width 50 height 33
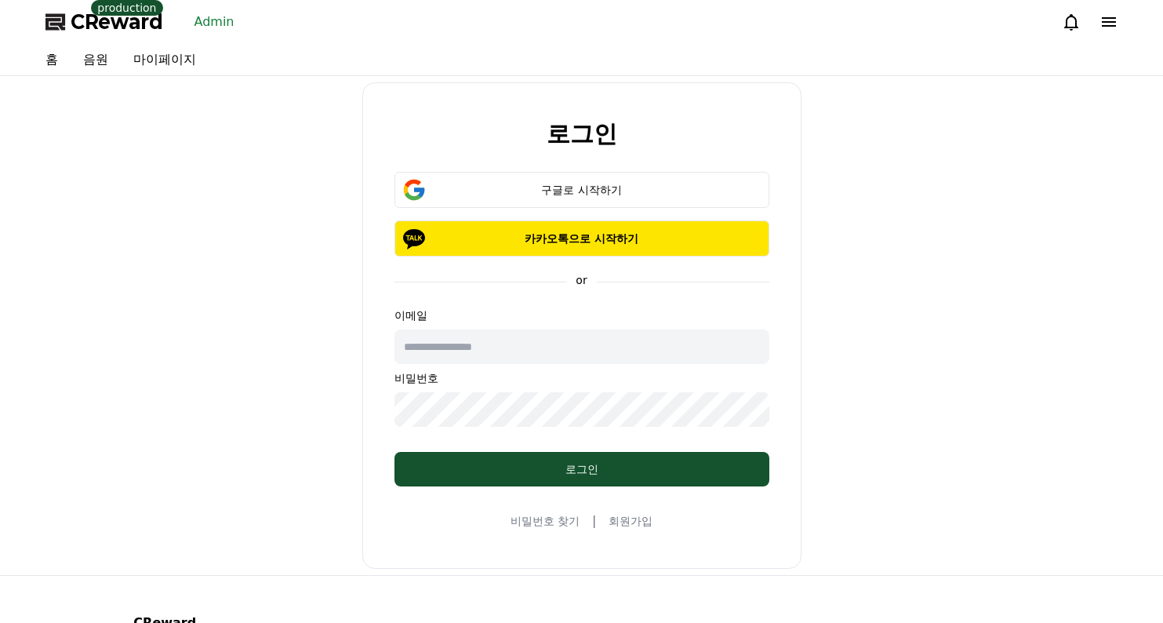
click at [219, 22] on link "Admin" at bounding box center [214, 21] width 53 height 25
click at [219, 18] on link "Admin" at bounding box center [214, 21] width 53 height 25
click at [804, 100] on div "로그인 구글로 시작하기 카카오톡으로 시작하기 or 이메일 비밀번호 로그인 비밀번호 찾기 | 회원가입" at bounding box center [581, 325] width 1085 height 486
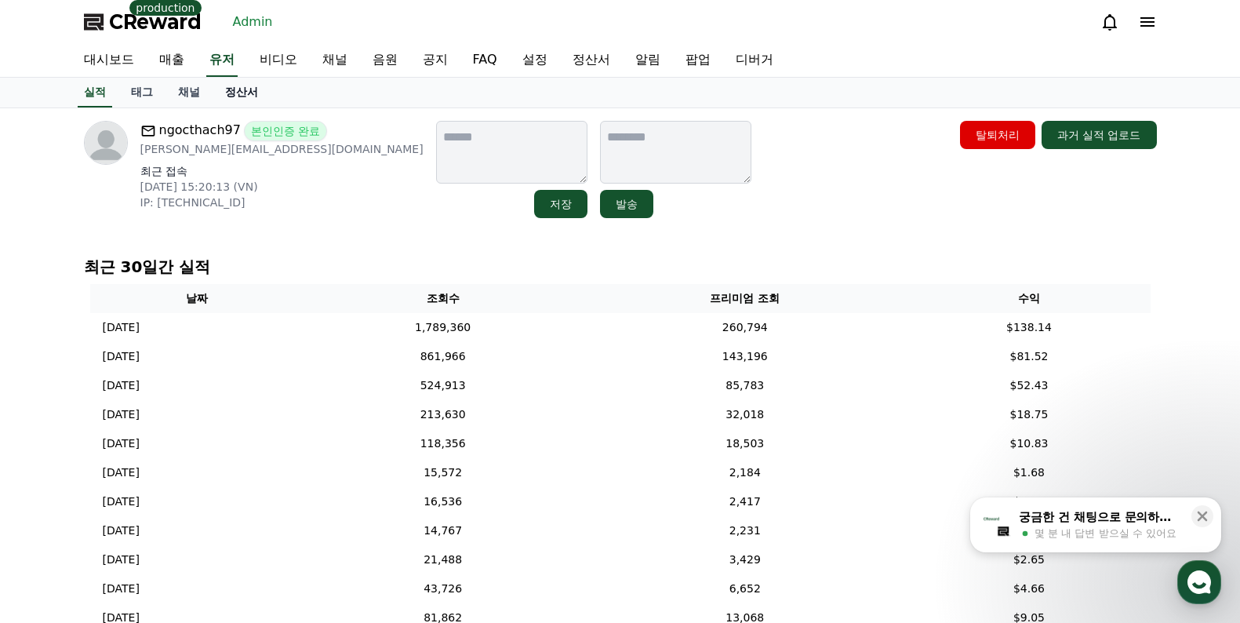
click at [227, 83] on link "정산서" at bounding box center [241, 93] width 58 height 30
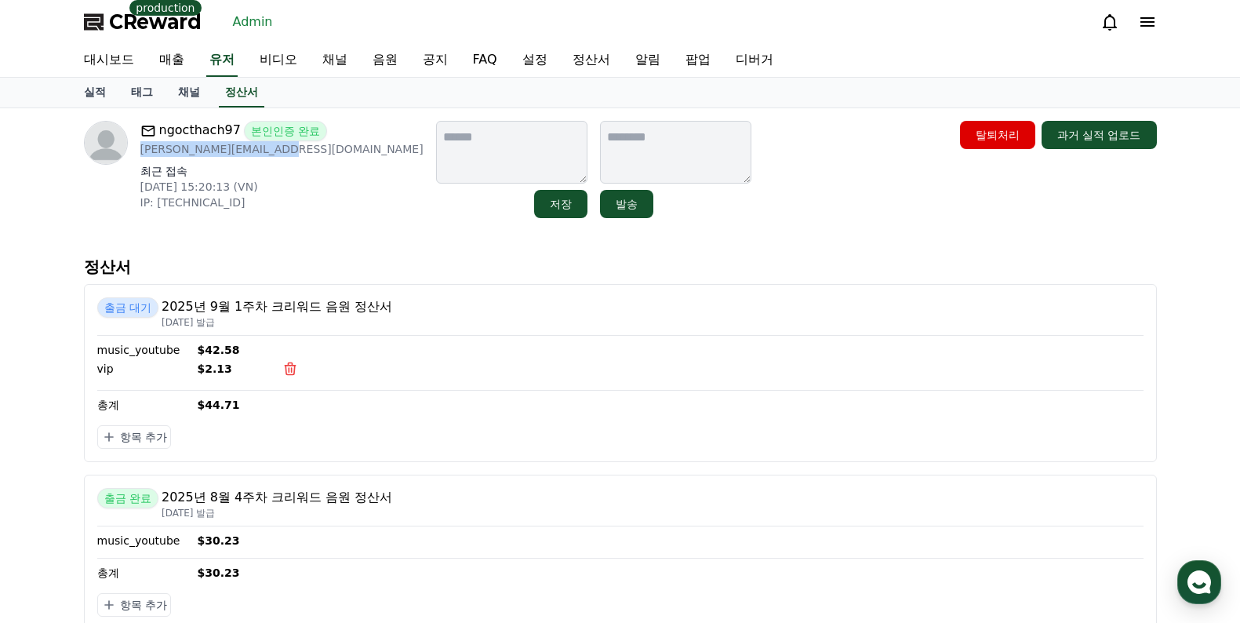
drag, startPoint x: 289, startPoint y: 158, endPoint x: 140, endPoint y: 154, distance: 148.2
click at [140, 154] on div "ngocthach97 본인인증 완료 [PERSON_NAME][EMAIL_ADDRESS][DOMAIN_NAME] 최근 접속 [DATE] 15:2…" at bounding box center [281, 169] width 283 height 97
copy p "[PERSON_NAME][EMAIL_ADDRESS][DOMAIN_NAME]"
click at [220, 56] on link "유저" at bounding box center [221, 60] width 31 height 33
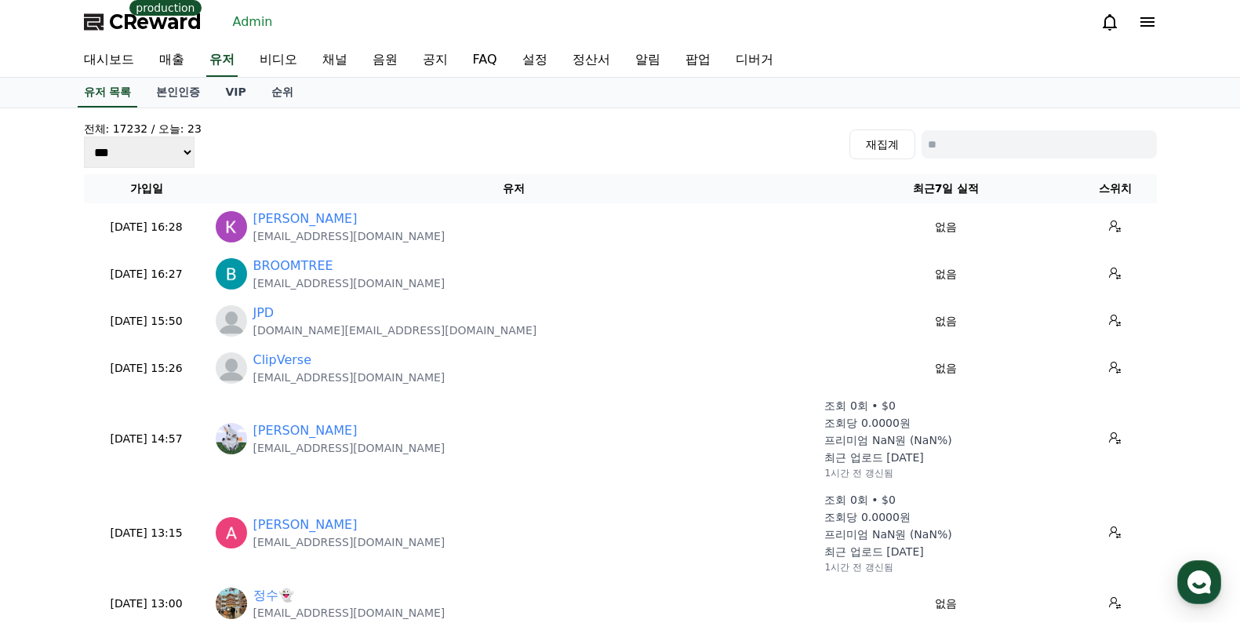
click at [1004, 140] on input at bounding box center [1038, 144] width 235 height 28
paste input "**********"
type input "**********"
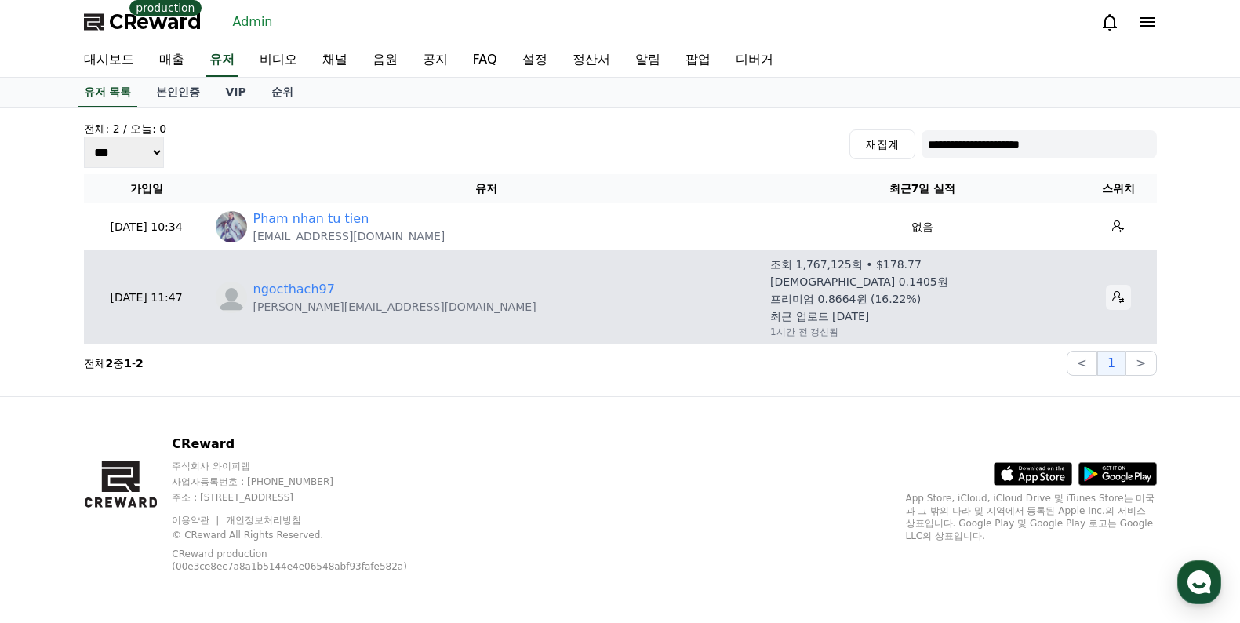
click at [1105, 306] on button at bounding box center [1117, 297] width 25 height 25
